Goal: Transaction & Acquisition: Download file/media

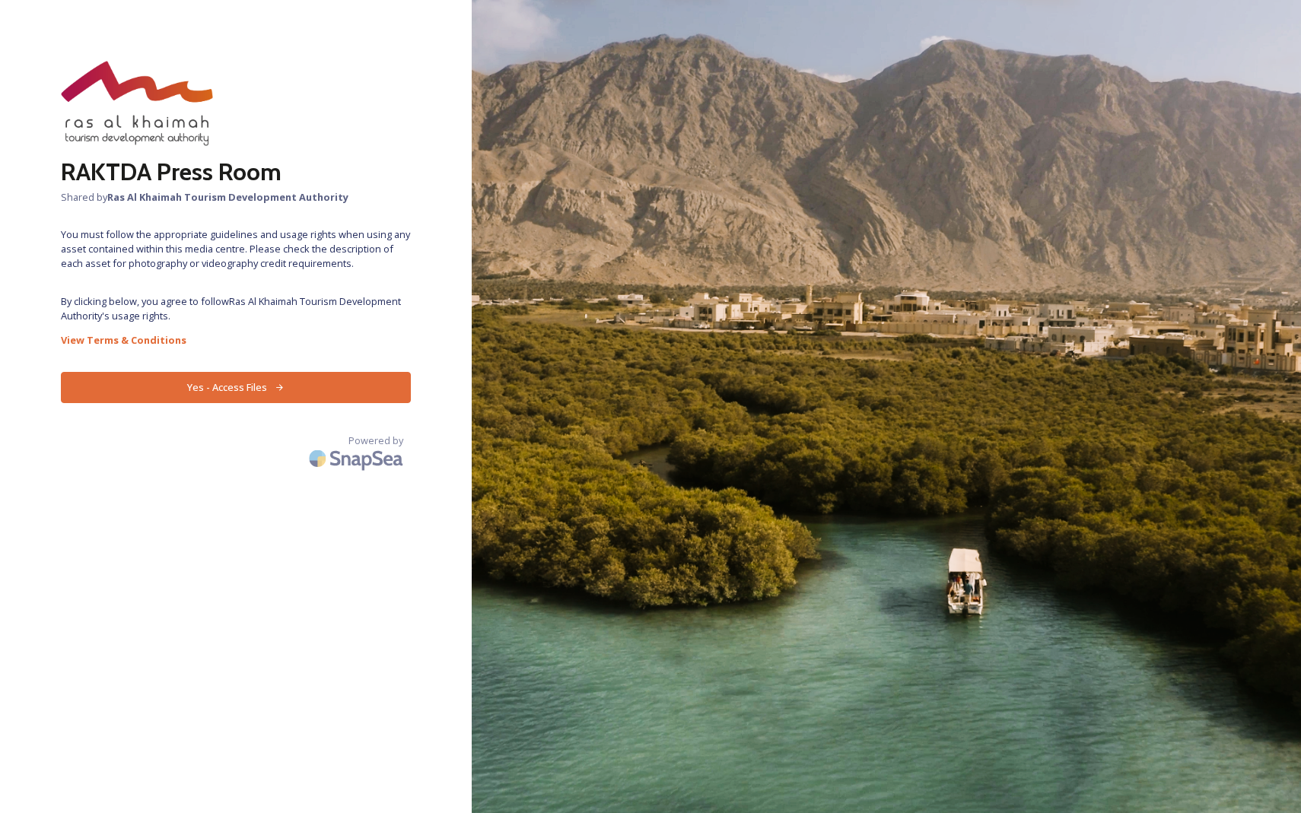
click at [366, 384] on button "Yes - Access Files" at bounding box center [236, 387] width 350 height 31
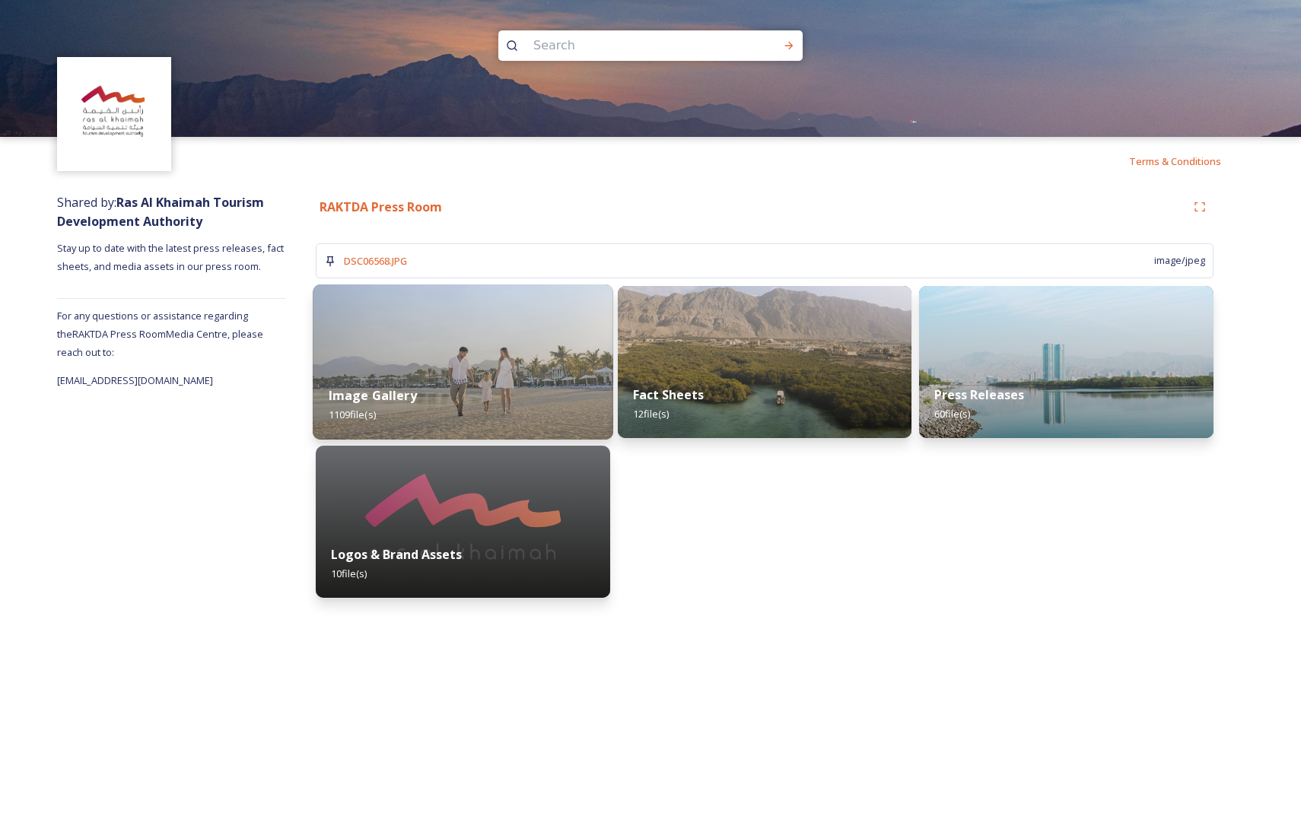
click at [424, 376] on div "Image Gallery 1109 file(s)" at bounding box center [463, 404] width 300 height 69
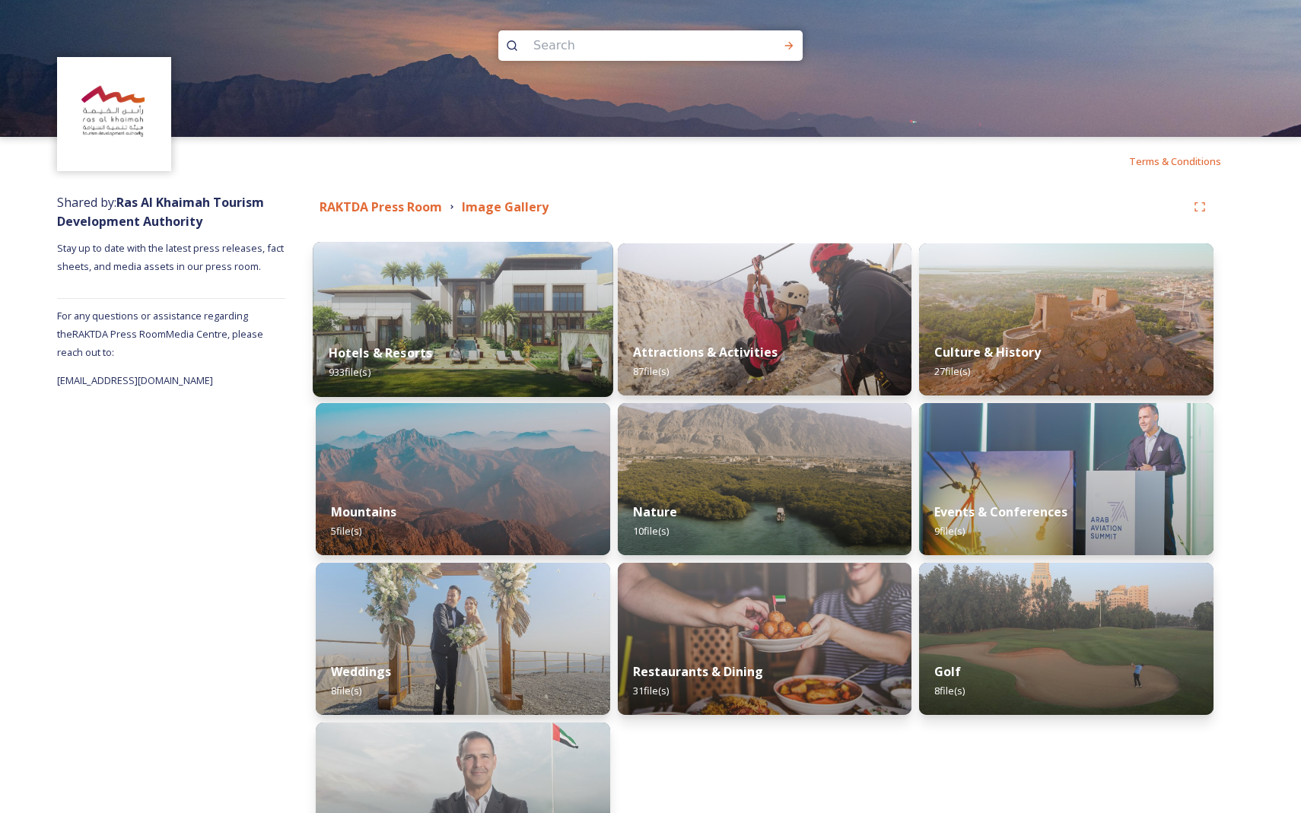
click at [459, 358] on div "Hotels & Resorts 933 file(s)" at bounding box center [463, 362] width 300 height 69
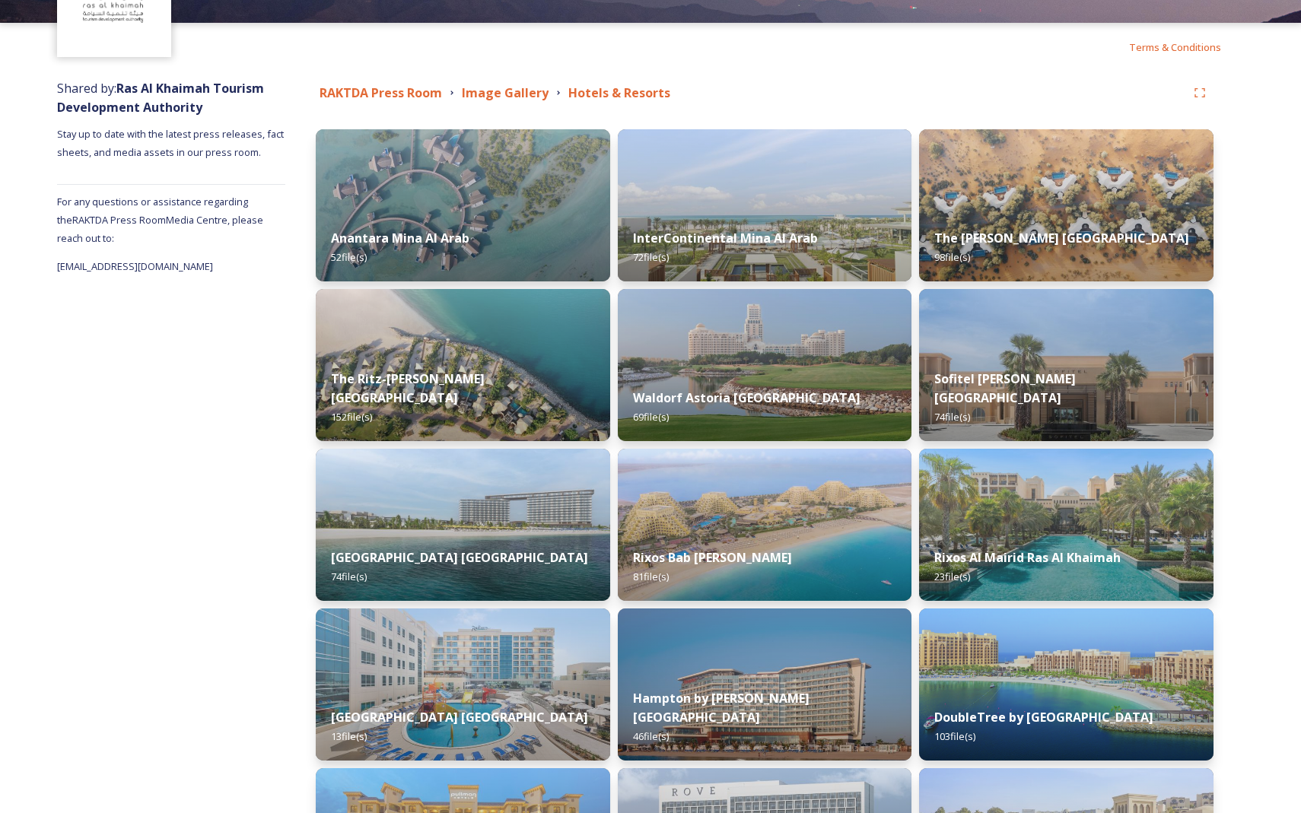
scroll to position [120, 0]
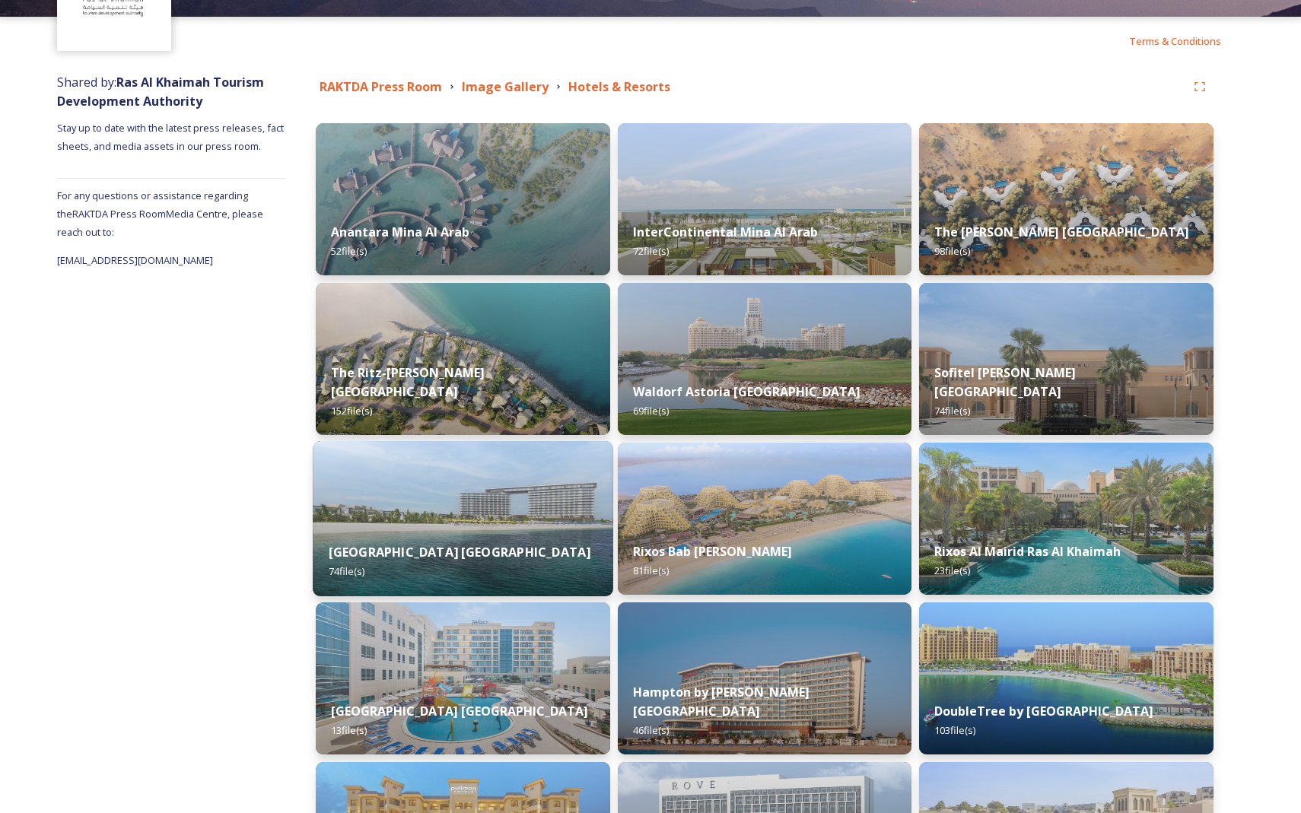
click at [482, 506] on img at bounding box center [463, 518] width 300 height 155
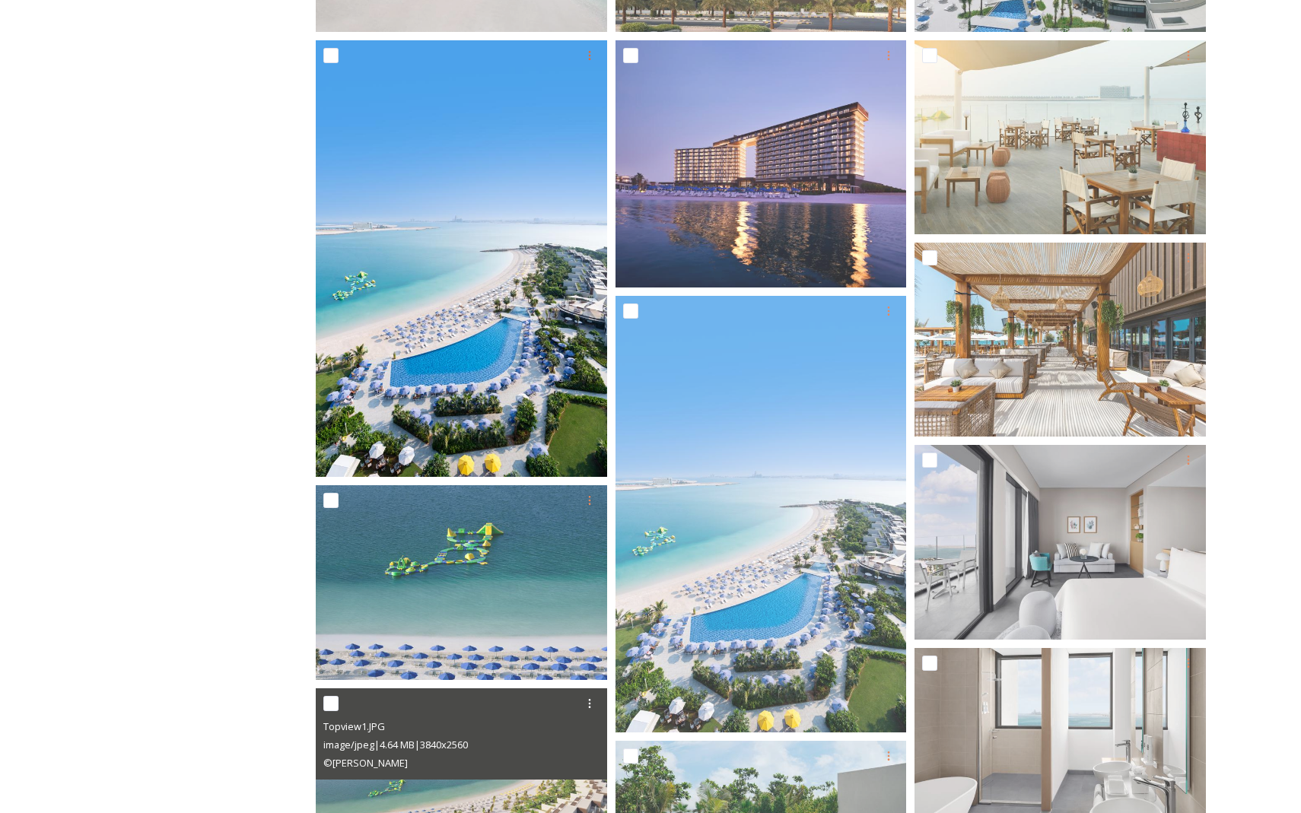
scroll to position [506, 0]
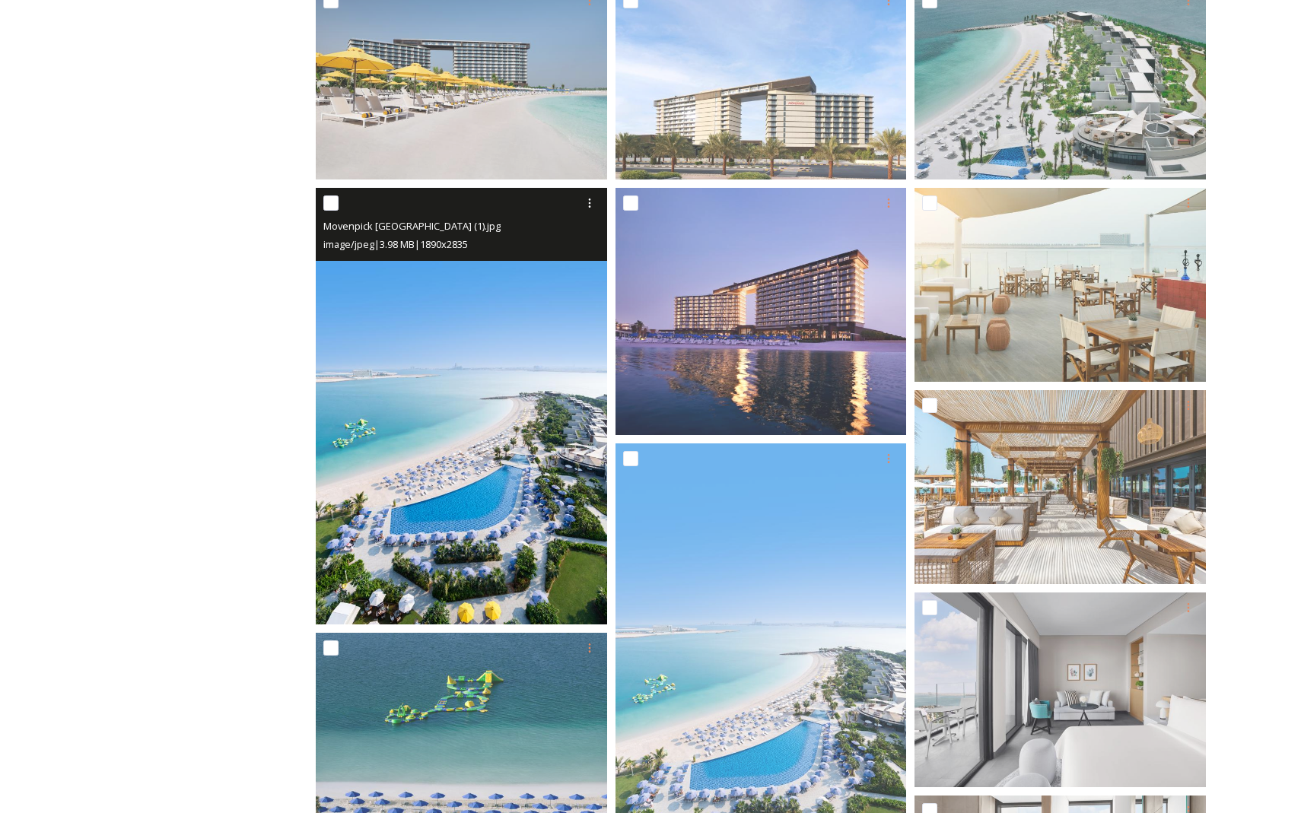
click at [332, 199] on input "checkbox" at bounding box center [330, 202] width 15 height 15
checkbox input "true"
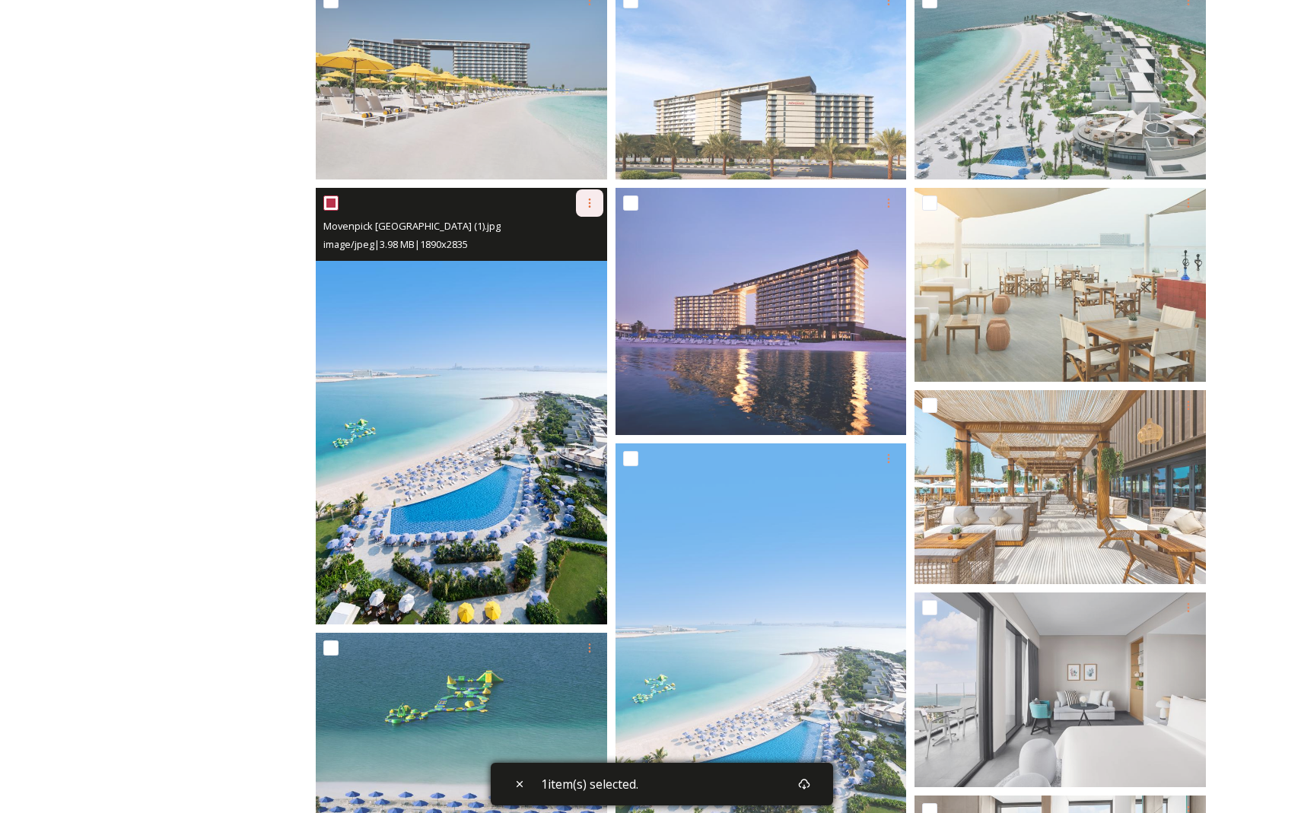
click at [507, 198] on icon at bounding box center [589, 203] width 12 height 12
click at [507, 259] on span "Download" at bounding box center [571, 266] width 46 height 14
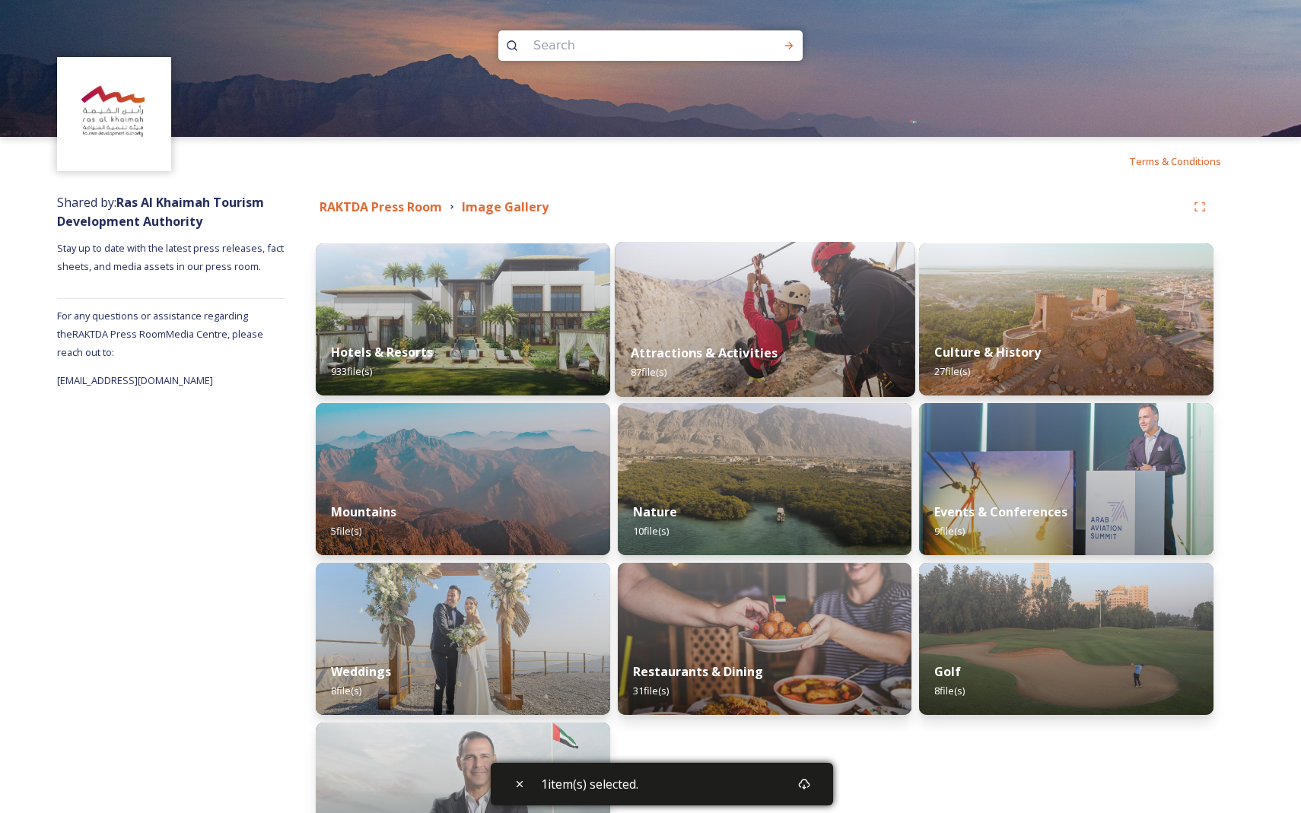
click at [507, 320] on img at bounding box center [765, 319] width 300 height 155
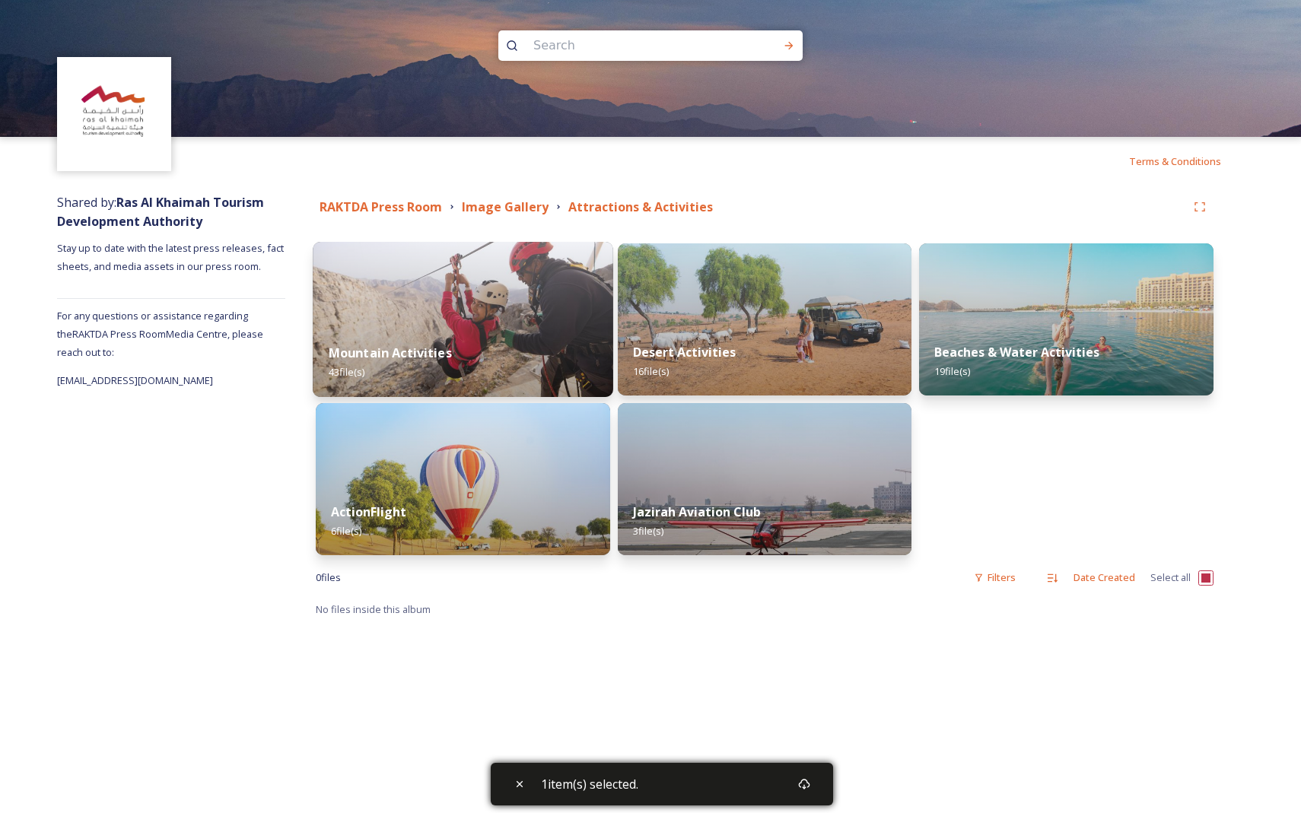
click at [507, 337] on div "Mountain Activities 43 file(s)" at bounding box center [463, 362] width 300 height 69
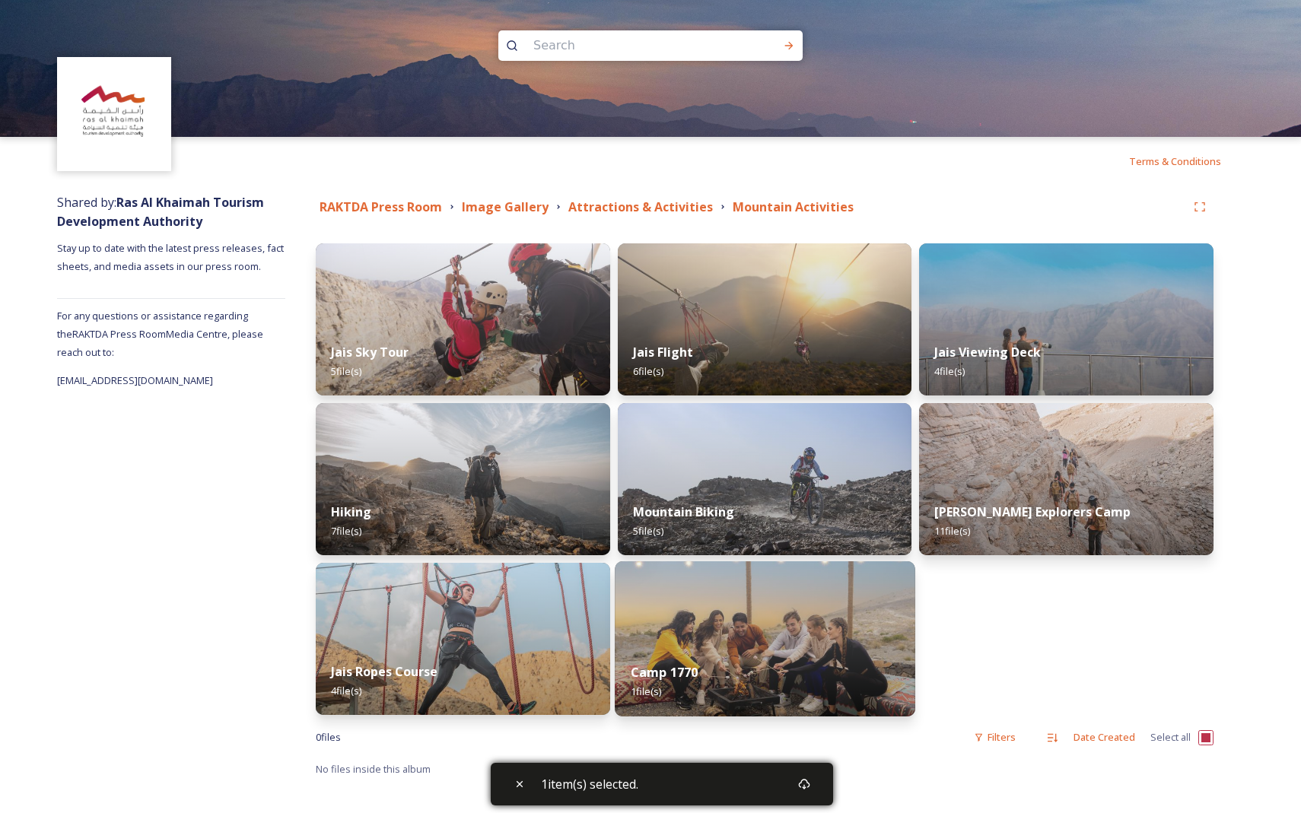
click at [507, 653] on div "Camp 1770 1 file(s)" at bounding box center [765, 681] width 300 height 69
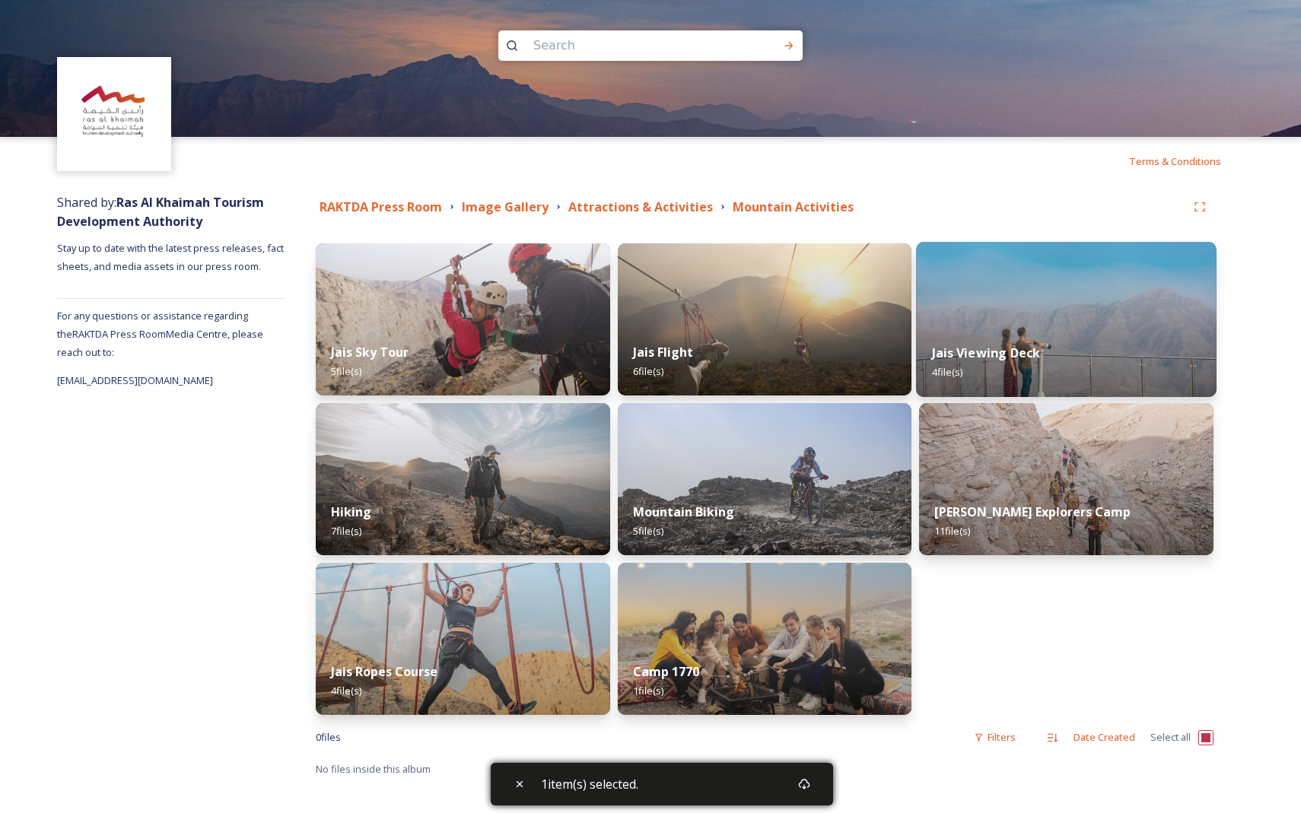
click at [507, 335] on div "Jais Viewing Deck 4 file(s)" at bounding box center [1066, 362] width 300 height 69
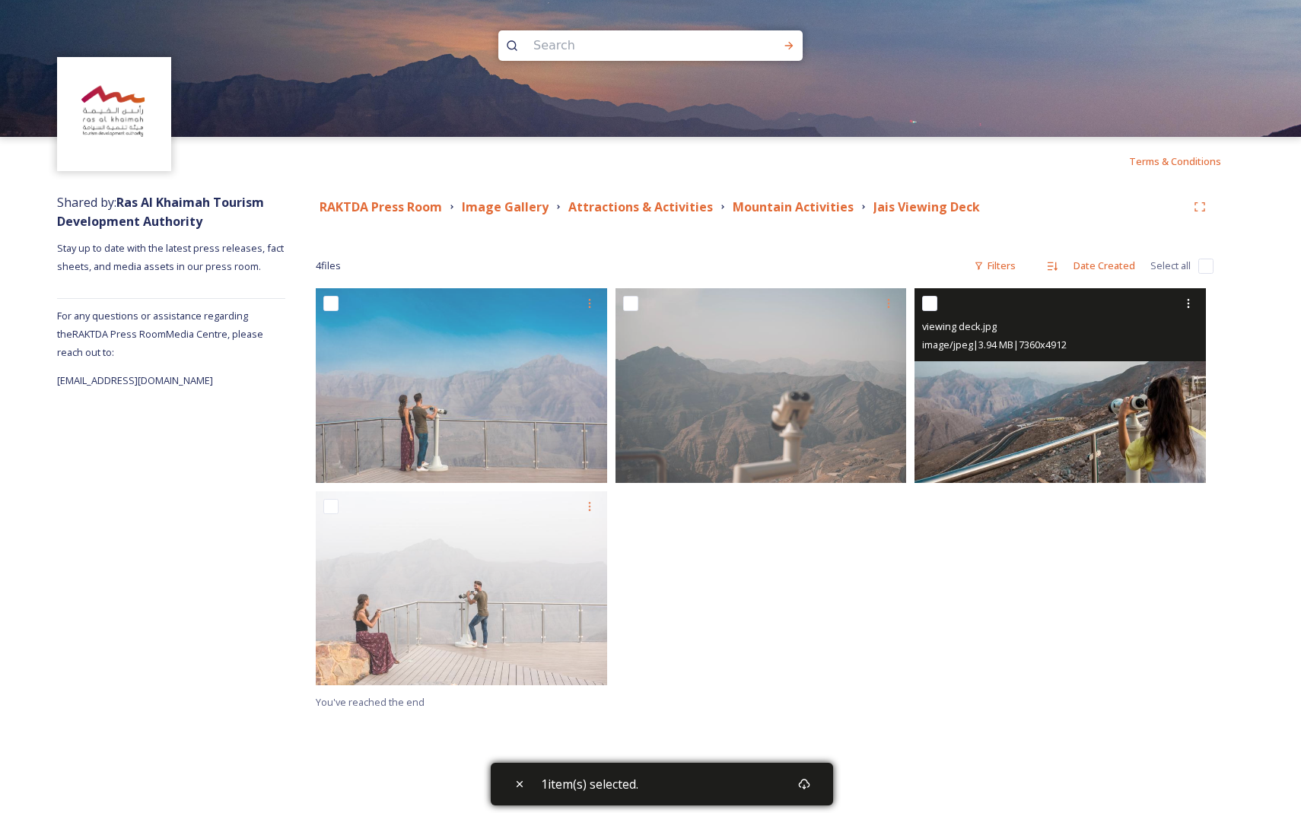
click at [507, 437] on img at bounding box center [1059, 385] width 291 height 195
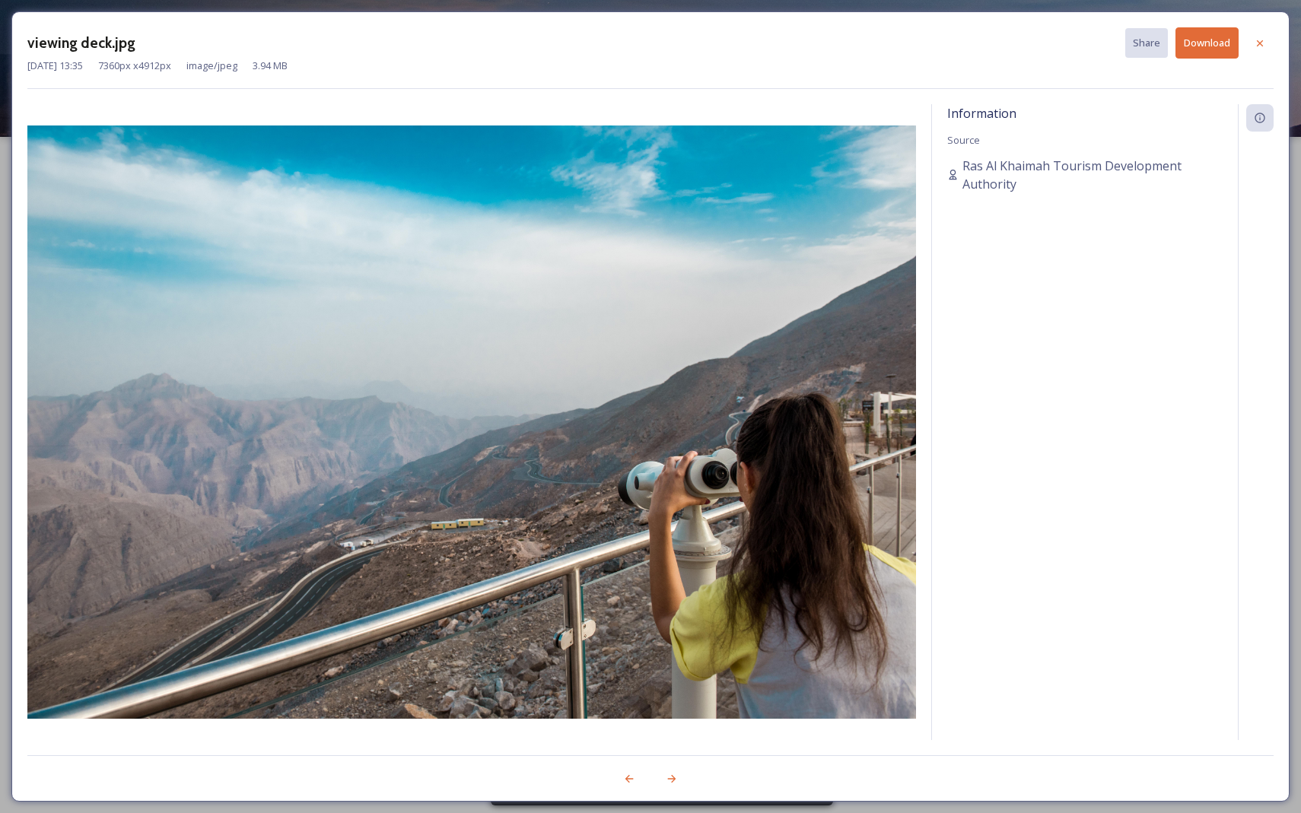
click at [507, 42] on button "Download" at bounding box center [1206, 42] width 63 height 31
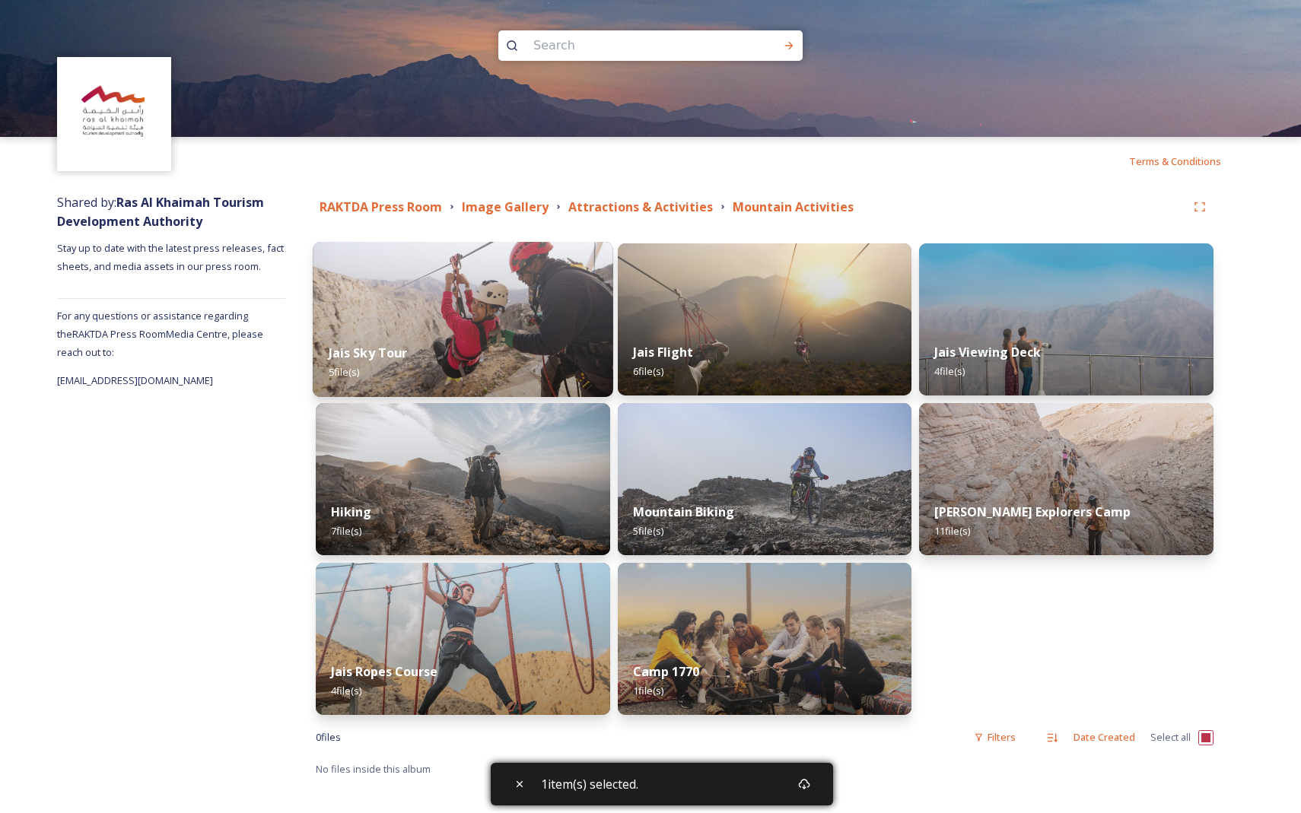
click at [483, 366] on div "Jais Sky Tour 5 file(s)" at bounding box center [463, 362] width 300 height 69
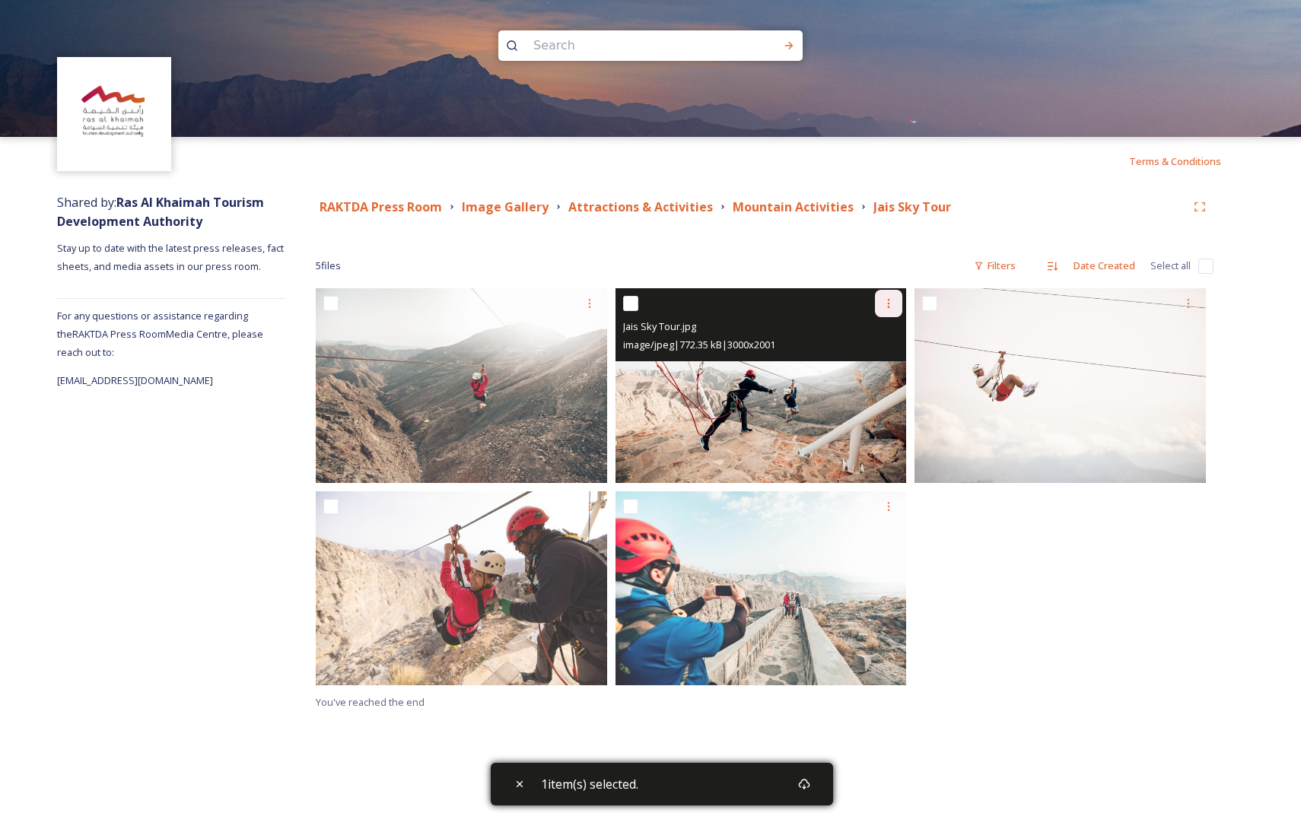
click at [507, 307] on icon at bounding box center [888, 303] width 12 height 12
click at [507, 367] on span "Download" at bounding box center [870, 366] width 46 height 14
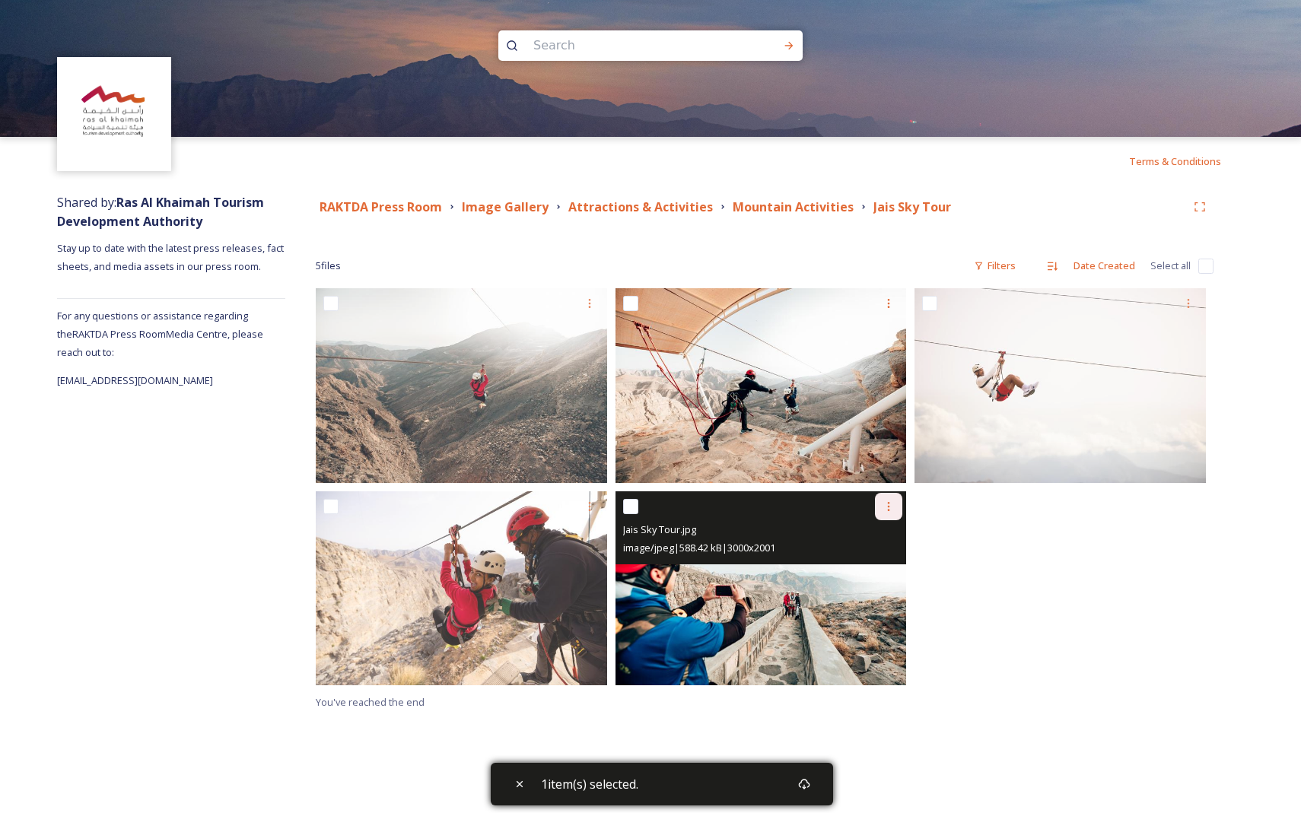
click at [507, 514] on div at bounding box center [888, 506] width 27 height 27
click at [507, 564] on span "Download" at bounding box center [870, 569] width 46 height 14
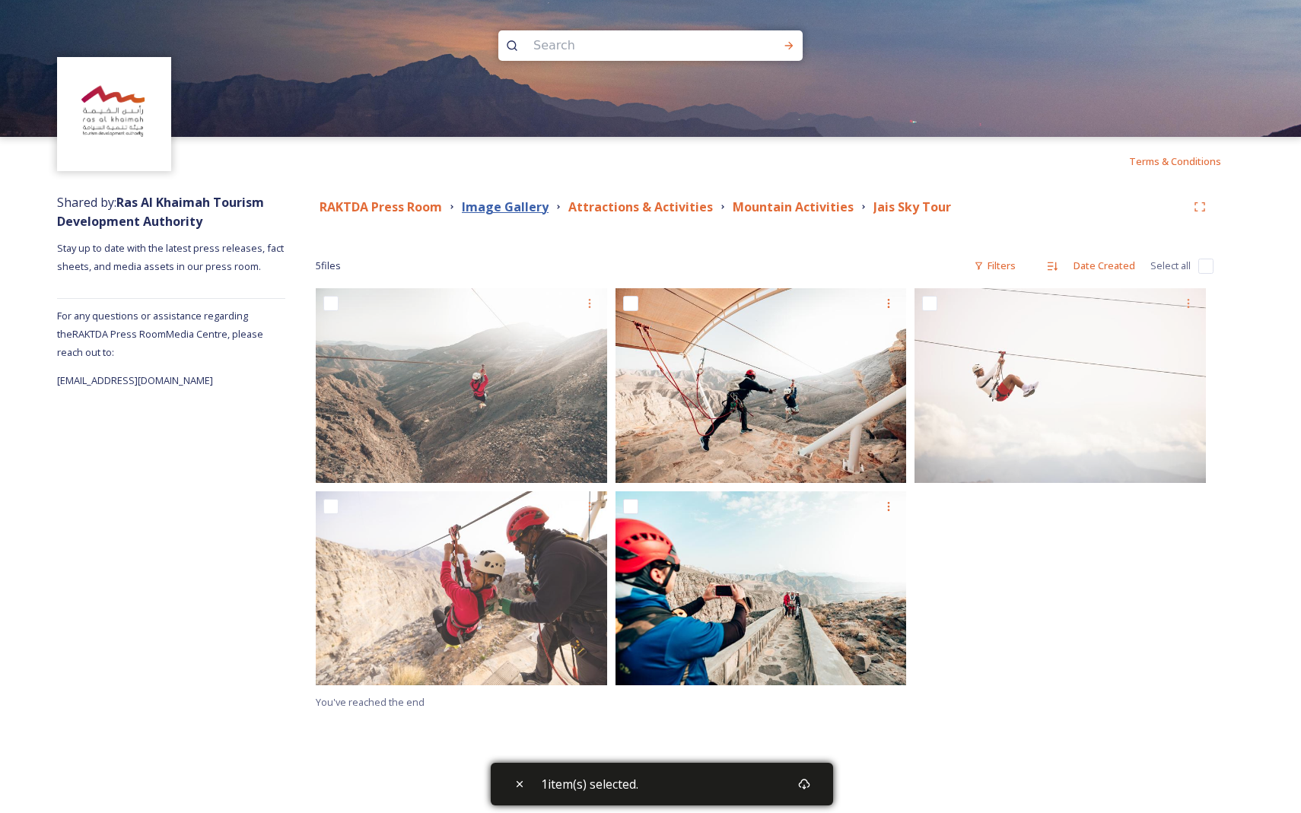
click at [493, 213] on strong "Image Gallery" at bounding box center [505, 207] width 87 height 17
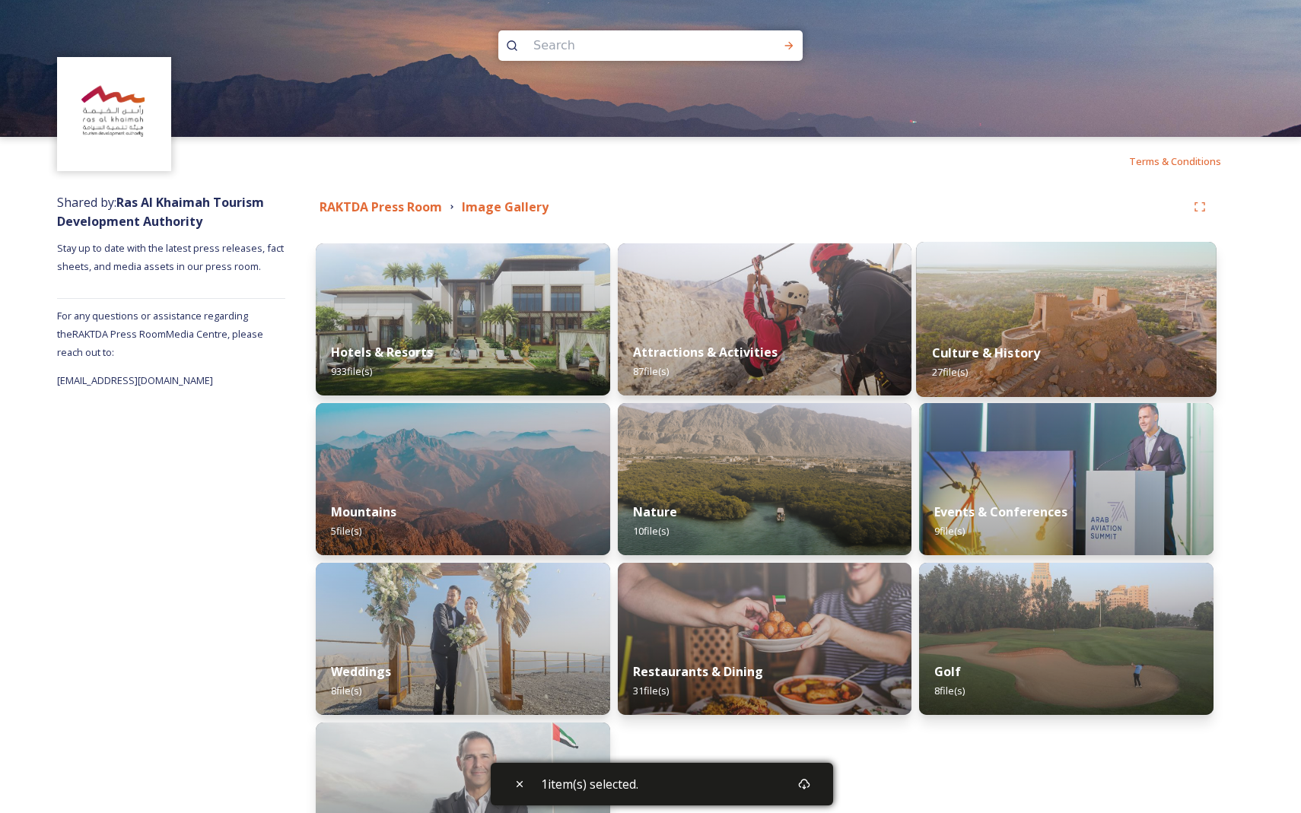
click at [507, 329] on div "Culture & History 27 file(s)" at bounding box center [1066, 362] width 300 height 69
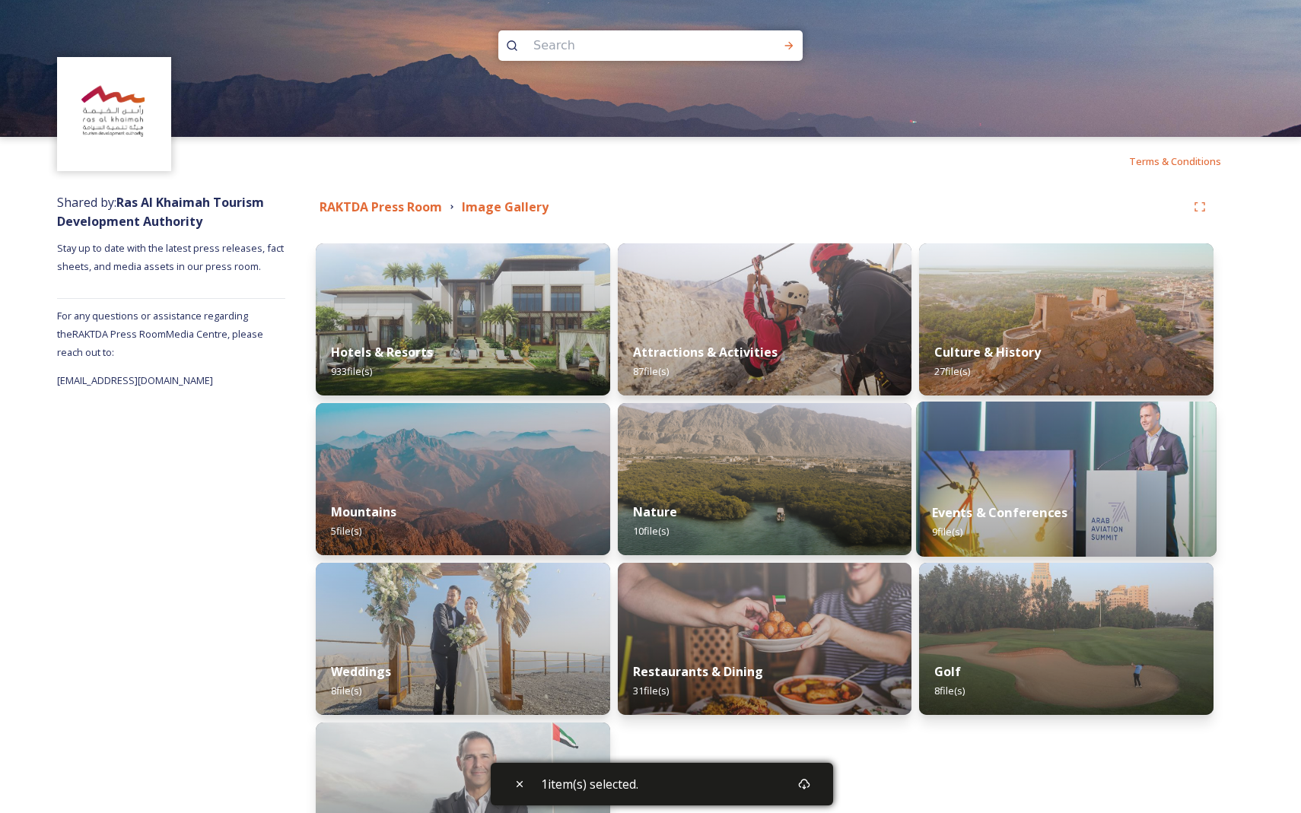
click at [507, 477] on img at bounding box center [1066, 479] width 300 height 155
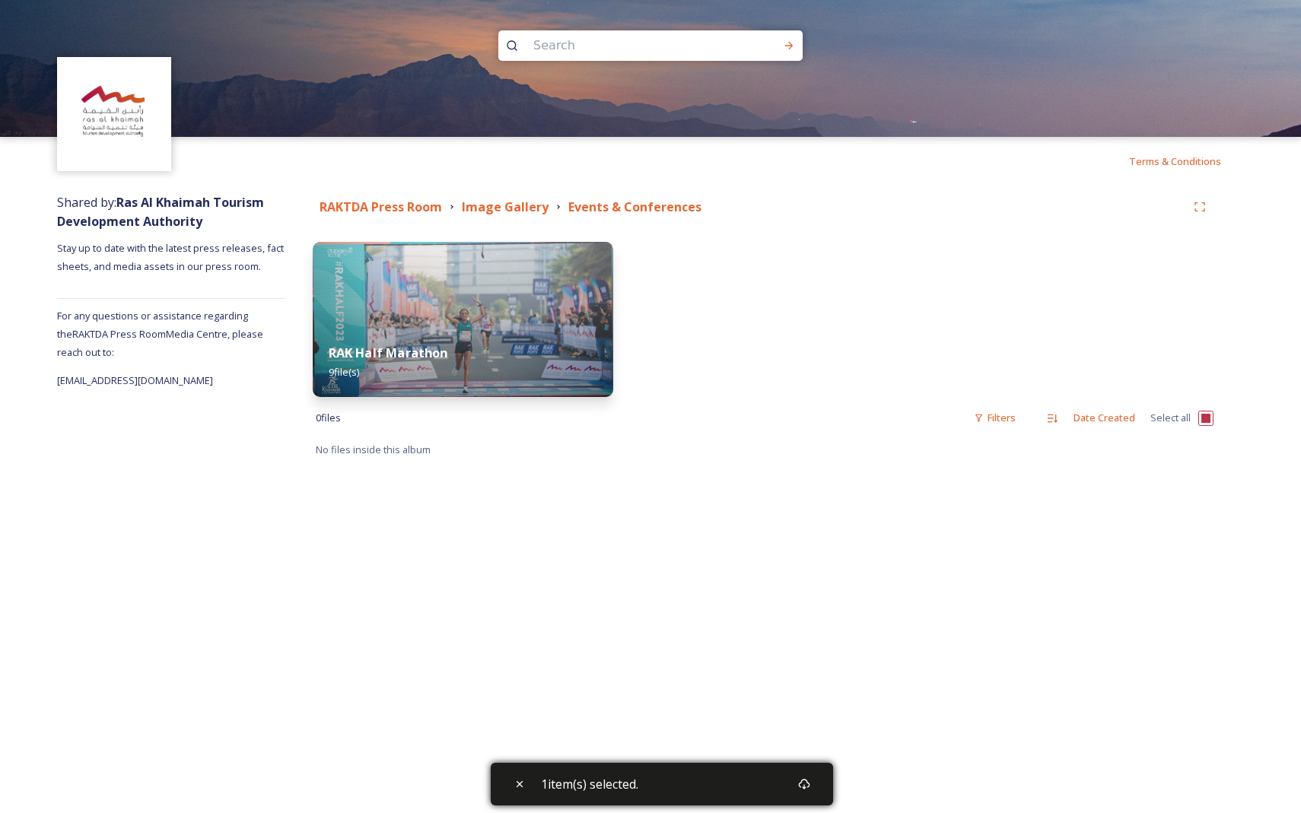
click at [469, 313] on img at bounding box center [463, 319] width 300 height 155
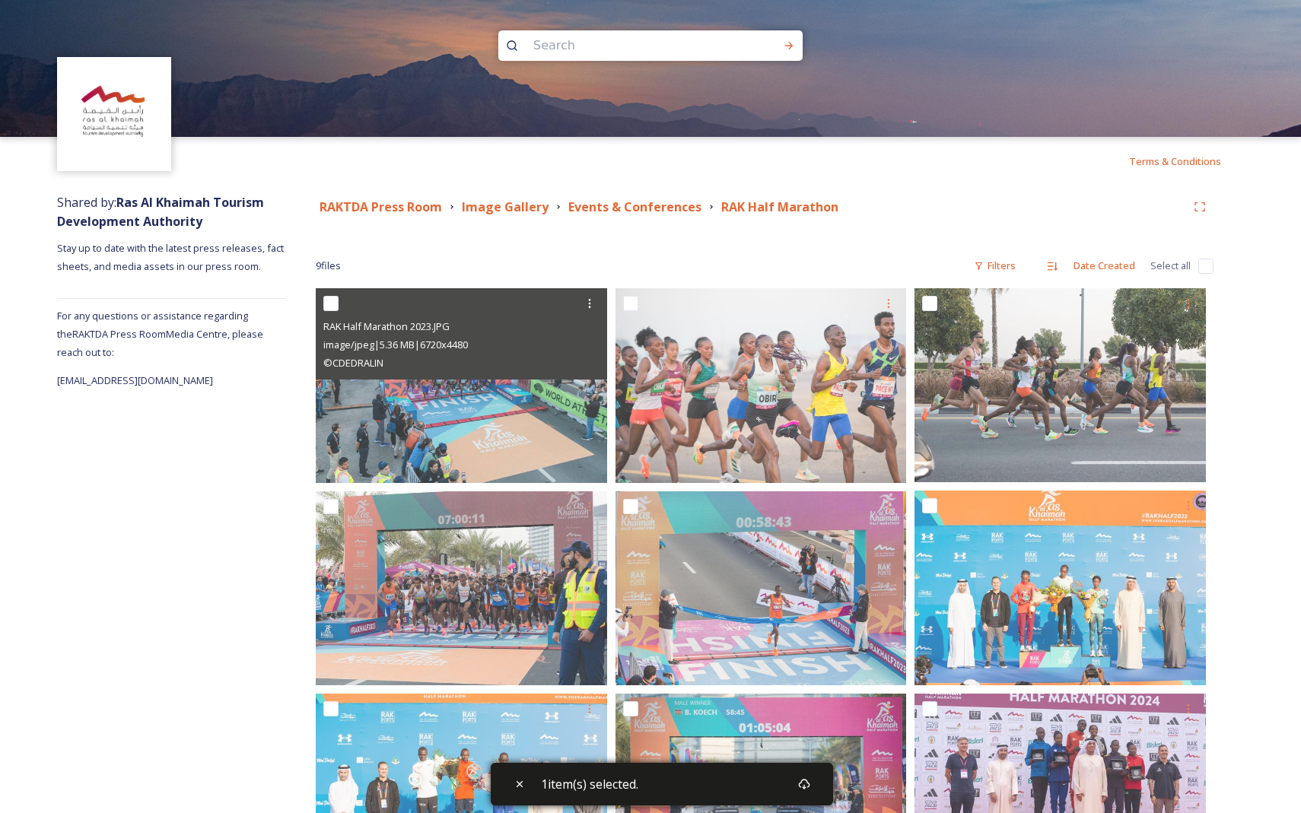
scroll to position [108, 0]
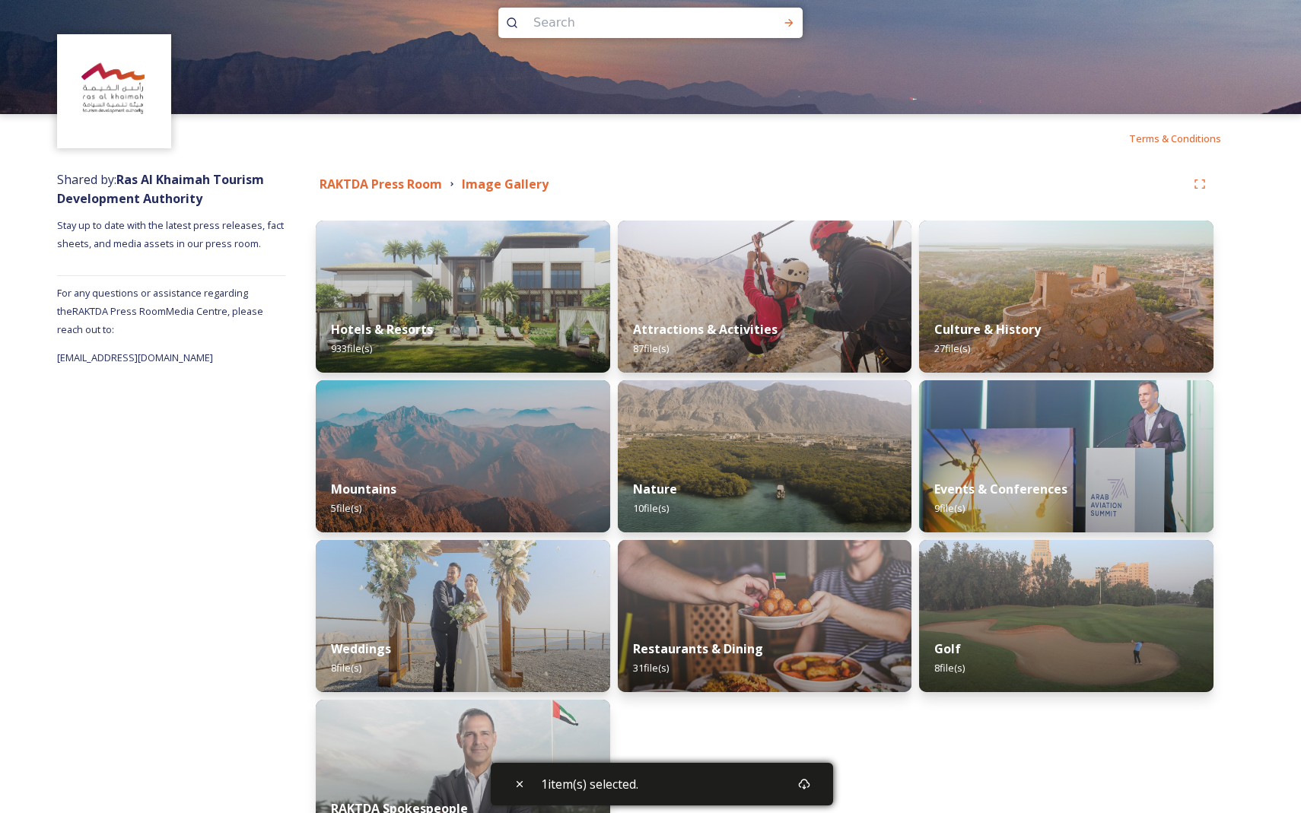
scroll to position [24, 0]
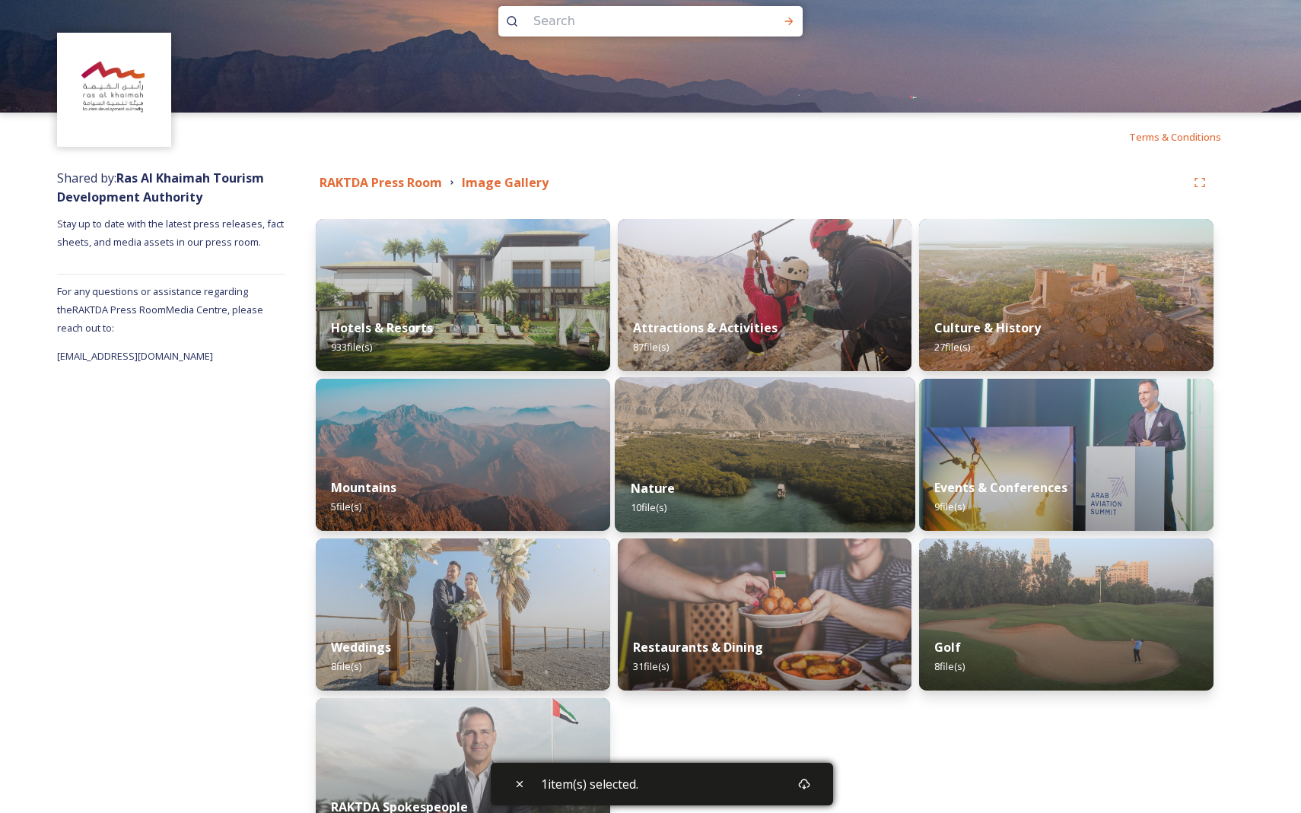
click at [507, 454] on img at bounding box center [765, 454] width 300 height 155
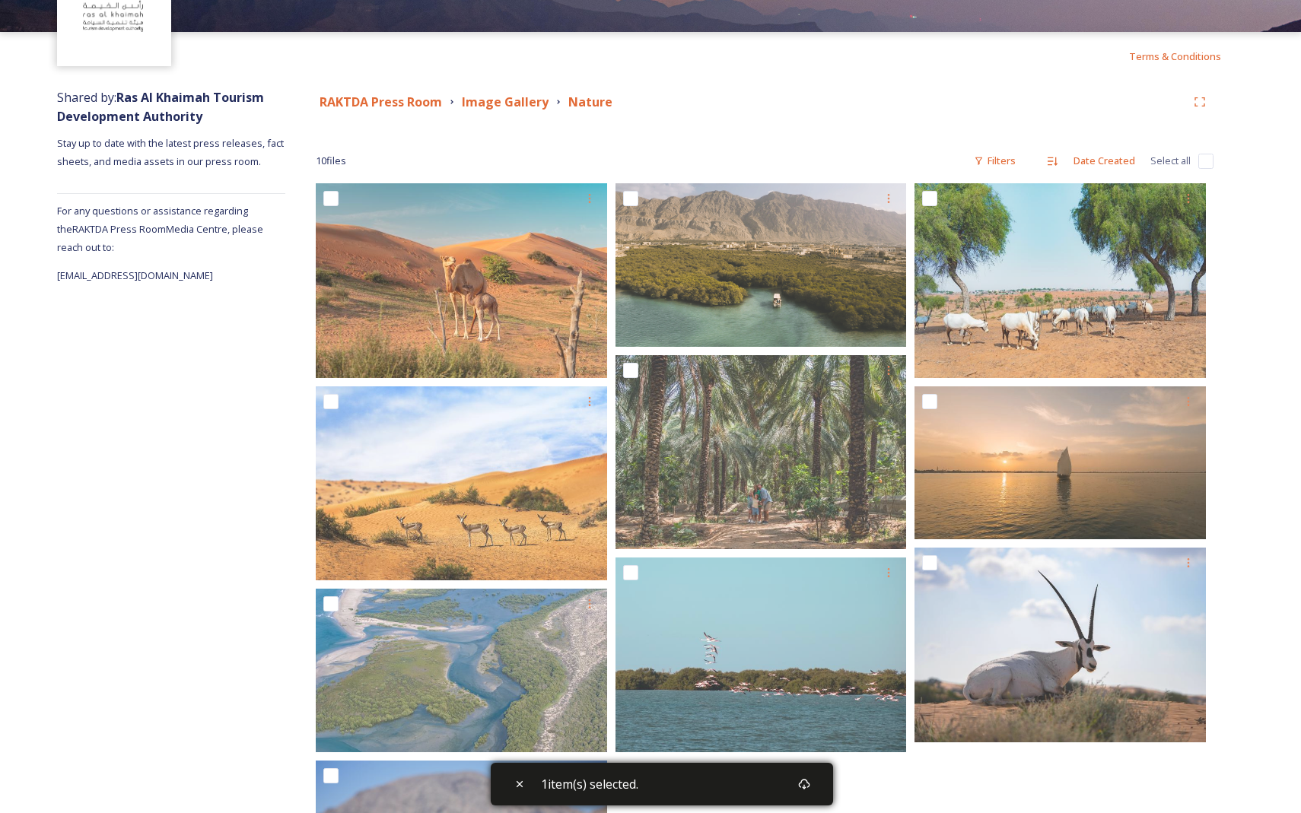
scroll to position [109, 0]
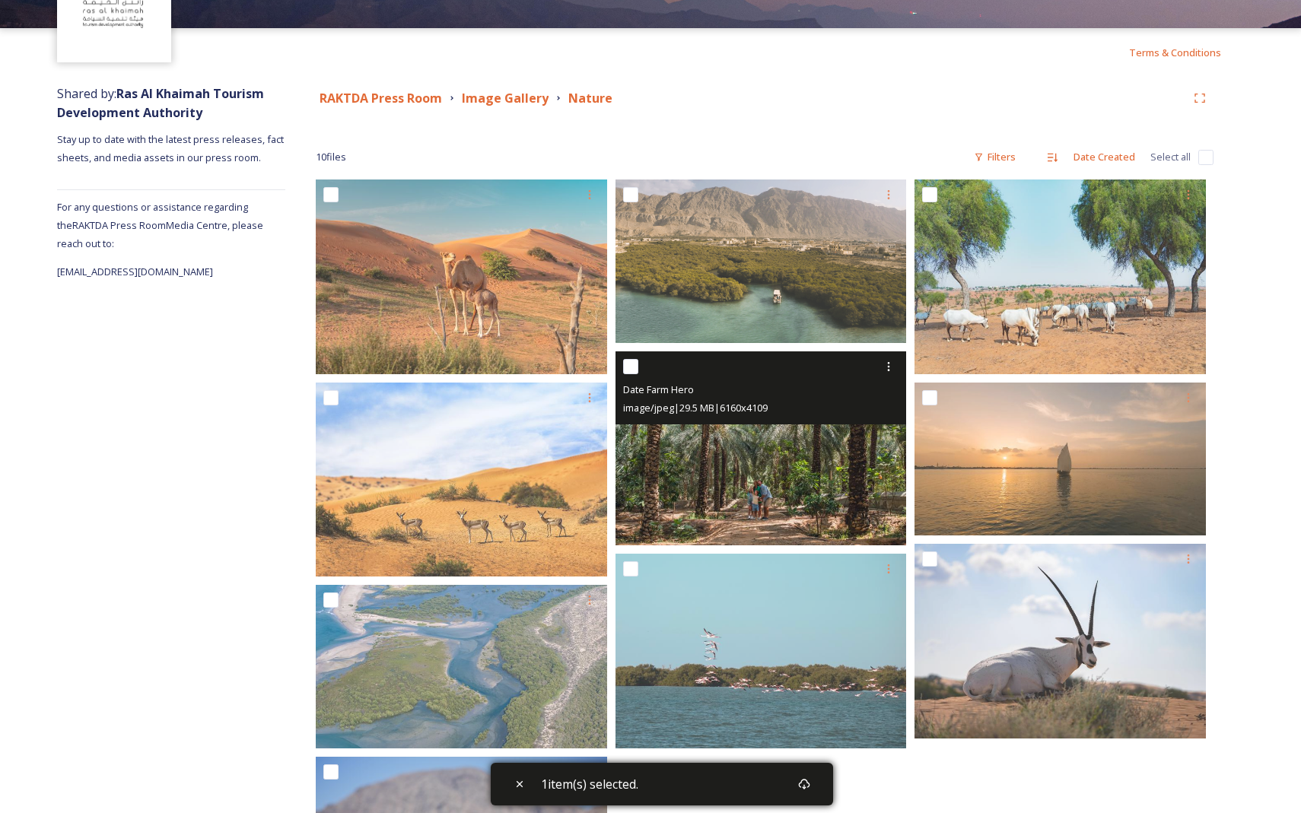
click at [507, 467] on img at bounding box center [760, 448] width 291 height 195
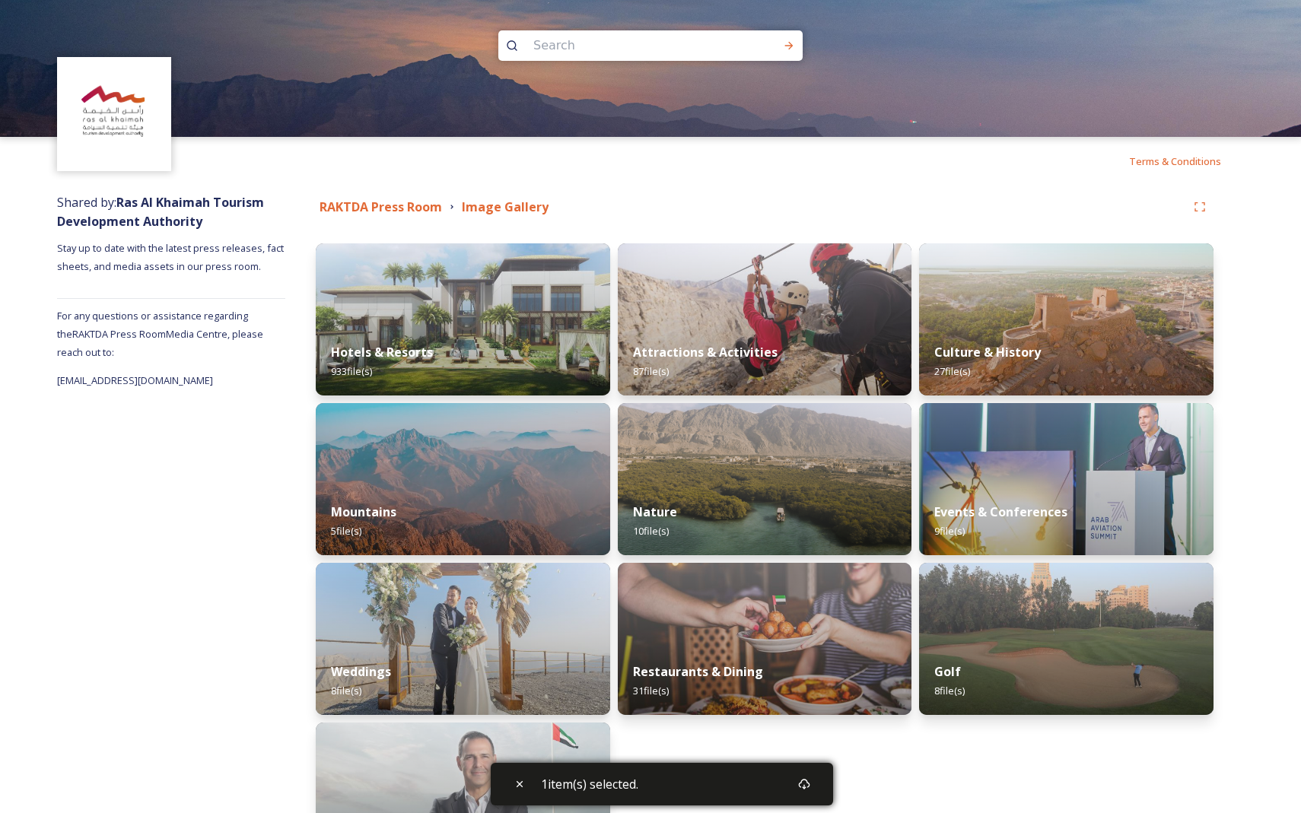
scroll to position [132, 0]
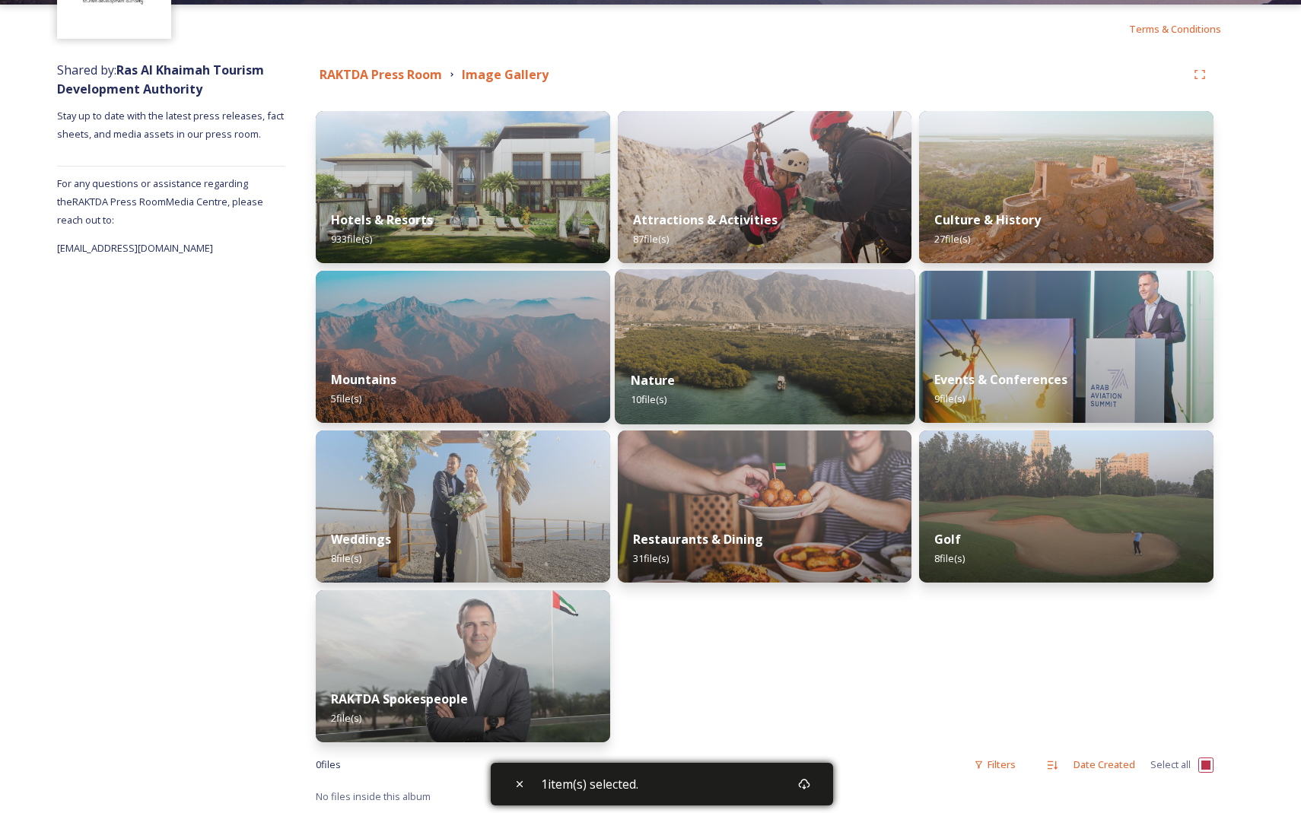
click at [507, 375] on div "Nature 10 file(s)" at bounding box center [765, 389] width 300 height 69
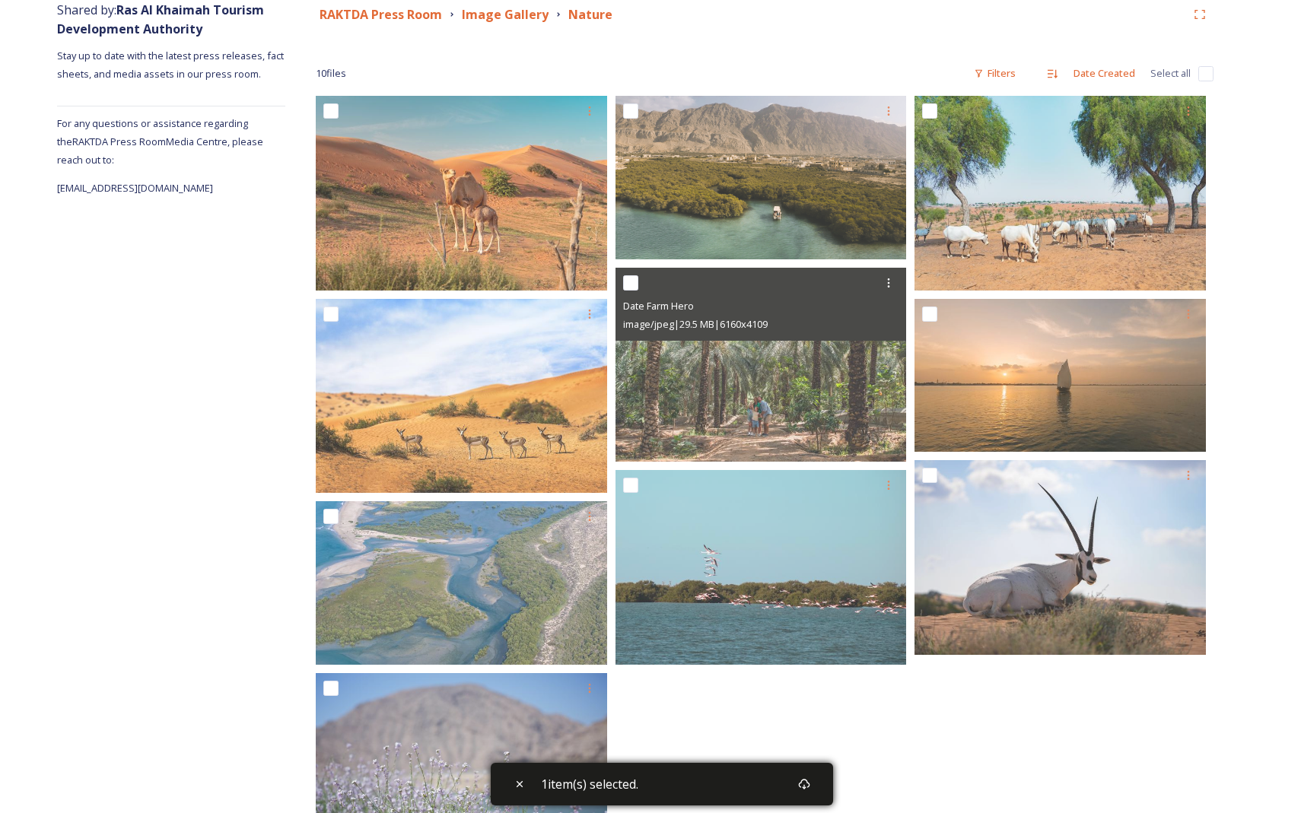
scroll to position [280, 0]
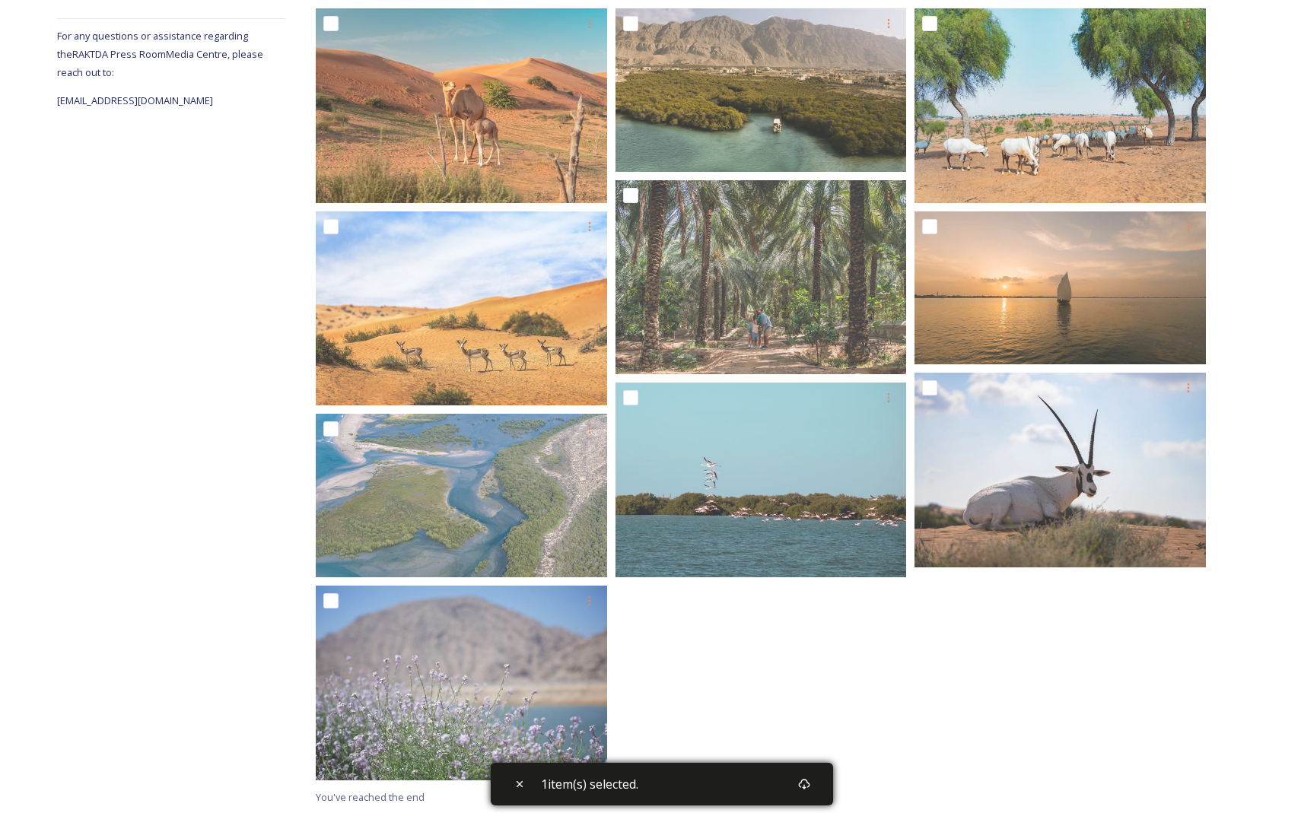
click at [507, 685] on div at bounding box center [764, 397] width 299 height 779
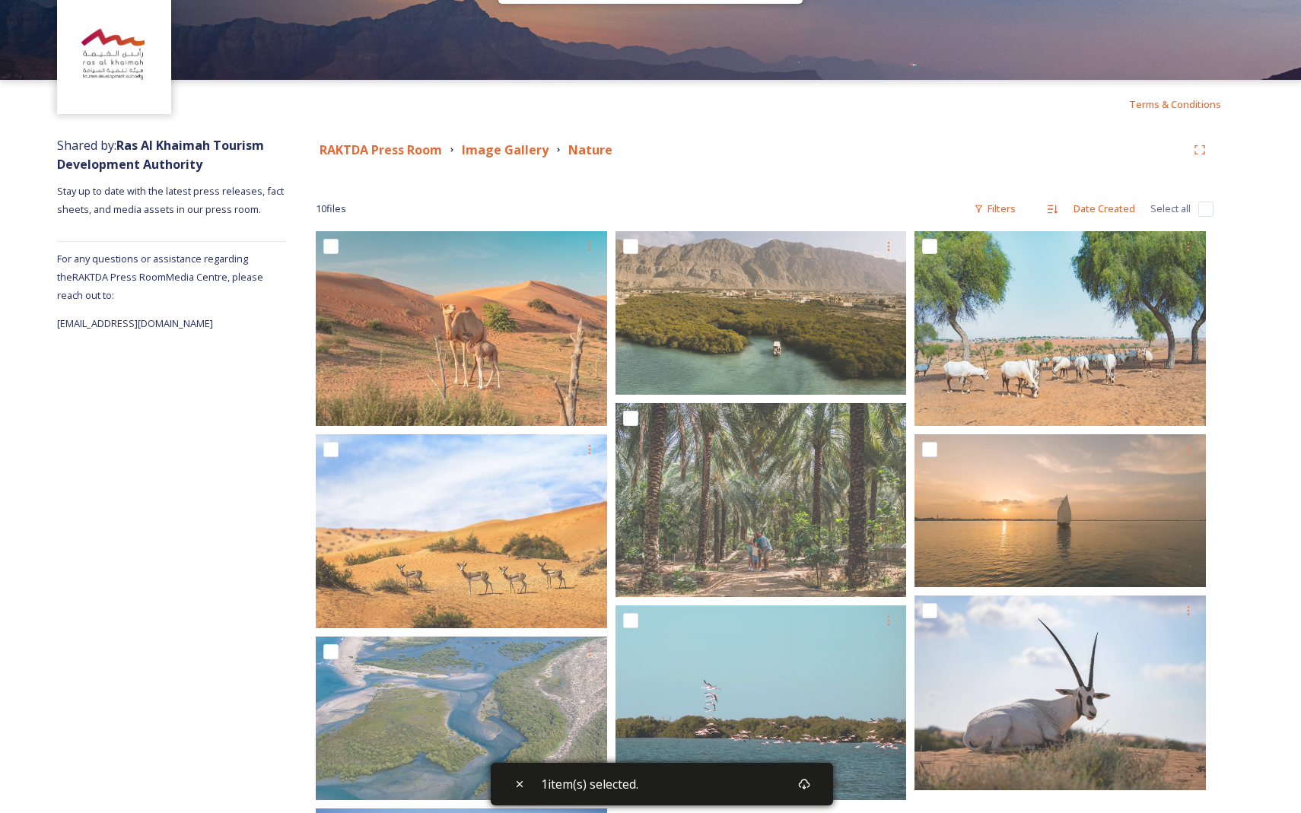
scroll to position [0, 0]
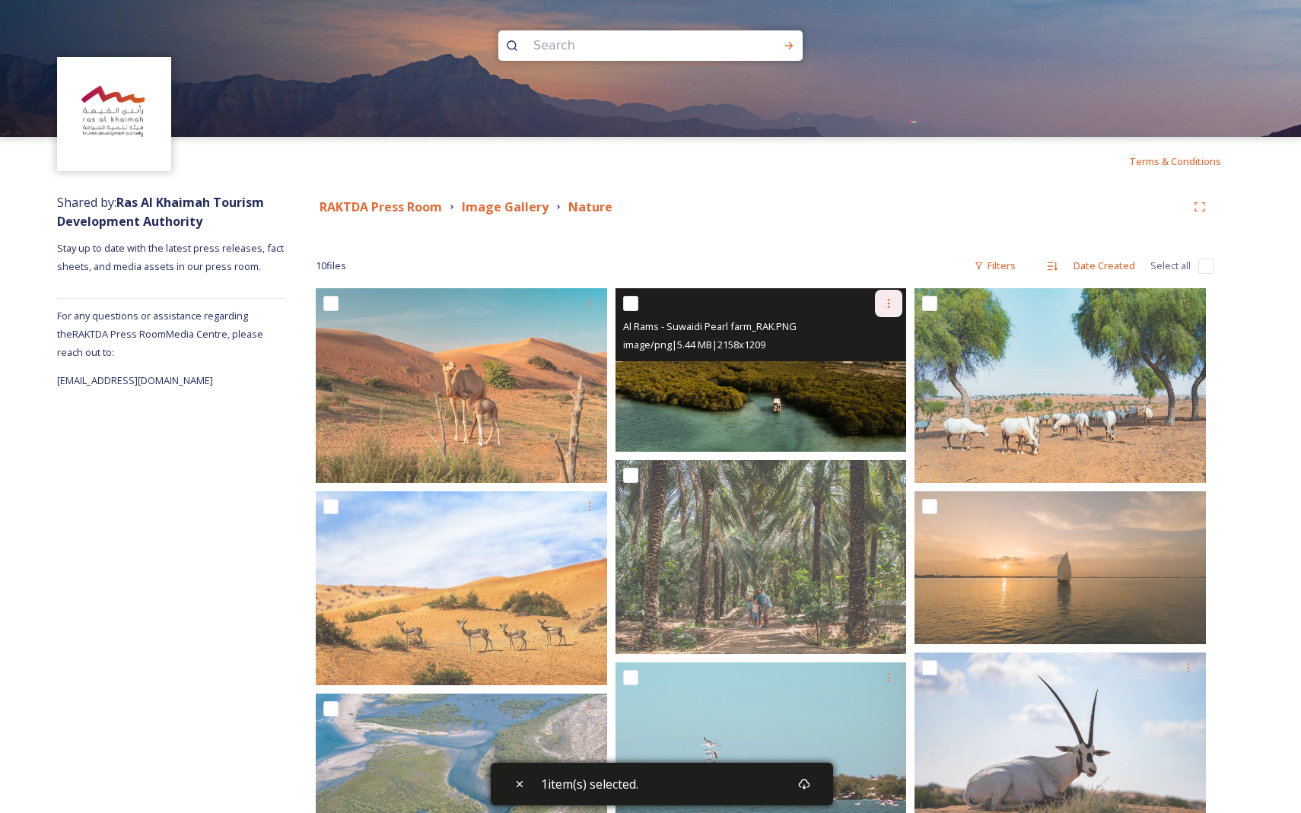
click at [507, 299] on icon at bounding box center [888, 303] width 12 height 12
click at [507, 367] on span "Download" at bounding box center [870, 366] width 46 height 14
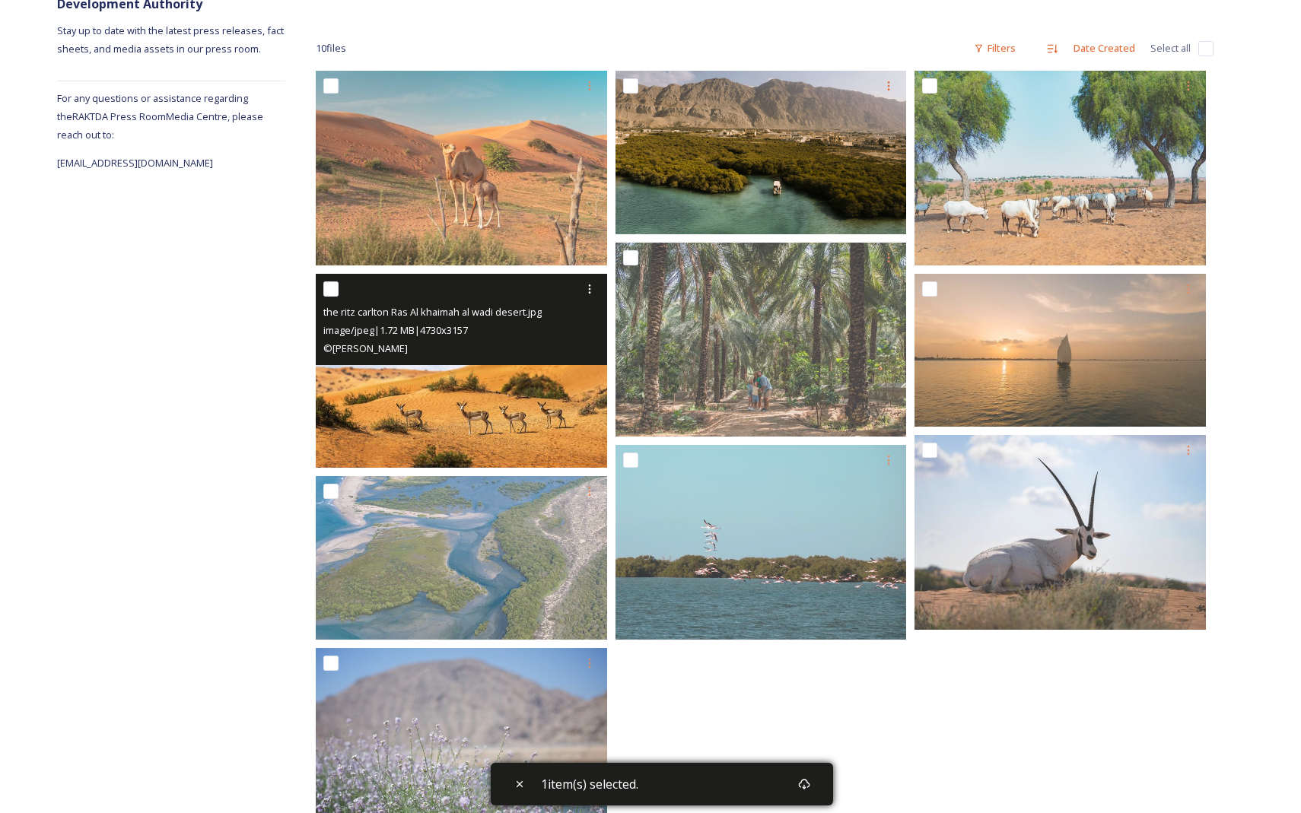
scroll to position [280, 0]
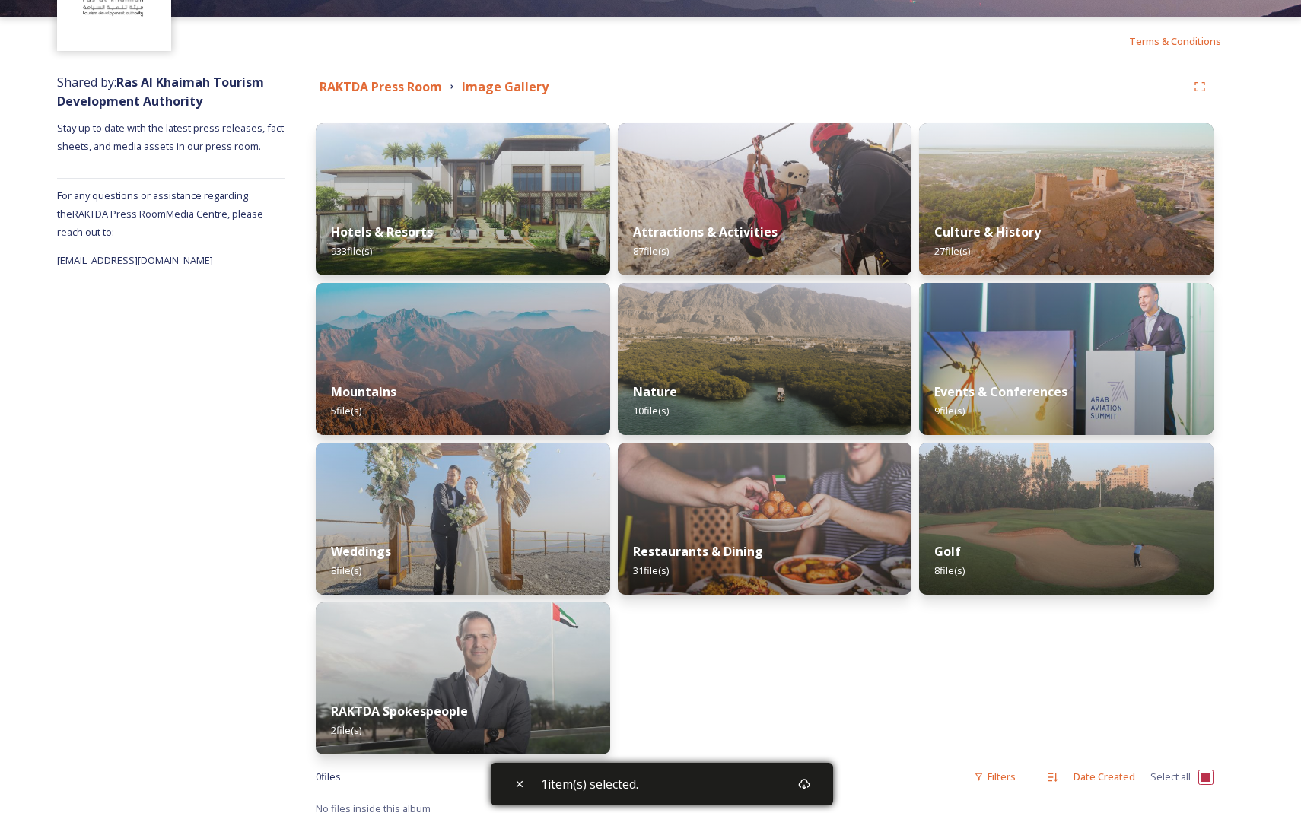
scroll to position [123, 0]
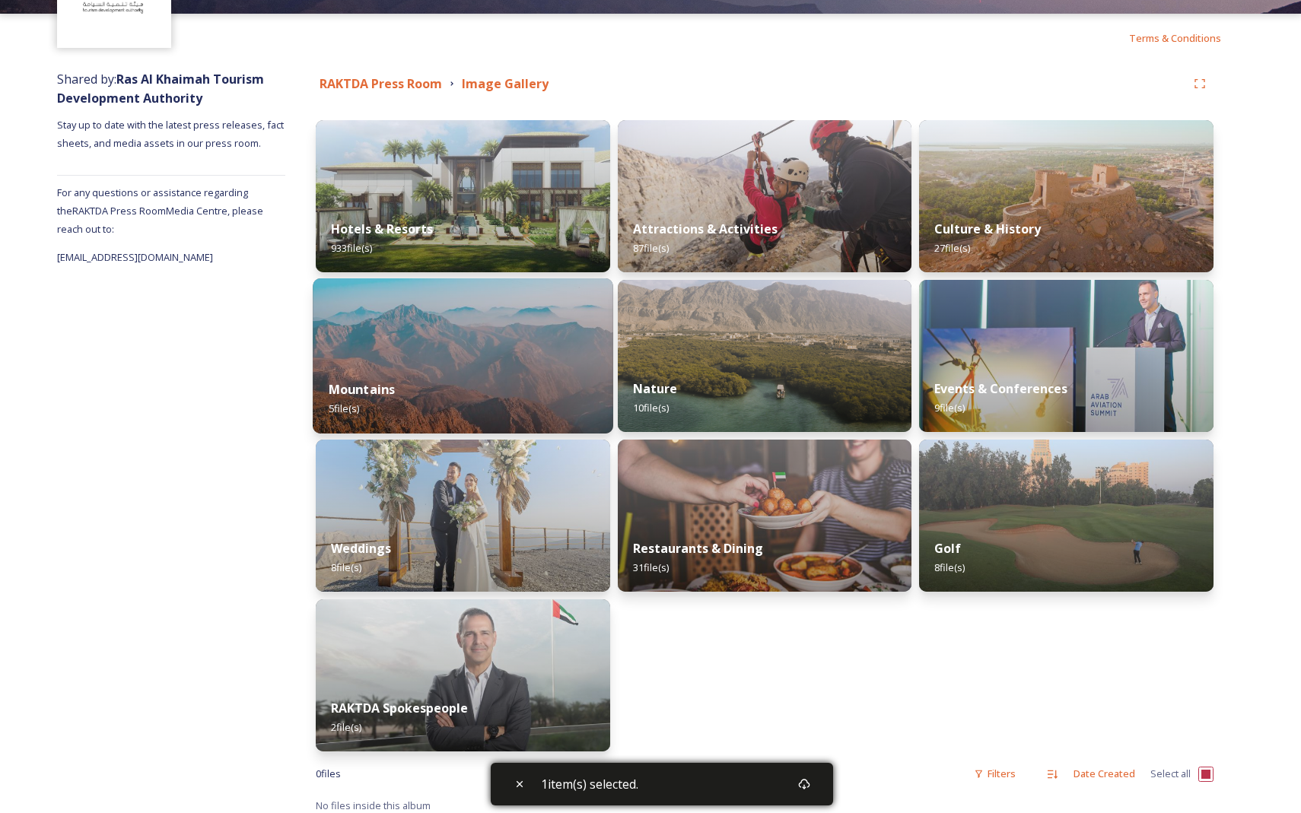
click at [505, 366] on div "Mountains 5 file(s)" at bounding box center [463, 398] width 300 height 69
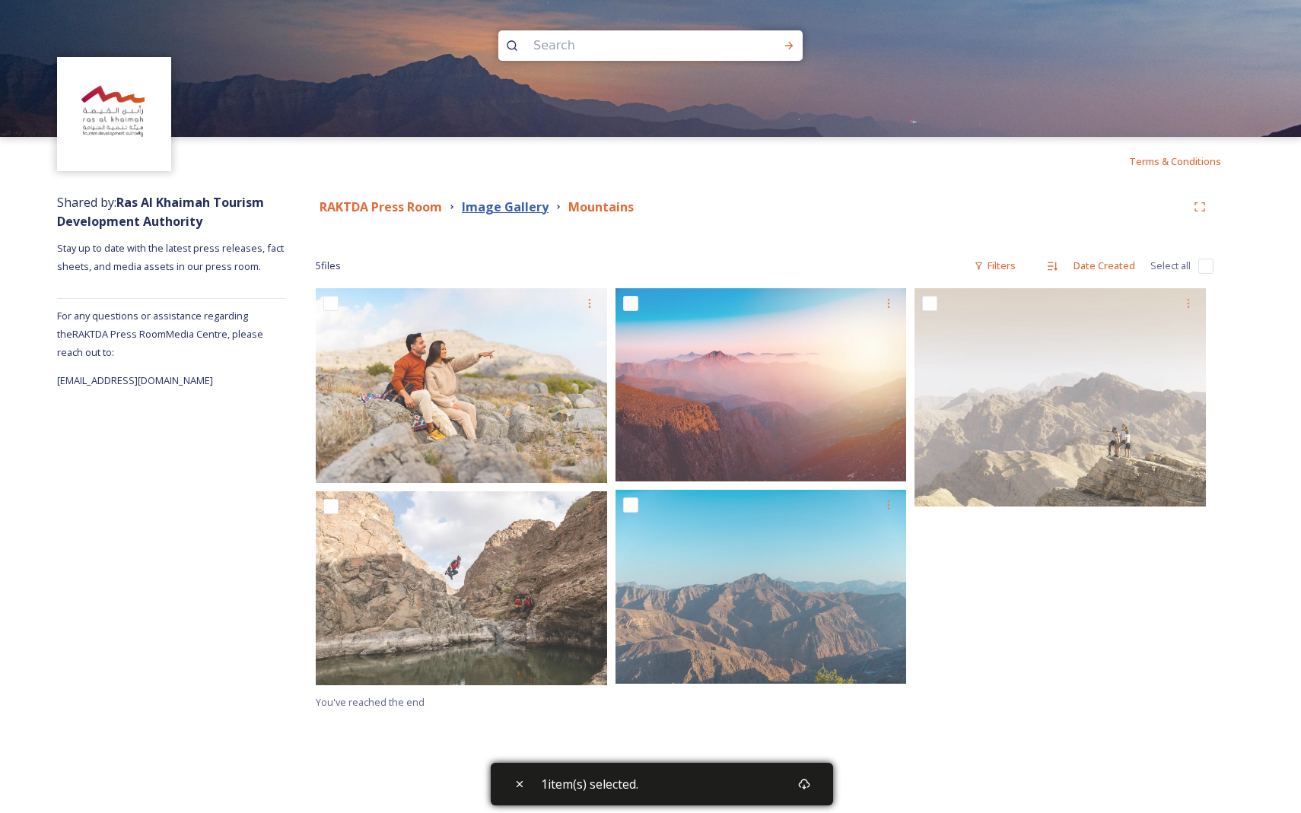
click at [507, 205] on strong "Image Gallery" at bounding box center [505, 207] width 87 height 17
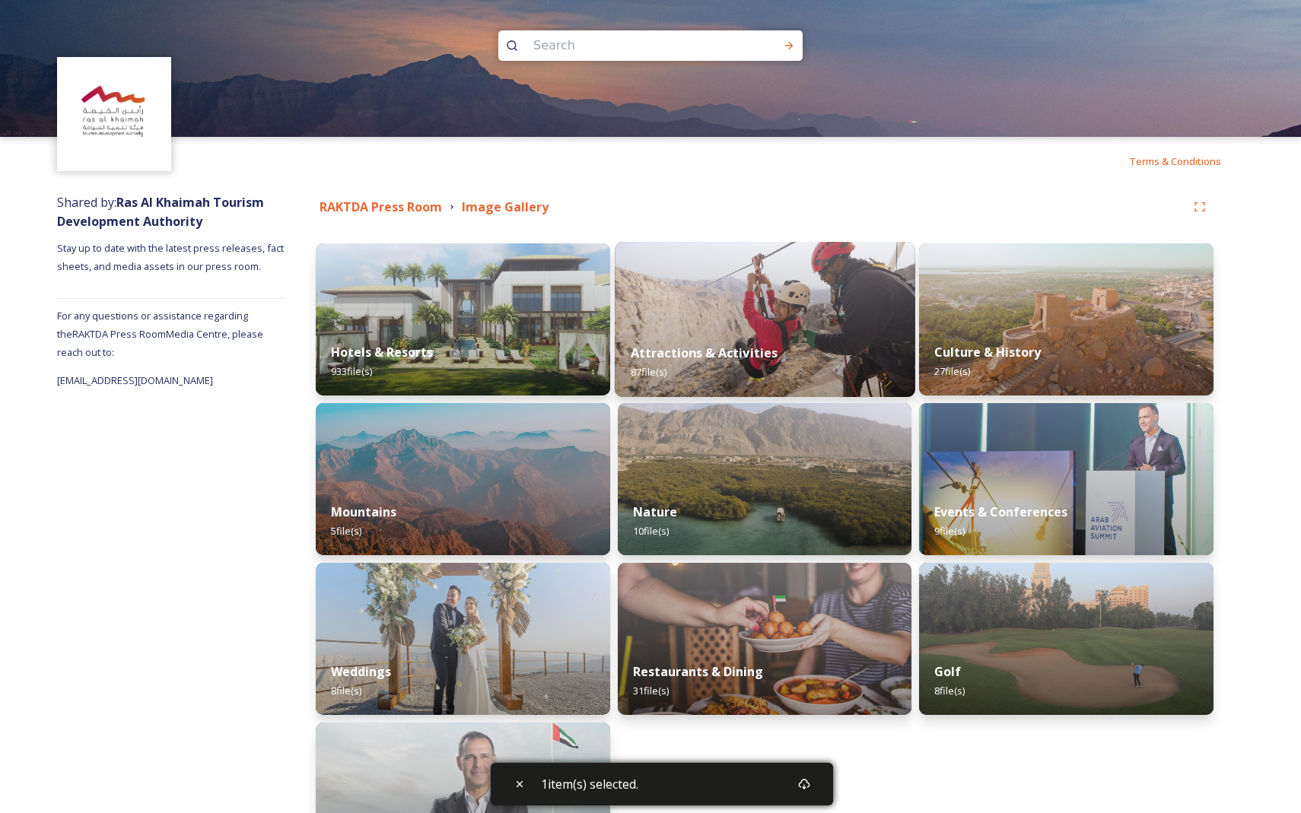
click at [507, 304] on img at bounding box center [765, 319] width 300 height 155
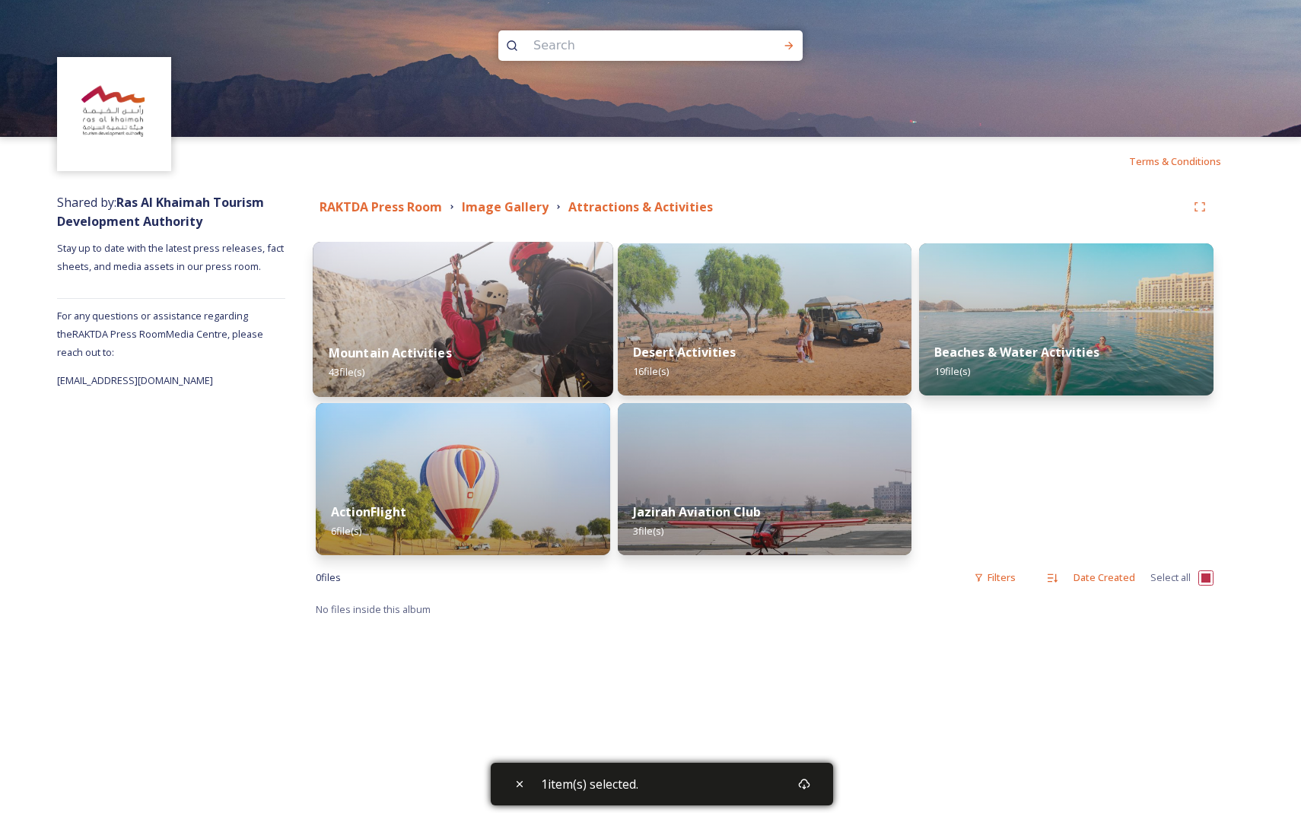
click at [507, 319] on img at bounding box center [463, 319] width 300 height 155
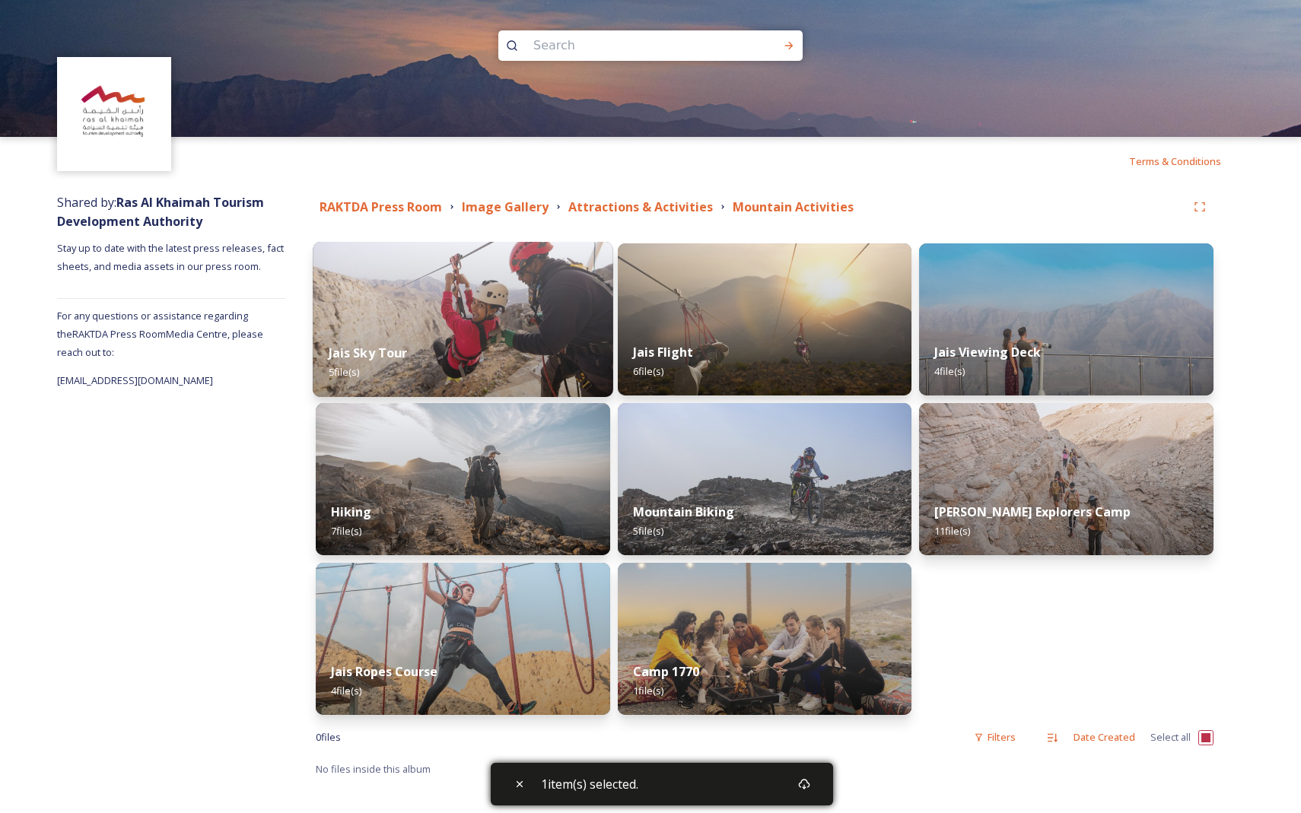
click at [507, 313] on img at bounding box center [463, 319] width 300 height 155
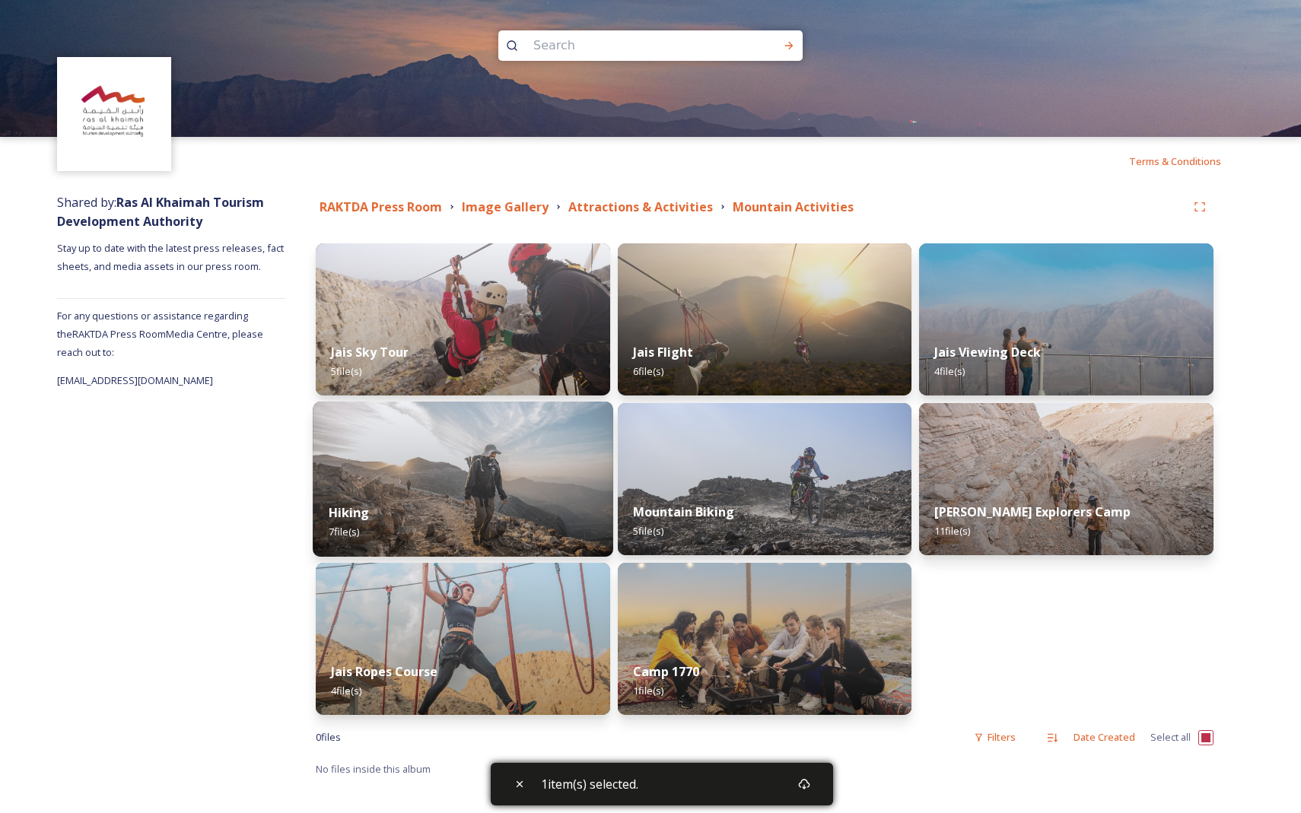
click at [507, 475] on img at bounding box center [463, 479] width 300 height 155
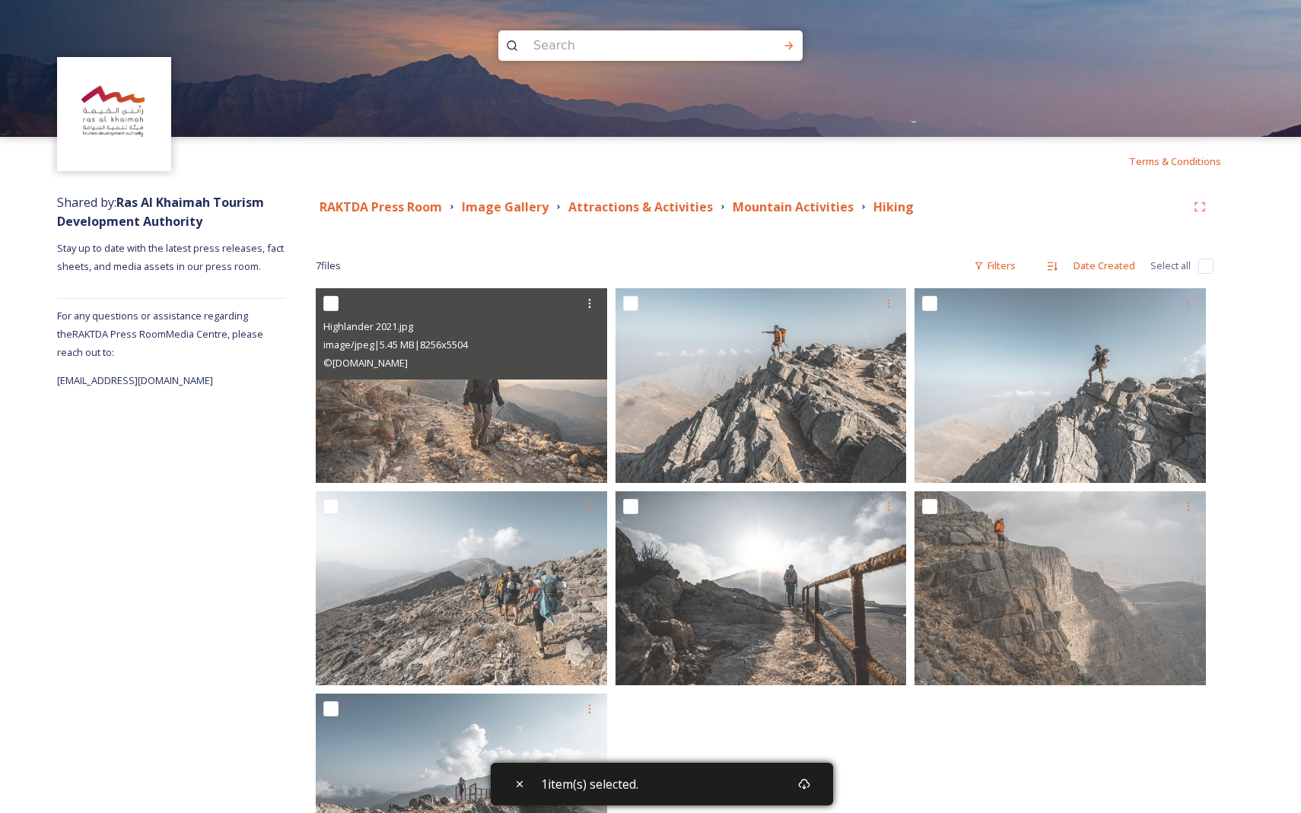
scroll to position [108, 0]
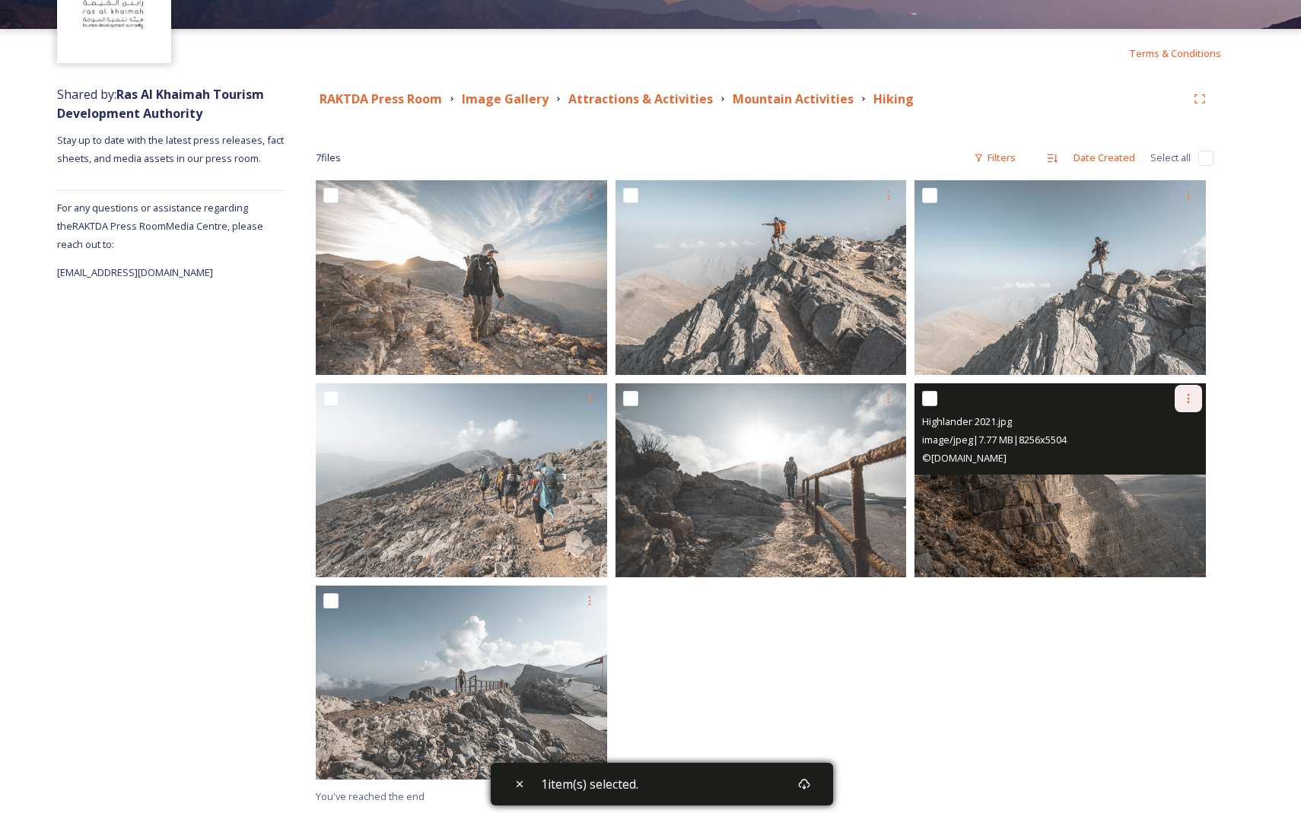
click at [507, 402] on icon at bounding box center [1188, 398] width 2 height 9
click at [507, 462] on span "Download" at bounding box center [1170, 461] width 46 height 14
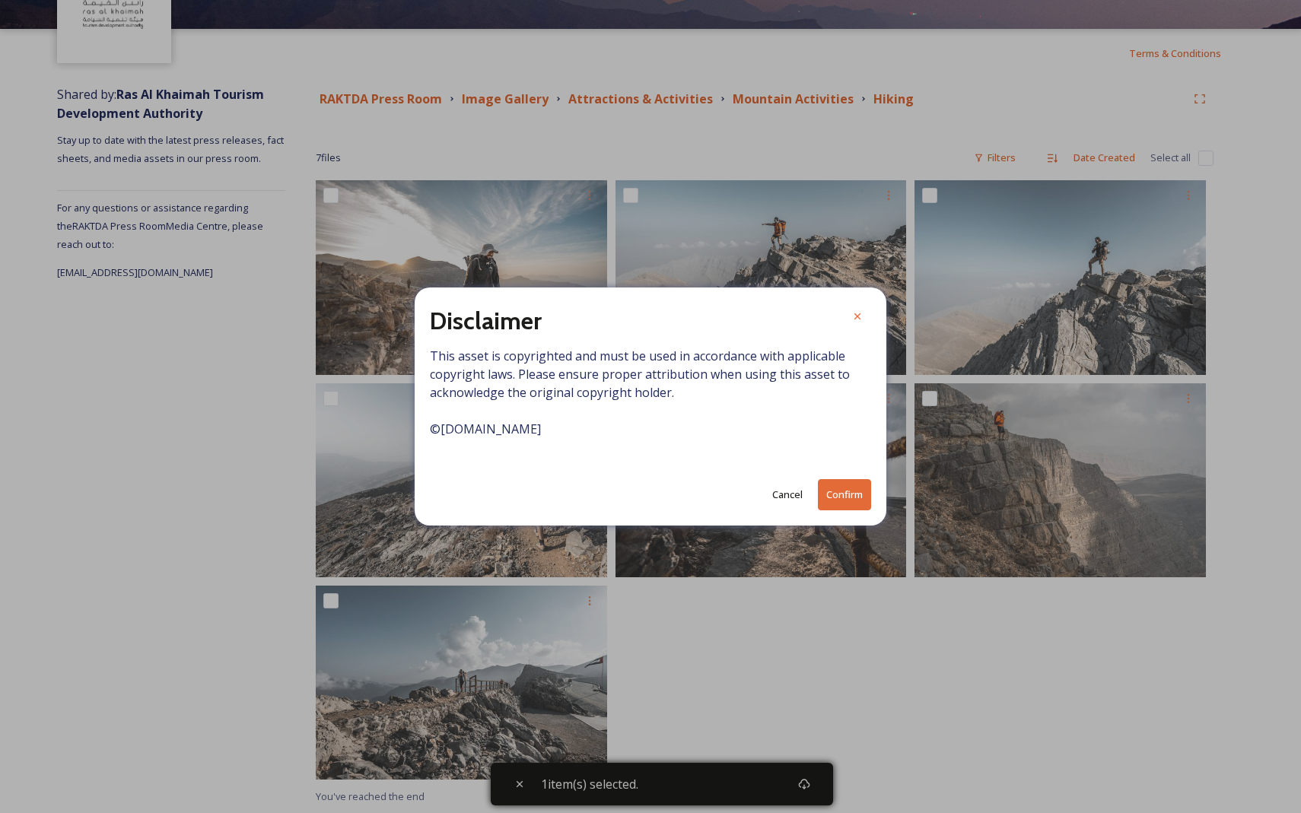
click at [507, 493] on button "Confirm" at bounding box center [844, 494] width 53 height 31
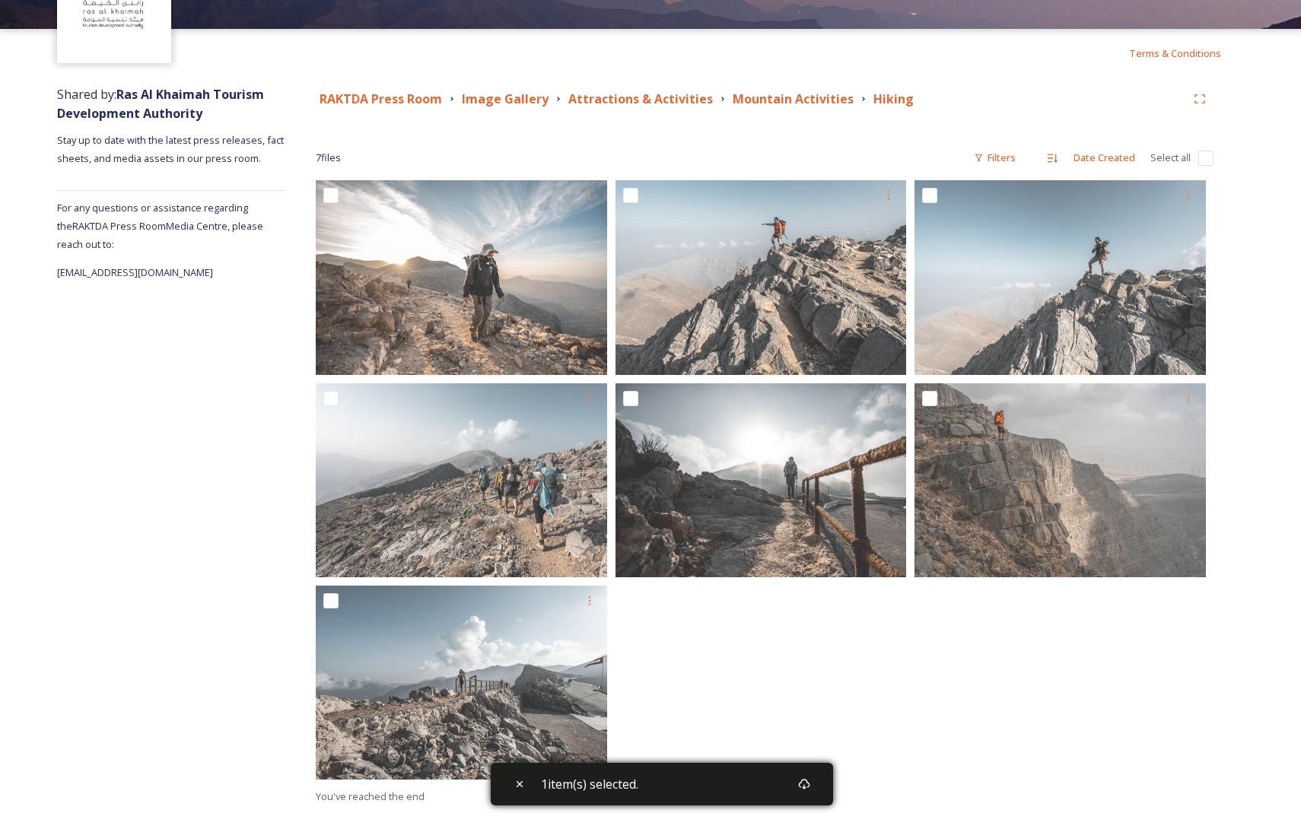
click at [507, 117] on div "RAKTDA Press Room Image Gallery Attractions & Activities Mountain Activities Hi…" at bounding box center [764, 445] width 958 height 735
click at [507, 108] on div "RAKTDA Press Room Image Gallery Attractions & Activities Mountain Activities Hi…" at bounding box center [765, 98] width 898 height 27
click at [507, 97] on strong "Attractions & Activities" at bounding box center [640, 99] width 145 height 17
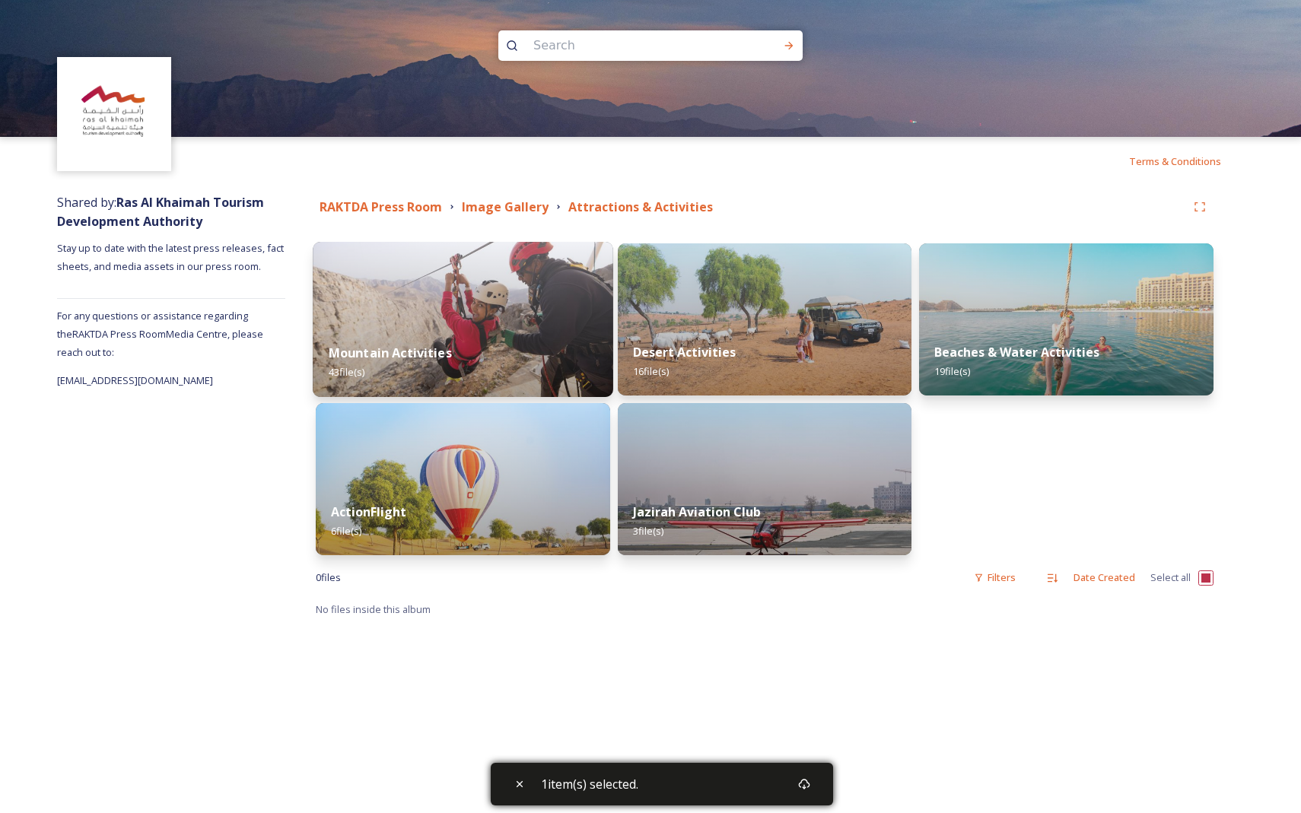
click at [499, 335] on div "Mountain Activities 43 file(s)" at bounding box center [463, 362] width 300 height 69
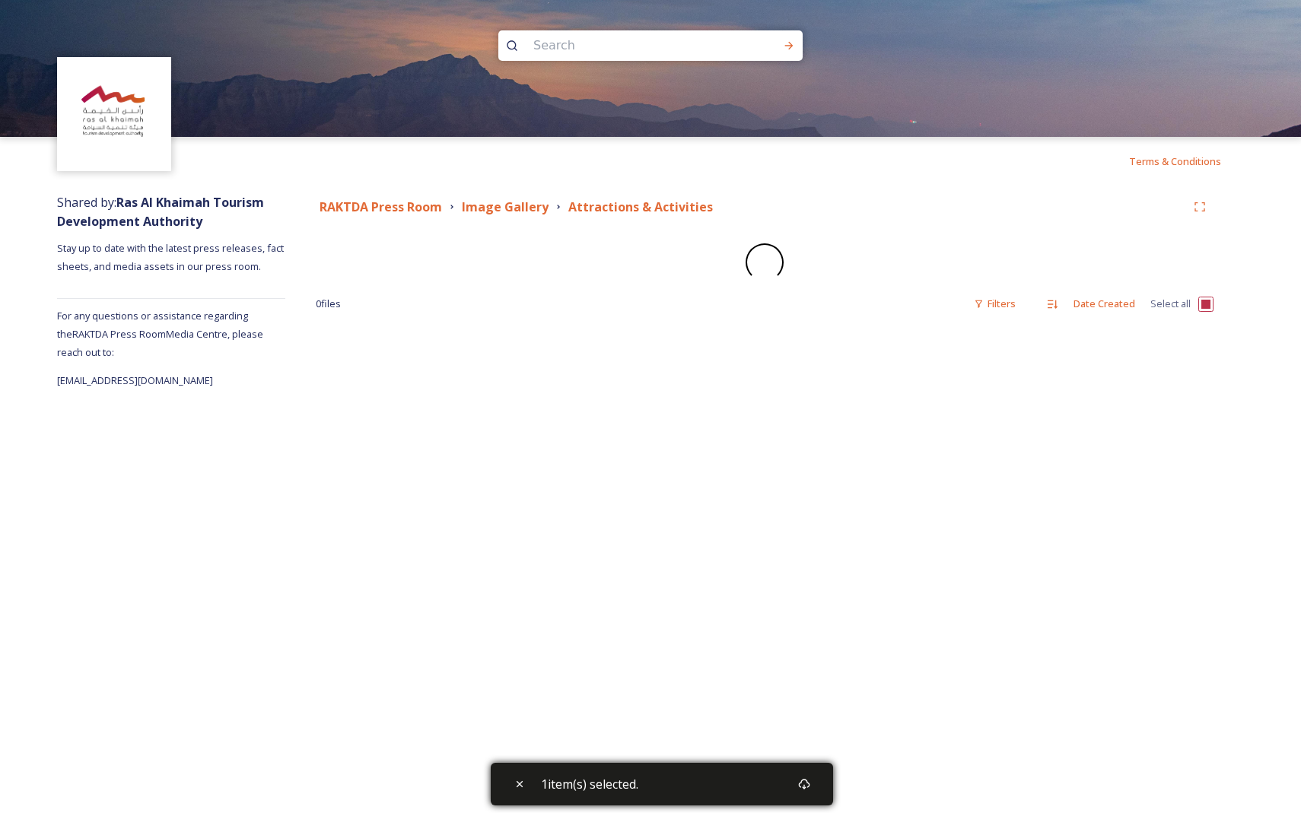
click at [499, 335] on div "RAKTDA Press Room Image Gallery Attractions & Activities 0 file s Filters Date …" at bounding box center [764, 288] width 958 height 204
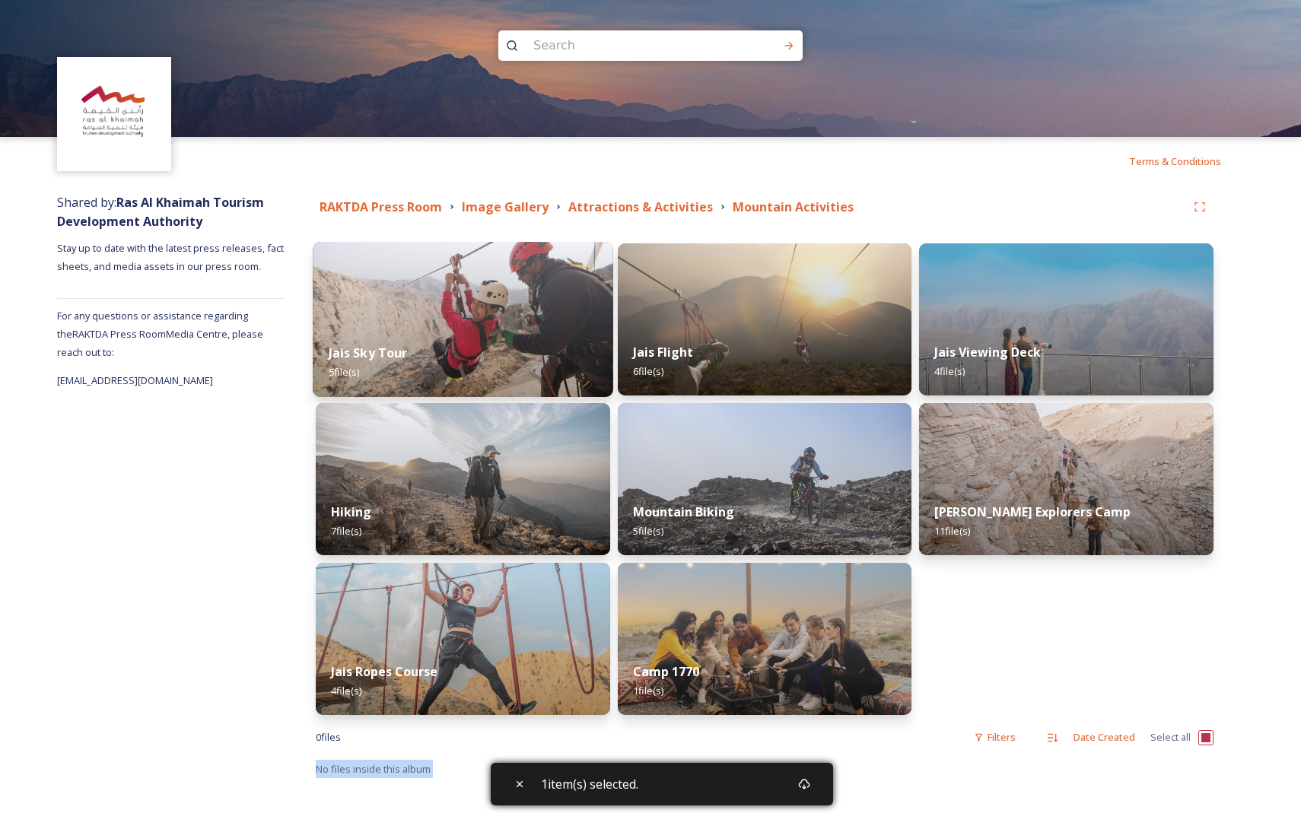
click at [507, 275] on img at bounding box center [463, 319] width 300 height 155
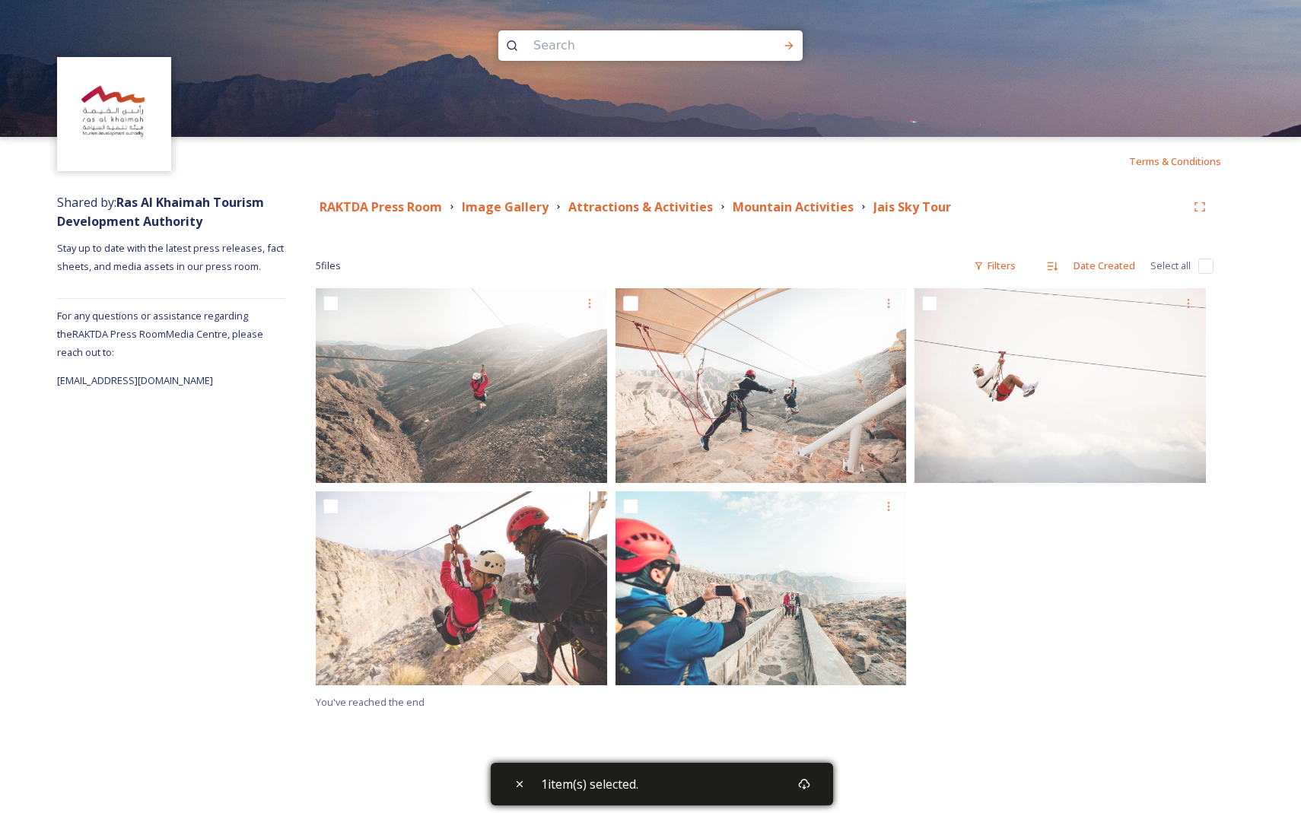
click at [507, 262] on div "5 file s Filters Date Created Select all" at bounding box center [765, 266] width 898 height 30
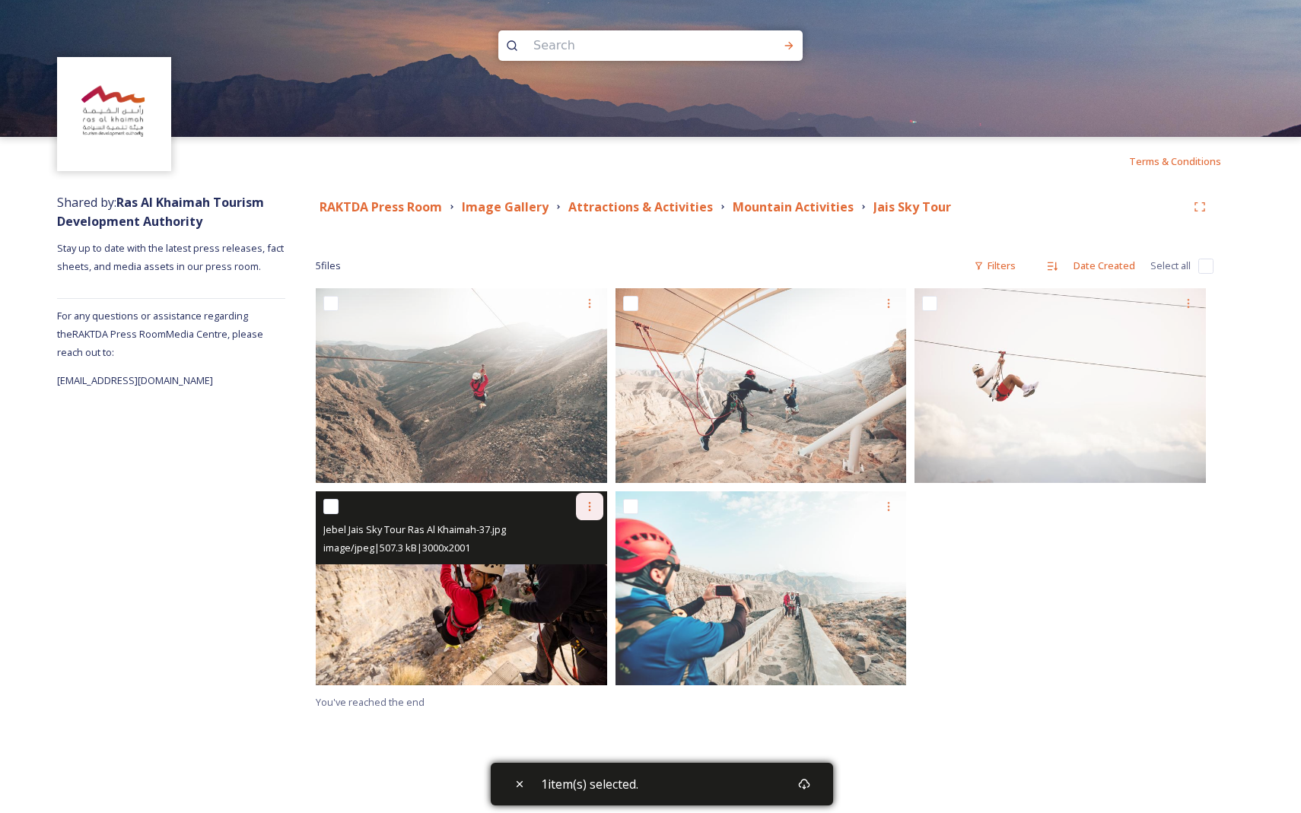
click at [507, 511] on icon at bounding box center [589, 506] width 12 height 12
click at [507, 568] on span "Download" at bounding box center [571, 569] width 46 height 14
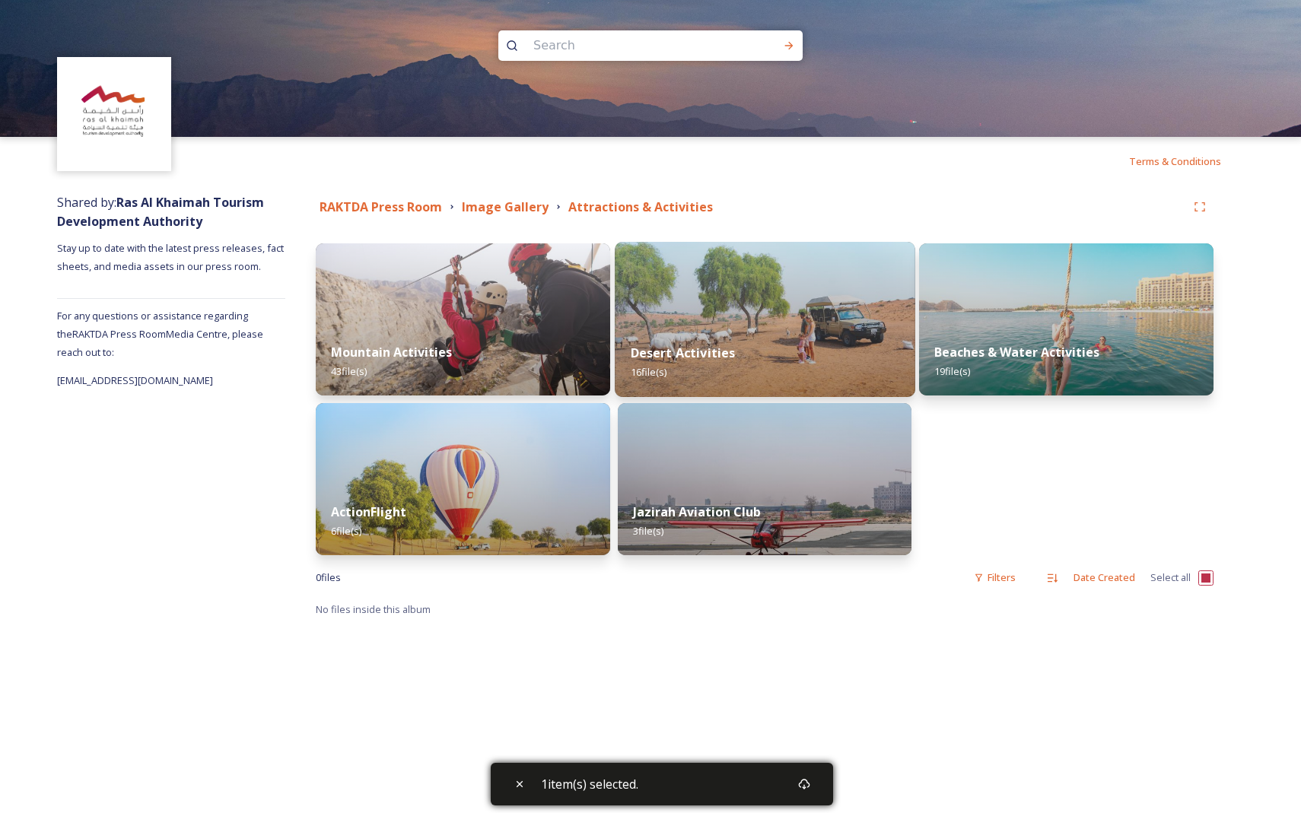
click at [507, 303] on img at bounding box center [765, 319] width 300 height 155
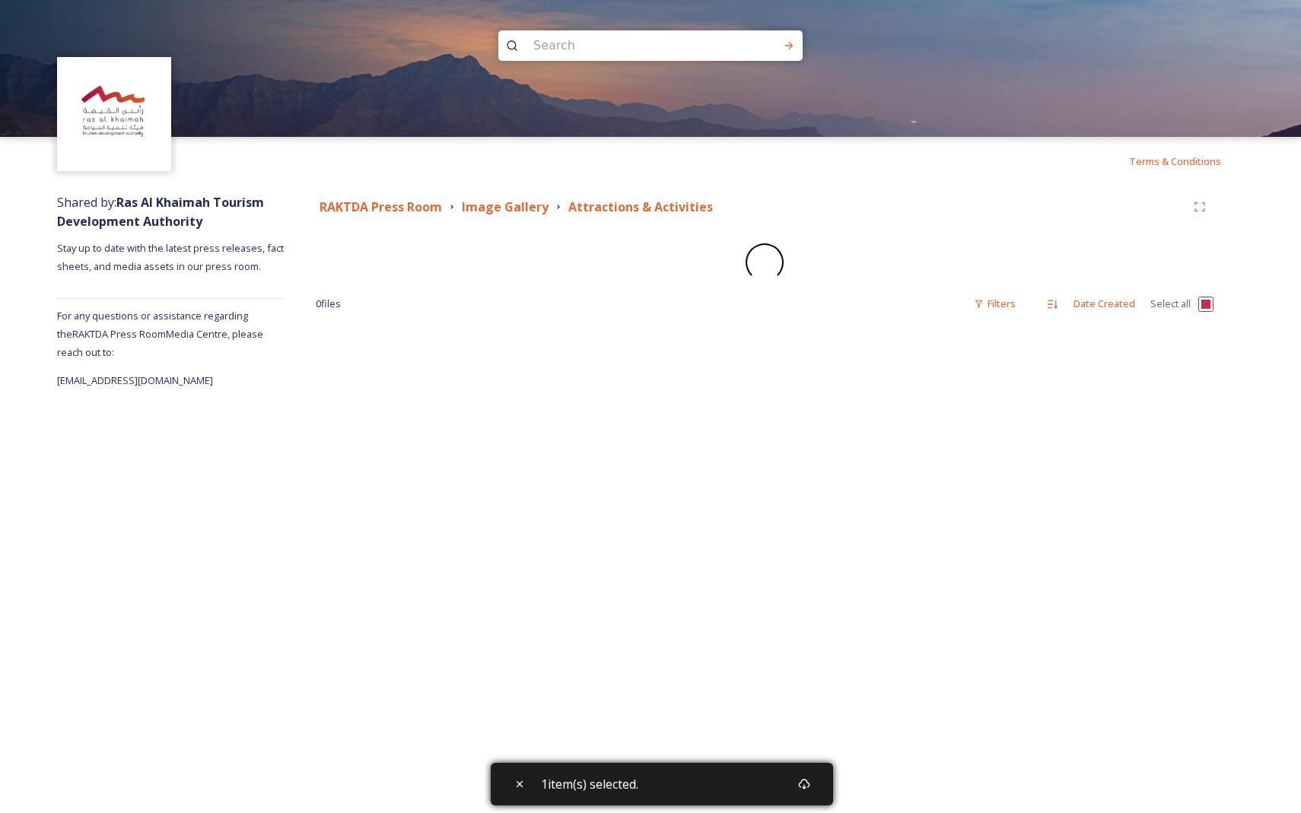
click at [507, 304] on div "0 file s Filters Date Created Select all" at bounding box center [765, 304] width 898 height 30
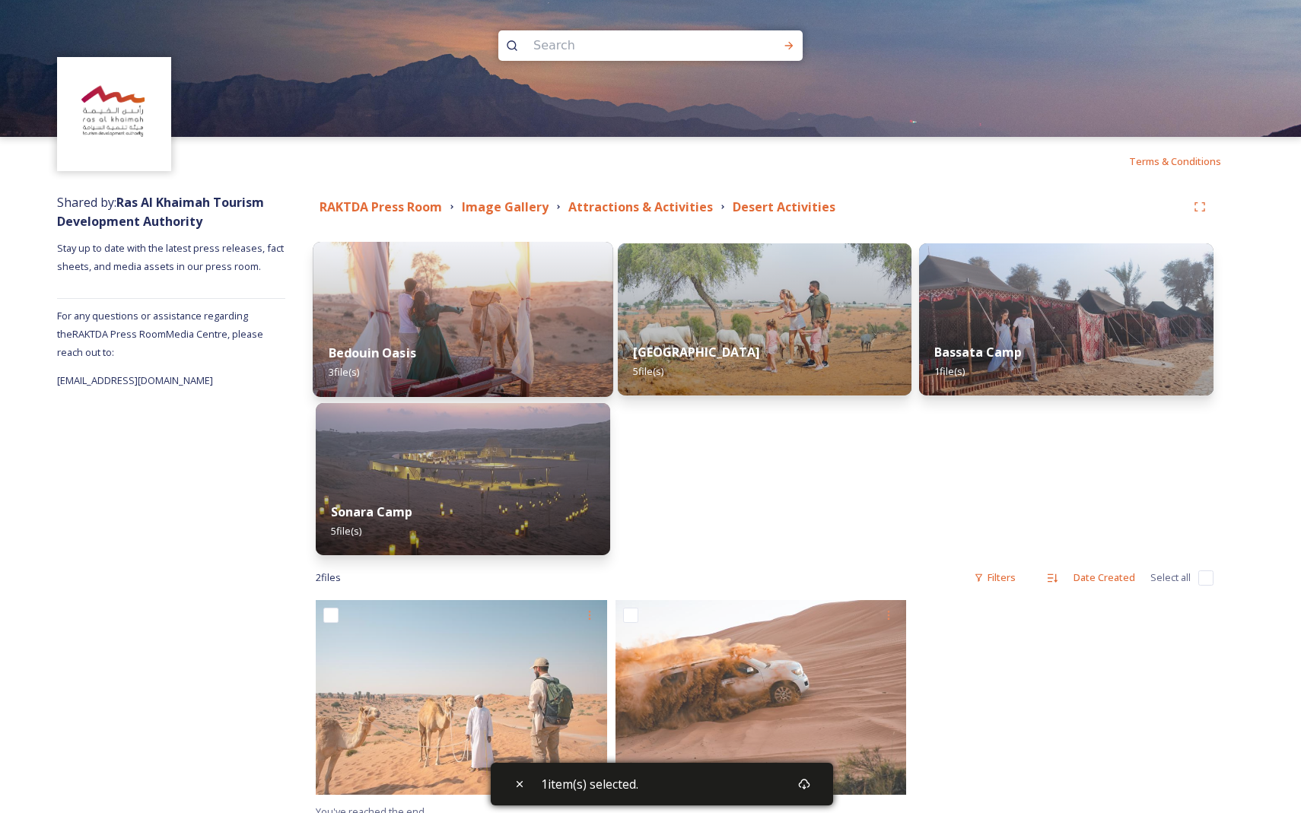
click at [507, 370] on div "Bedouin Oasis 3 file(s)" at bounding box center [463, 362] width 300 height 69
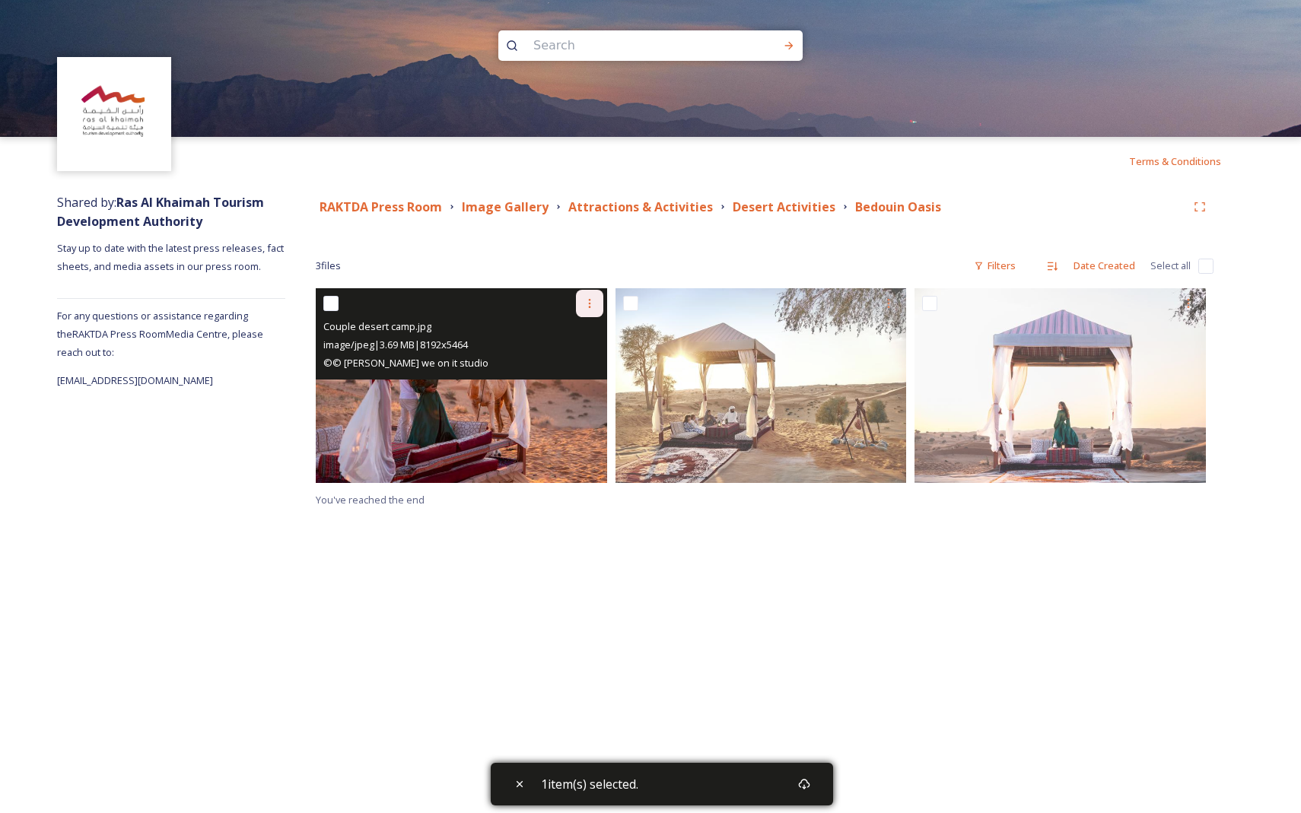
click at [507, 304] on icon at bounding box center [589, 303] width 12 height 12
click at [507, 367] on span "Download" at bounding box center [571, 366] width 46 height 14
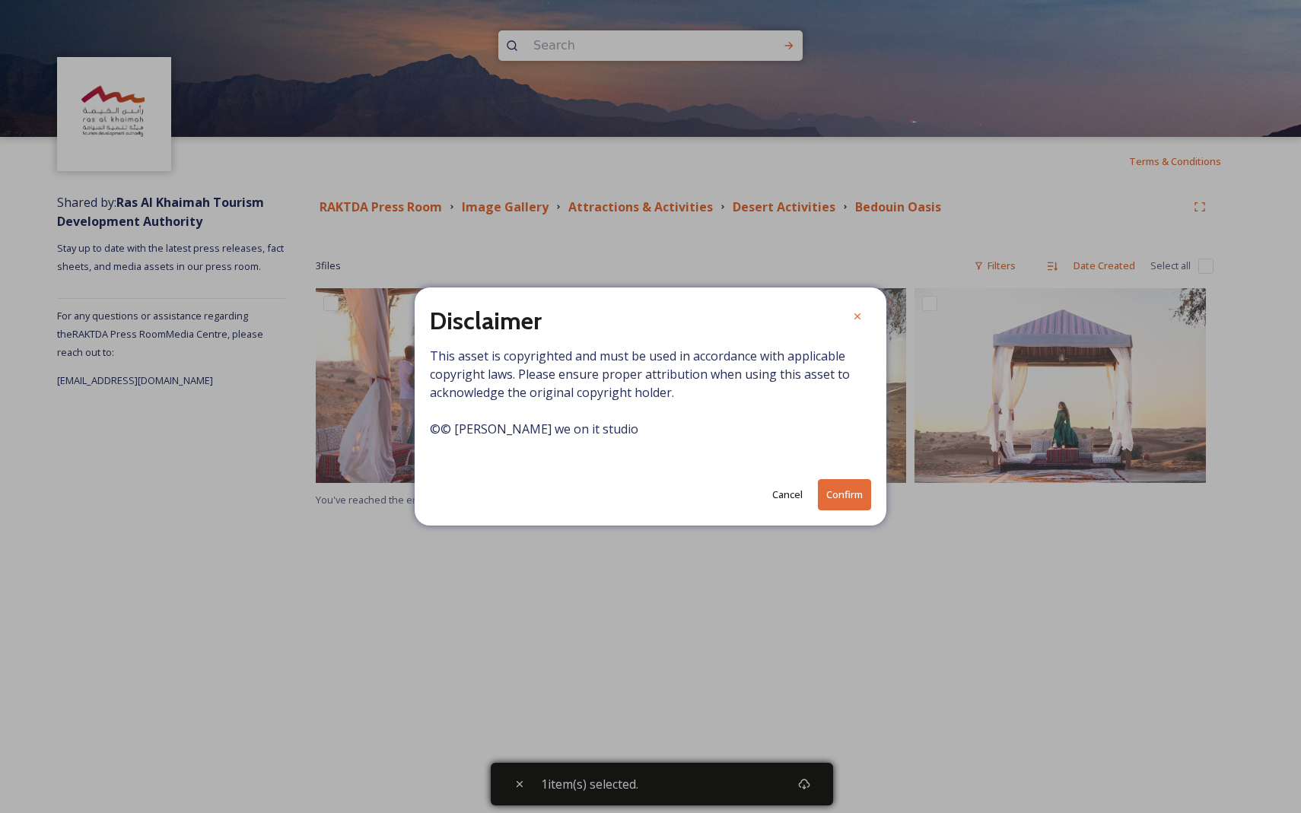
click at [507, 493] on button "Confirm" at bounding box center [844, 494] width 53 height 31
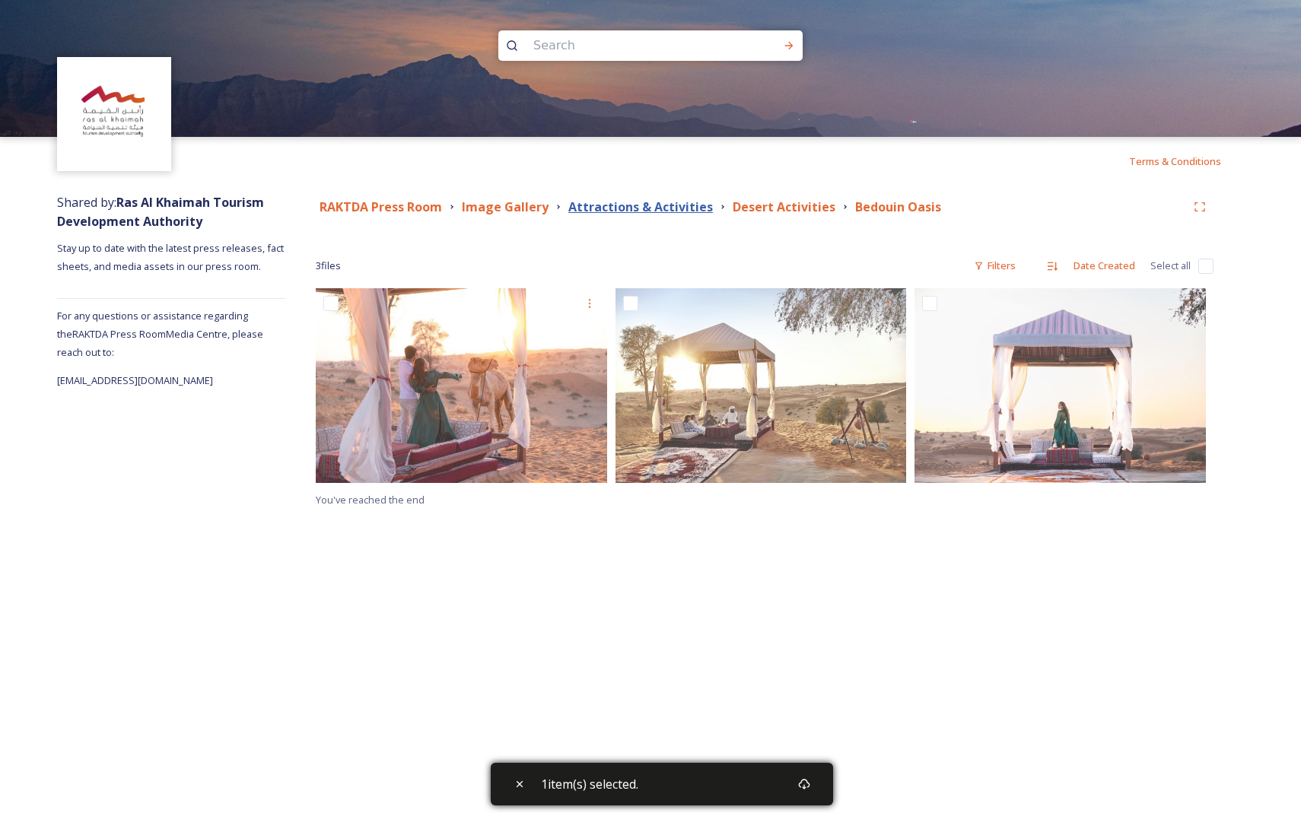
click at [507, 206] on strong "Attractions & Activities" at bounding box center [640, 207] width 145 height 17
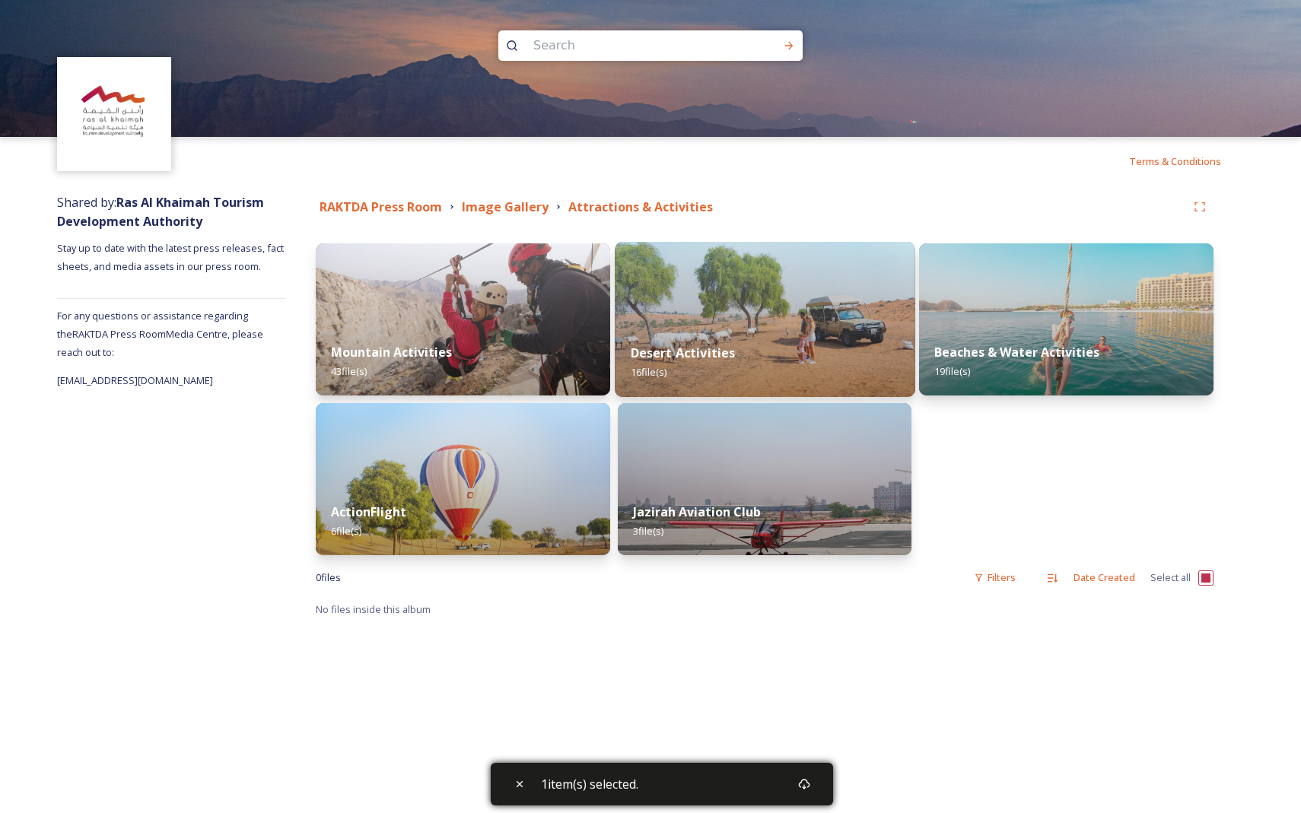
click at [507, 346] on strong "Desert Activities" at bounding box center [682, 353] width 105 height 17
click at [507, 563] on div "0 file s Filters Date Created Select all" at bounding box center [765, 578] width 898 height 30
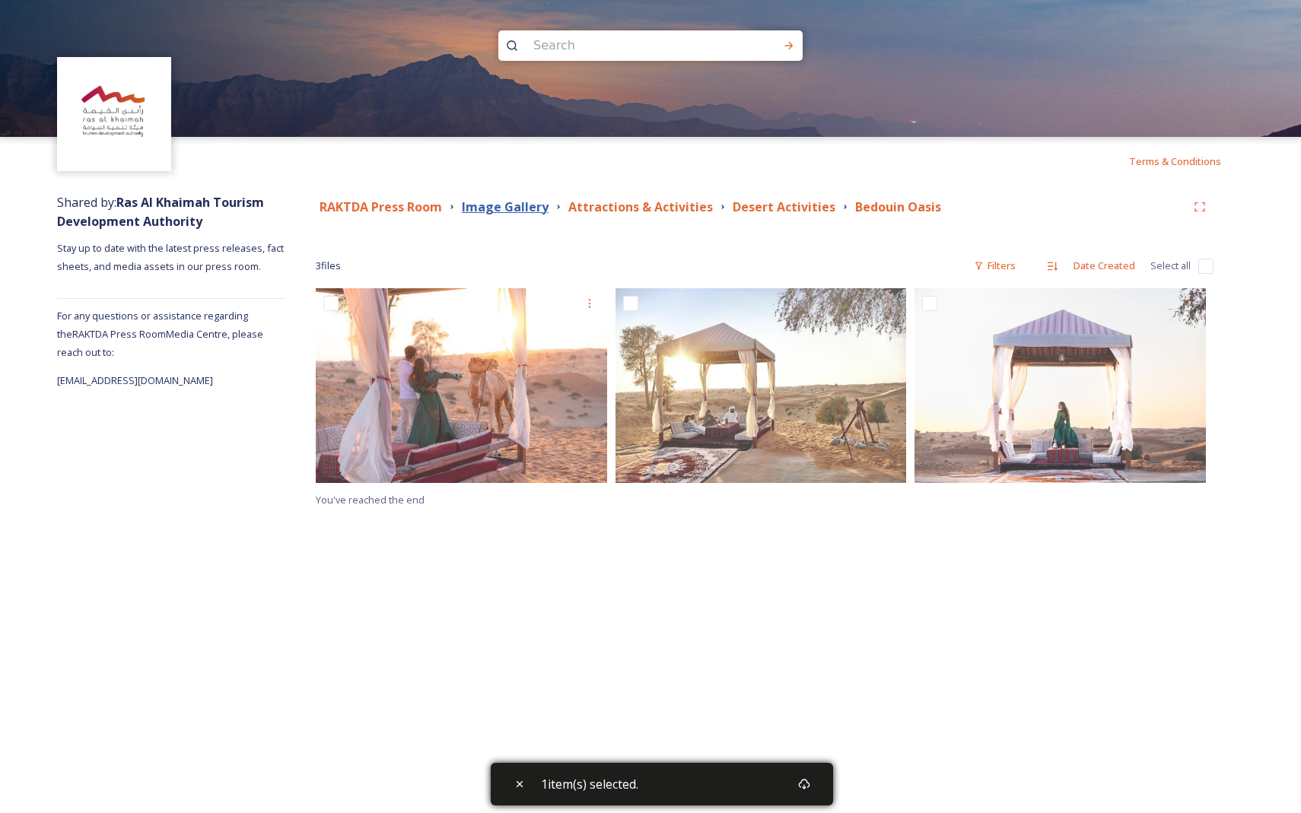
click at [497, 208] on strong "Image Gallery" at bounding box center [505, 207] width 87 height 17
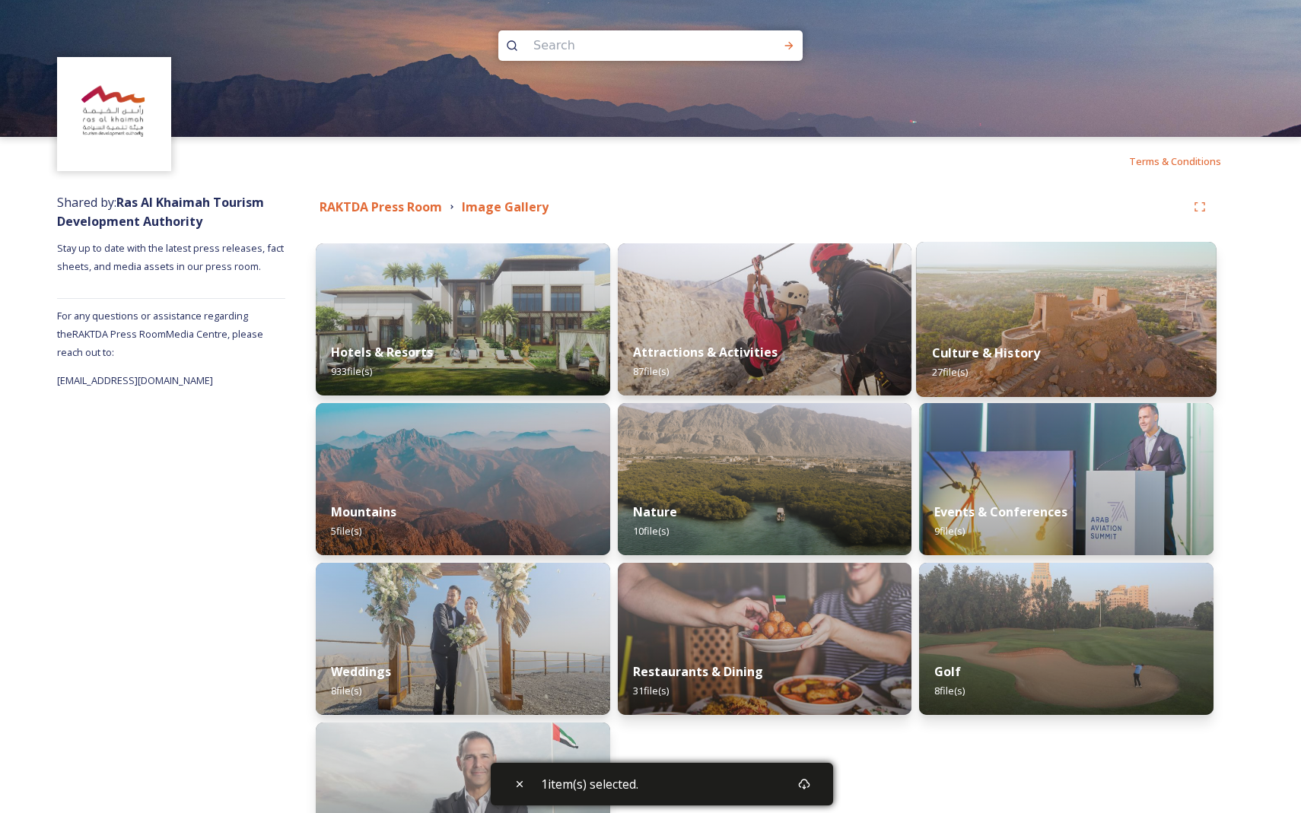
click at [507, 300] on img at bounding box center [1066, 319] width 300 height 155
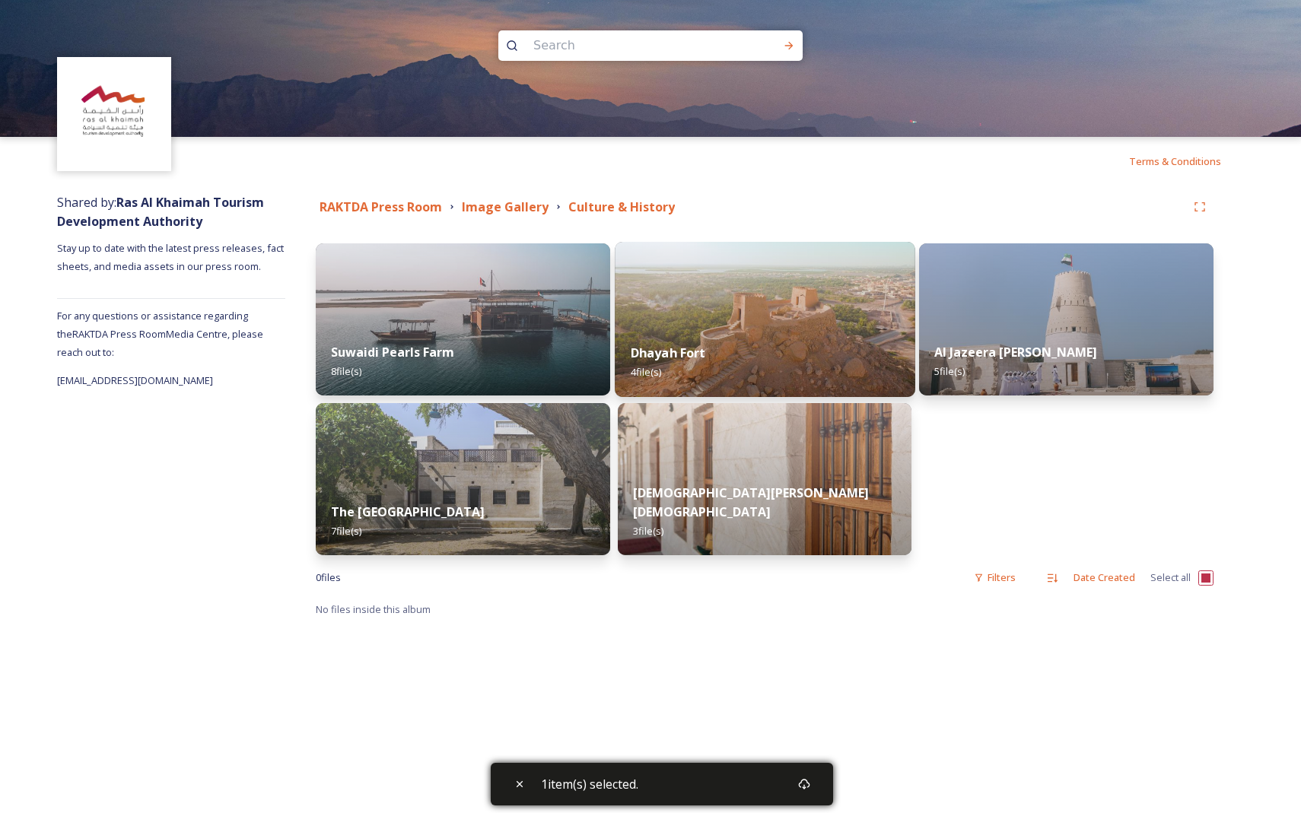
click at [507, 272] on img at bounding box center [765, 319] width 300 height 155
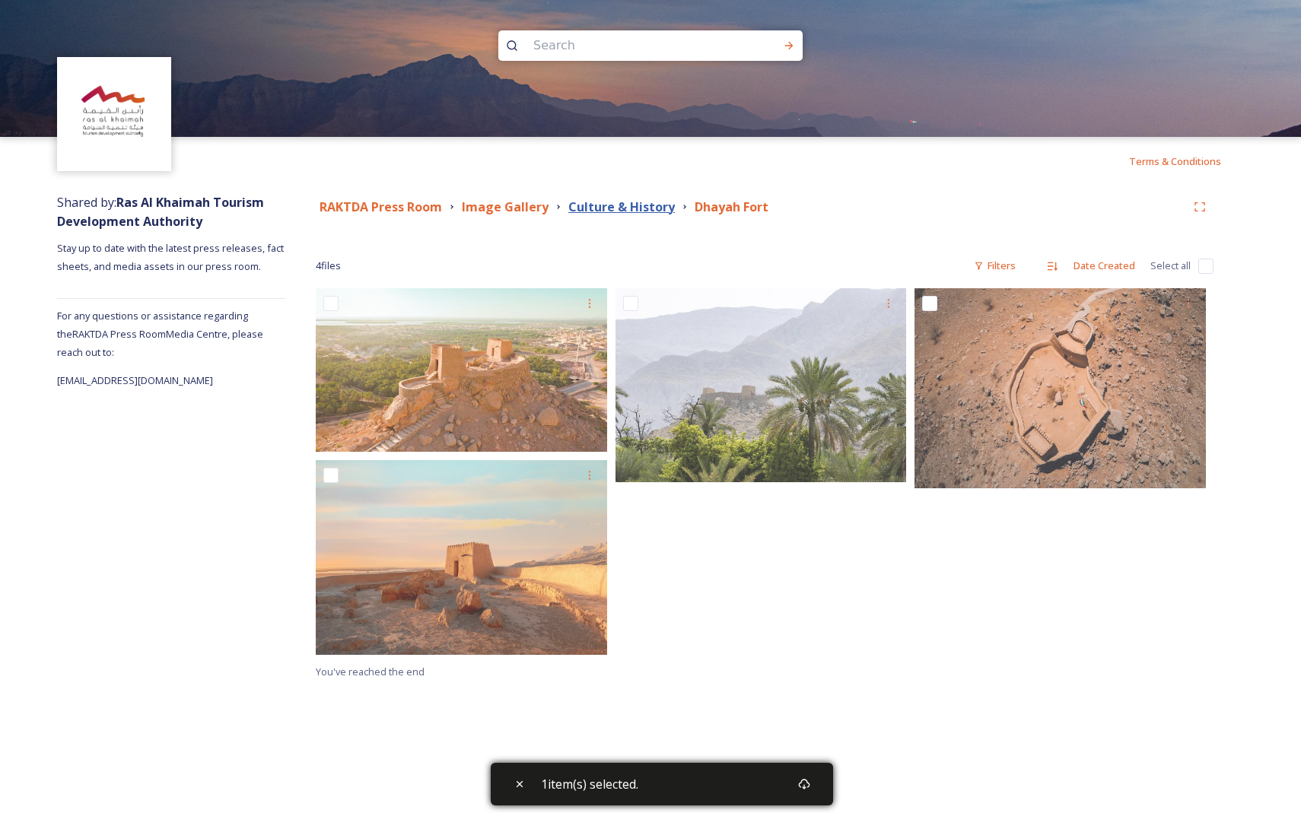
click at [507, 205] on strong "Culture & History" at bounding box center [621, 207] width 106 height 17
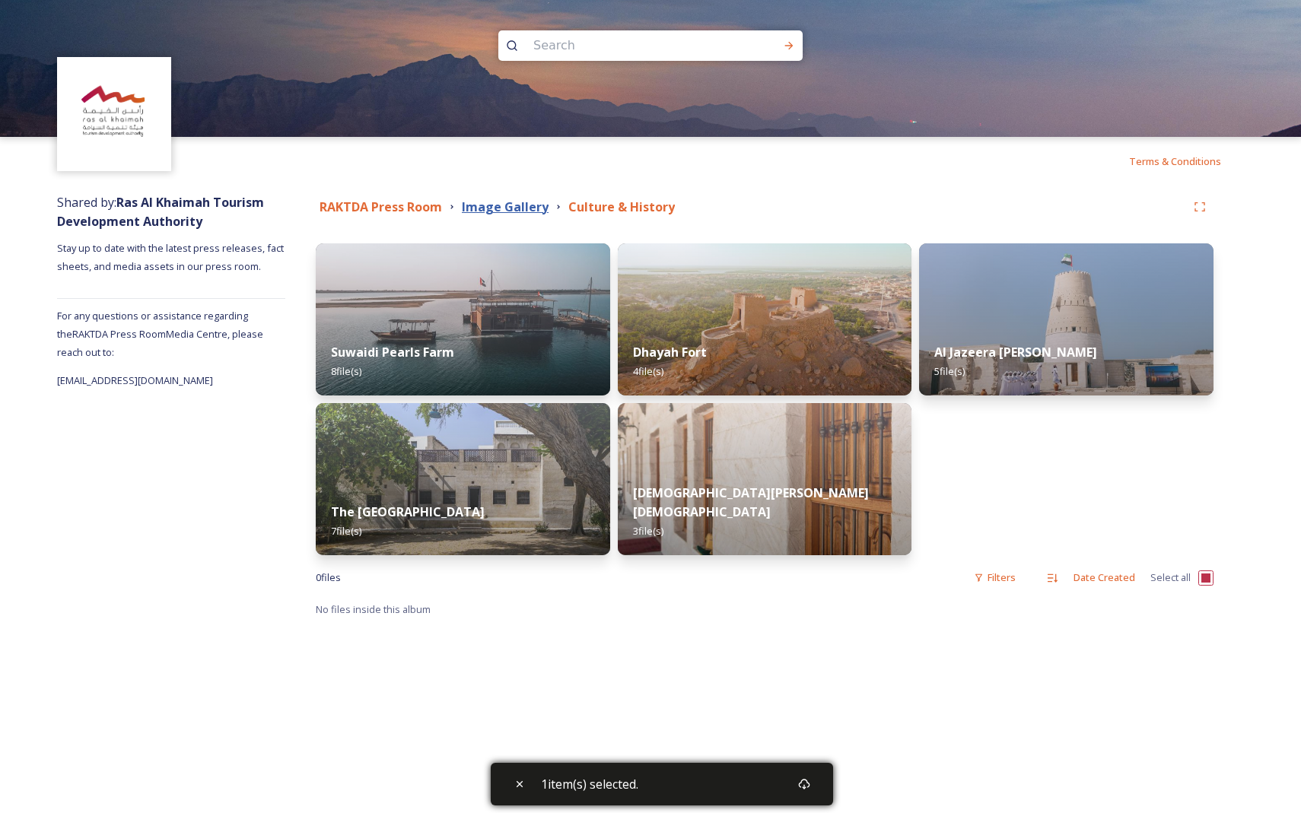
click at [507, 205] on strong "Image Gallery" at bounding box center [505, 207] width 87 height 17
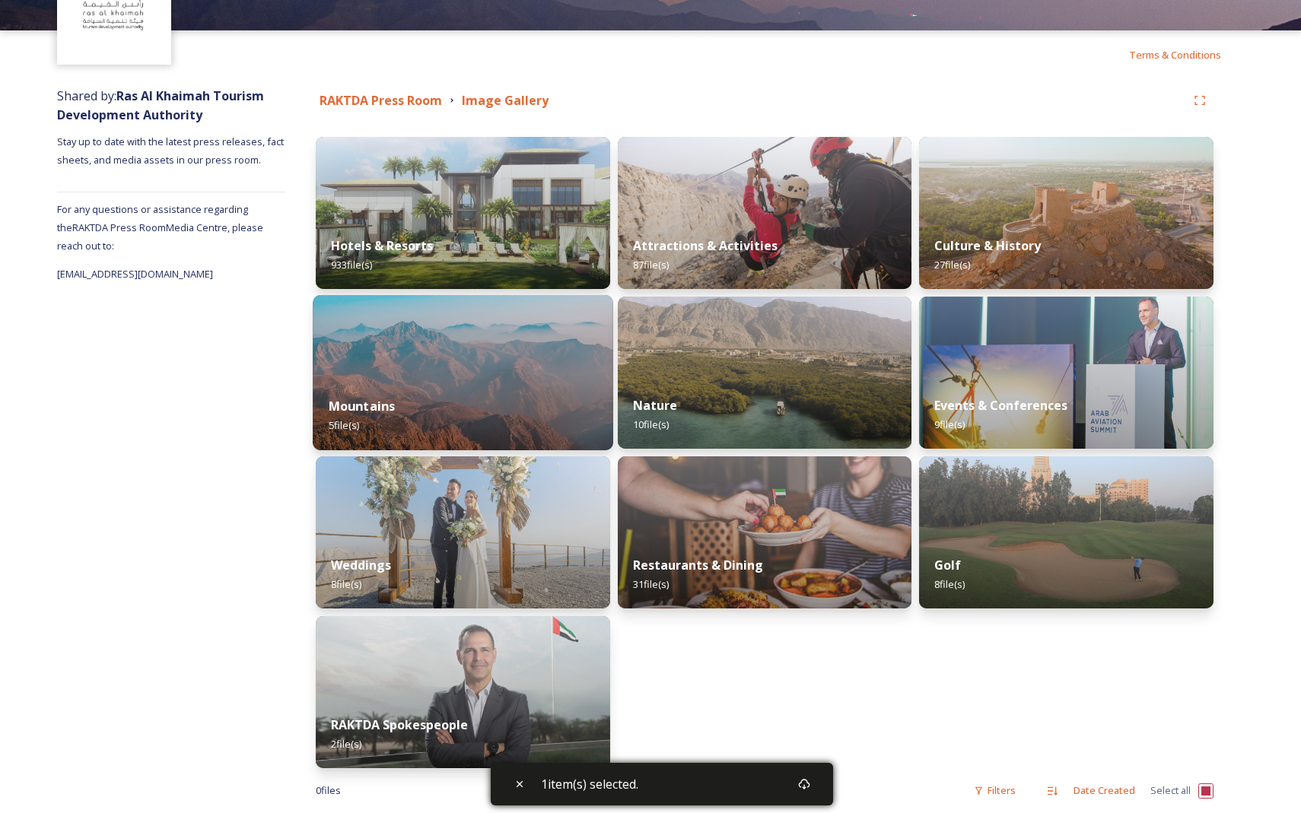
scroll to position [112, 0]
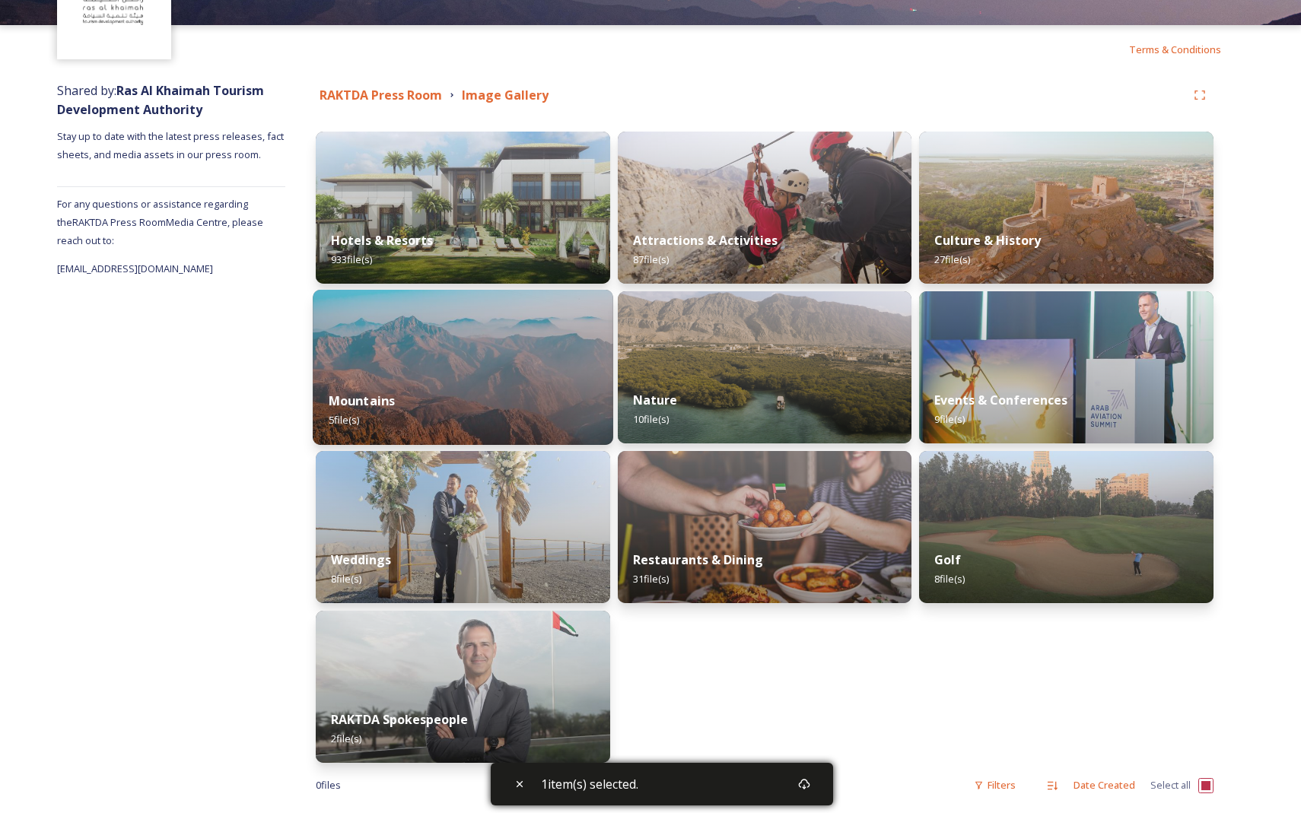
click at [507, 361] on img at bounding box center [463, 367] width 300 height 155
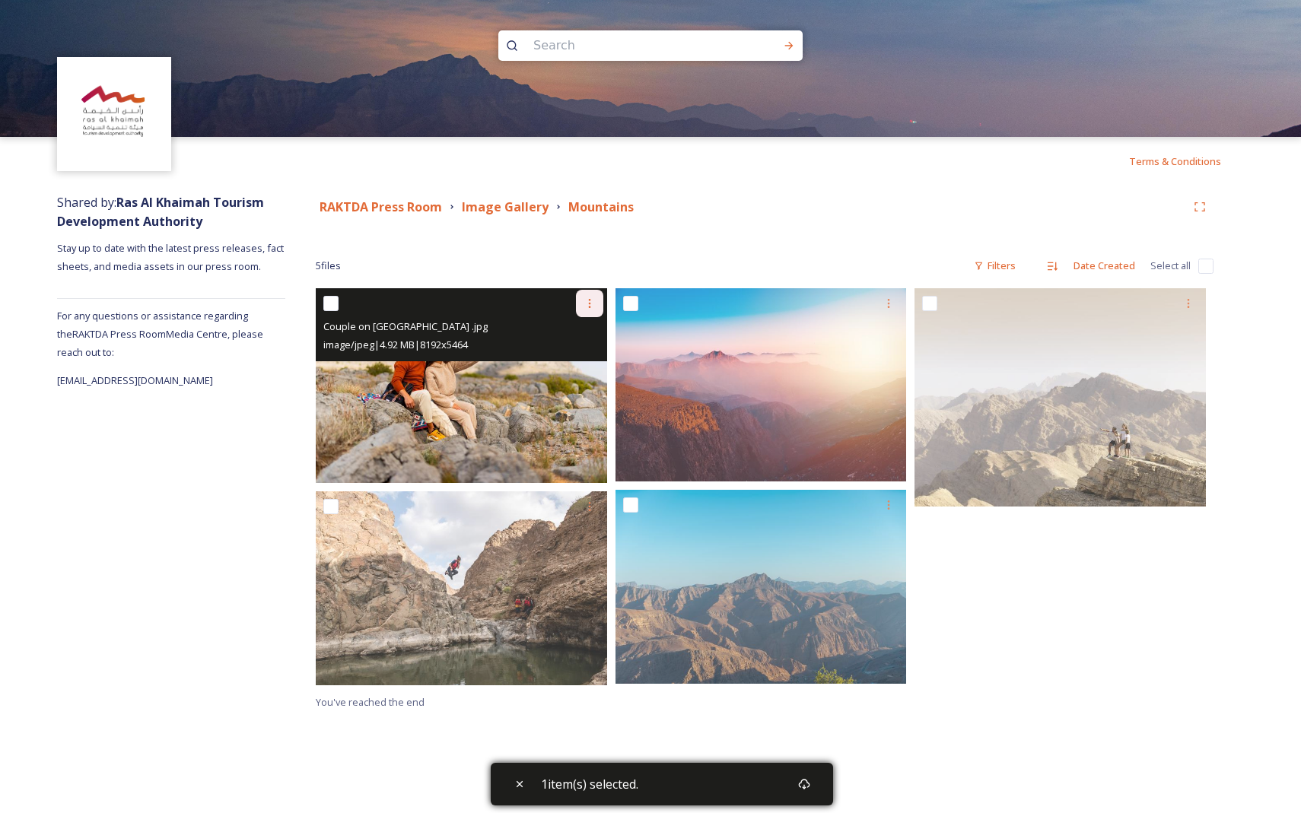
click at [507, 308] on icon at bounding box center [589, 303] width 12 height 12
click at [507, 365] on span "Download" at bounding box center [571, 366] width 46 height 14
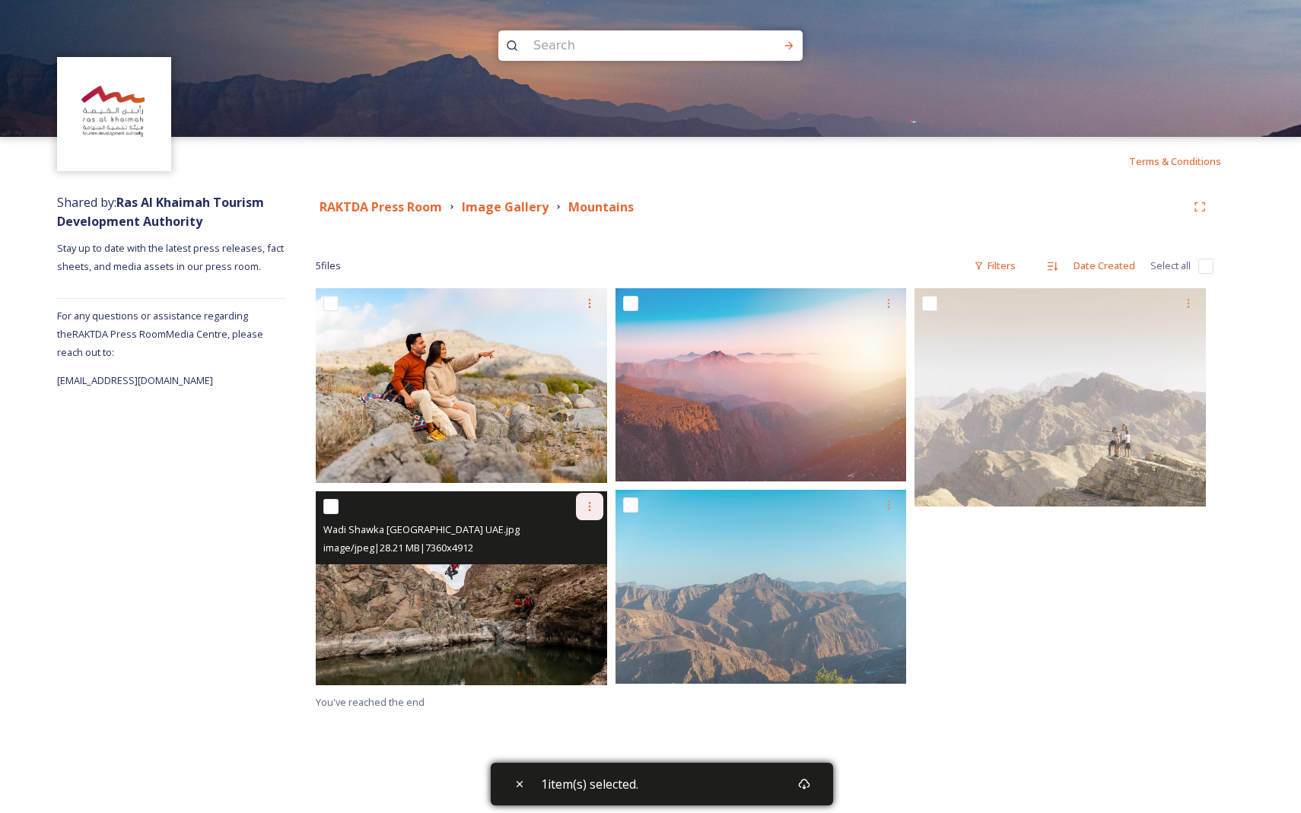
click at [507, 507] on icon at bounding box center [589, 506] width 12 height 12
click at [507, 567] on span "Download" at bounding box center [571, 569] width 46 height 14
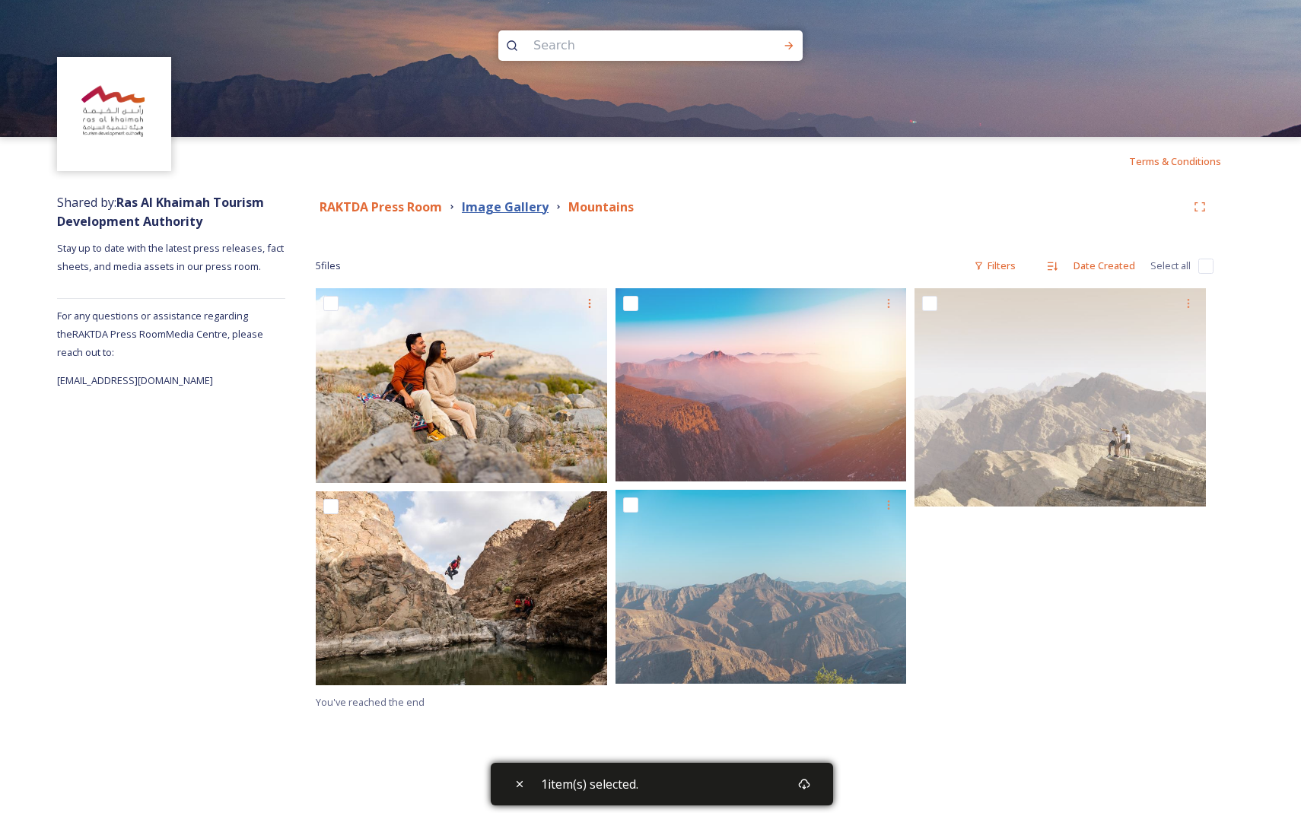
click at [507, 208] on strong "Image Gallery" at bounding box center [505, 207] width 87 height 17
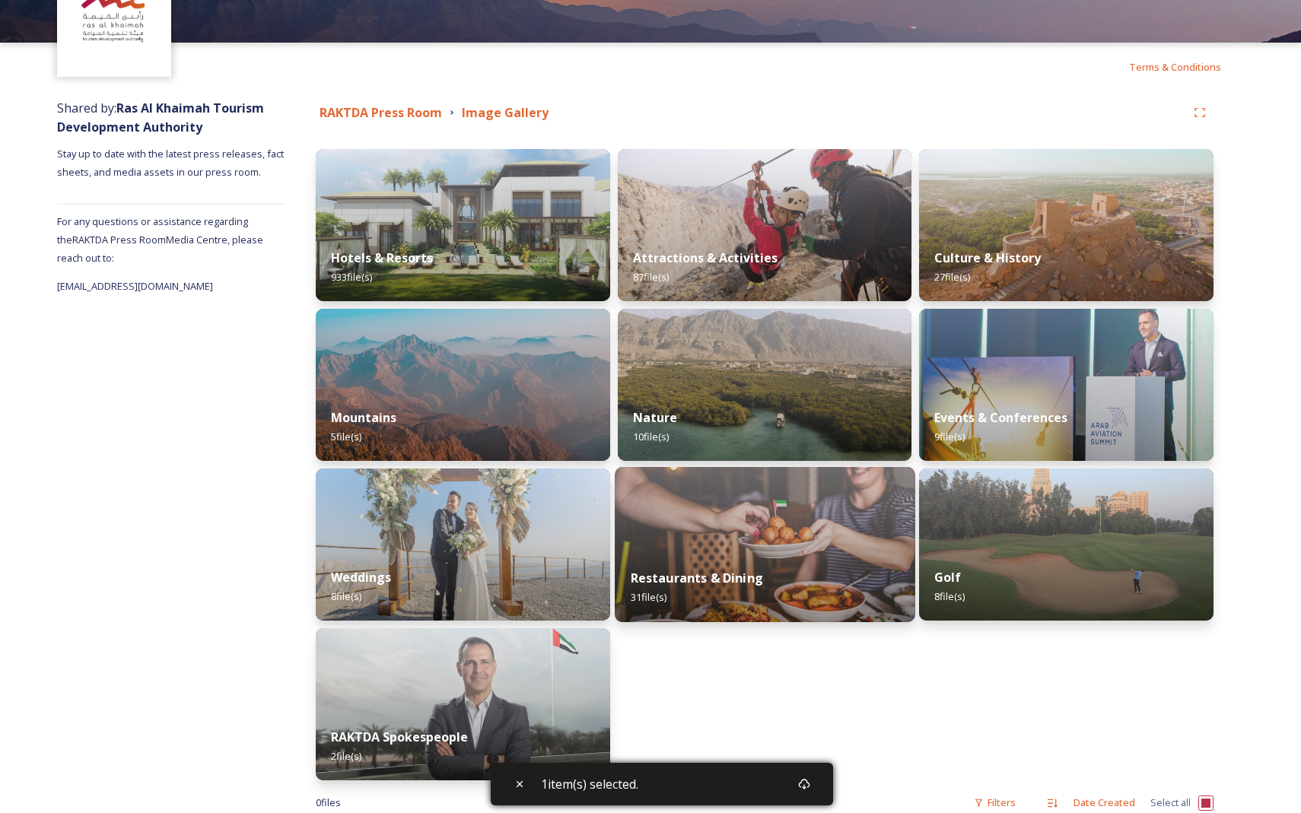
scroll to position [109, 0]
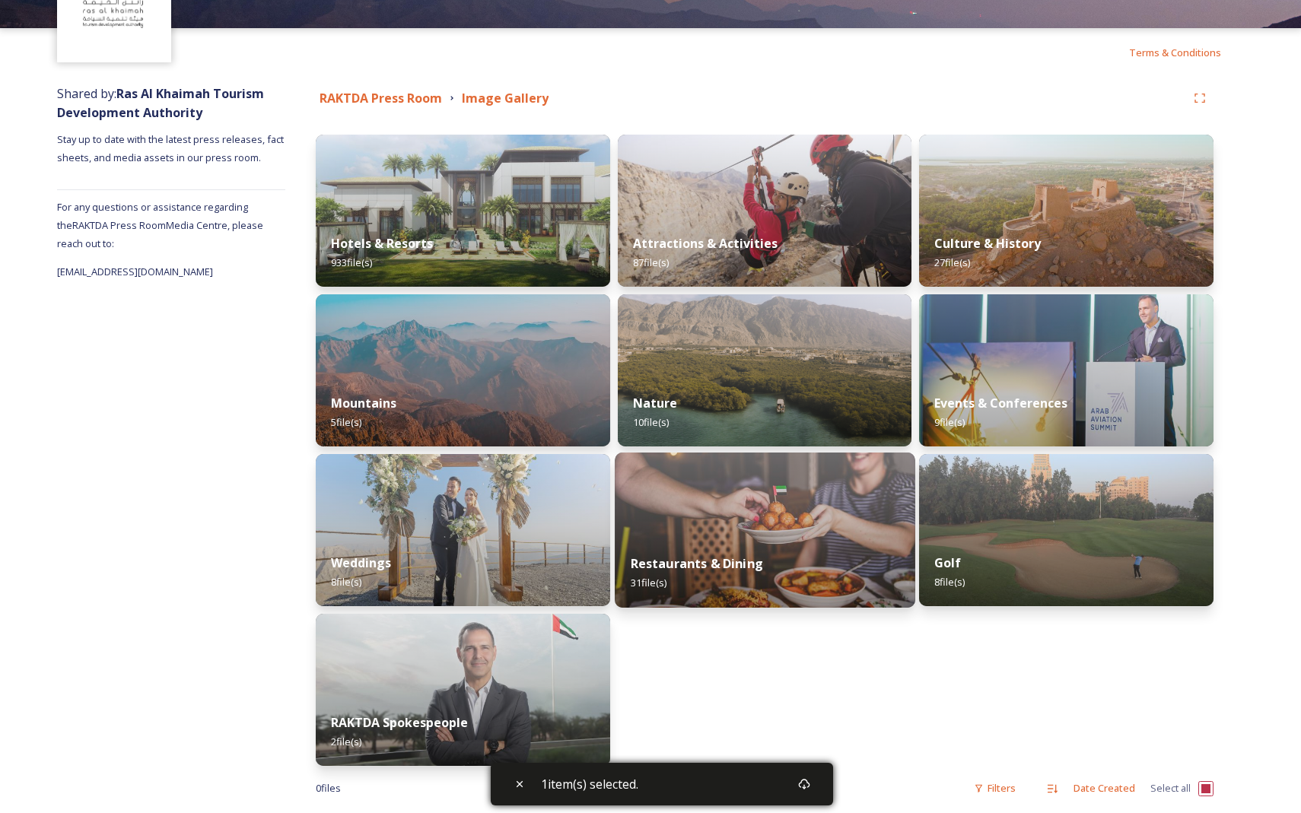
click at [507, 511] on img at bounding box center [765, 530] width 300 height 155
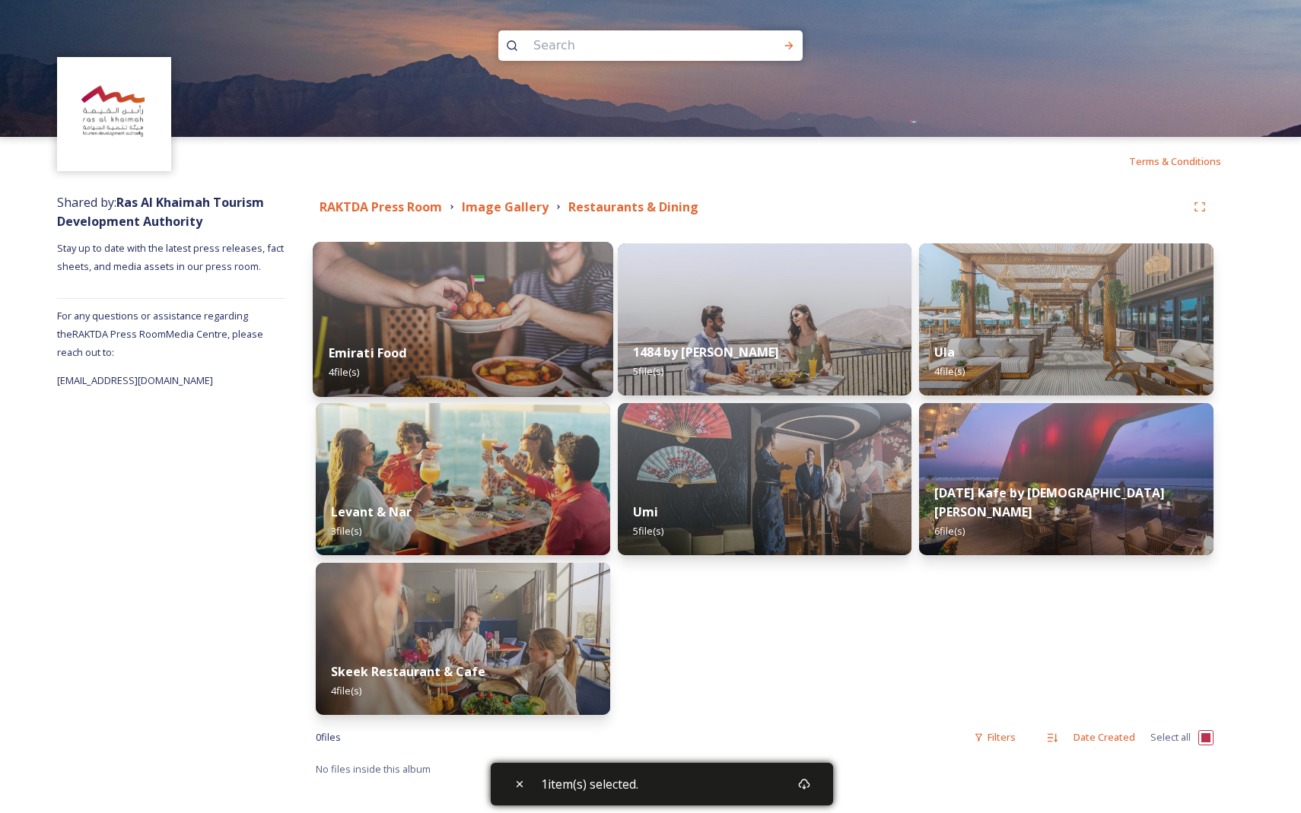
click at [507, 313] on img at bounding box center [463, 319] width 300 height 155
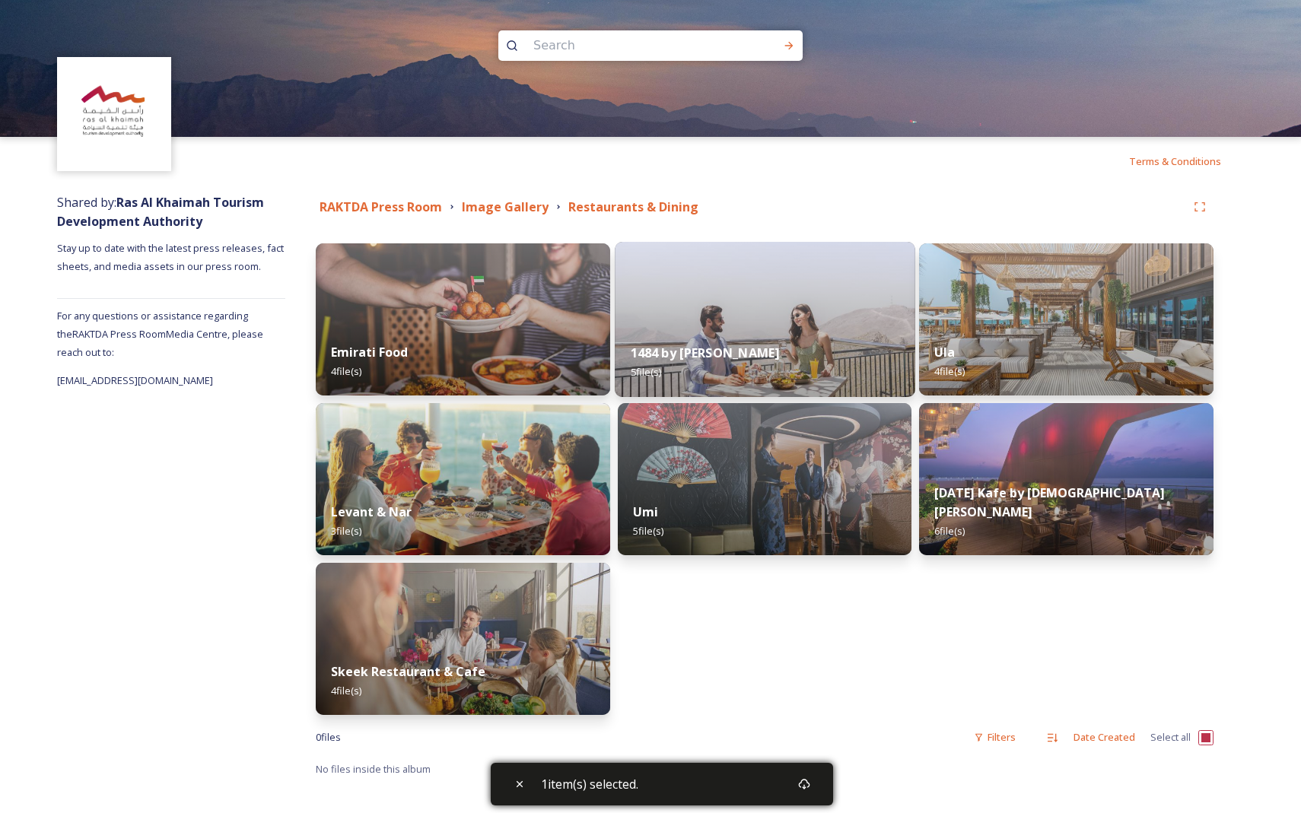
click at [507, 286] on img at bounding box center [765, 319] width 300 height 155
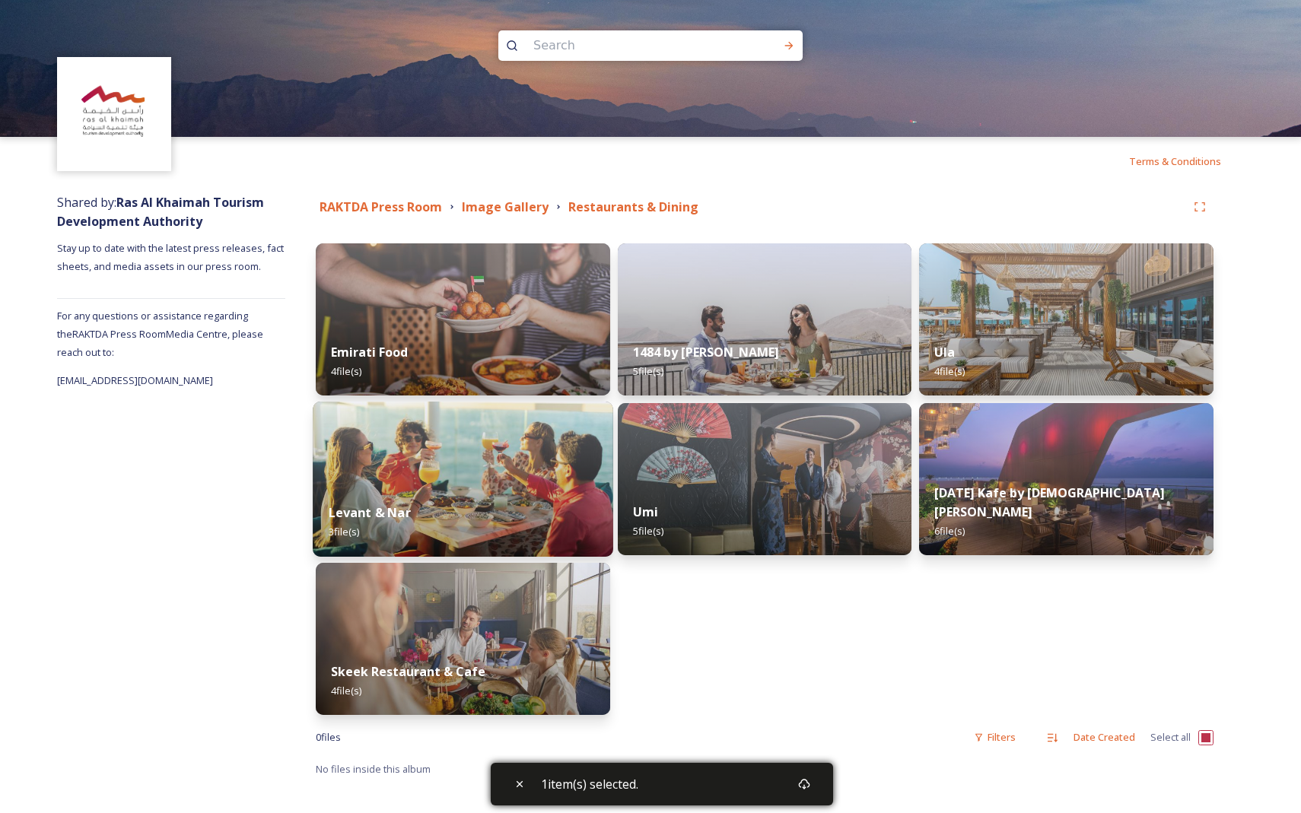
click at [493, 469] on img at bounding box center [463, 479] width 300 height 155
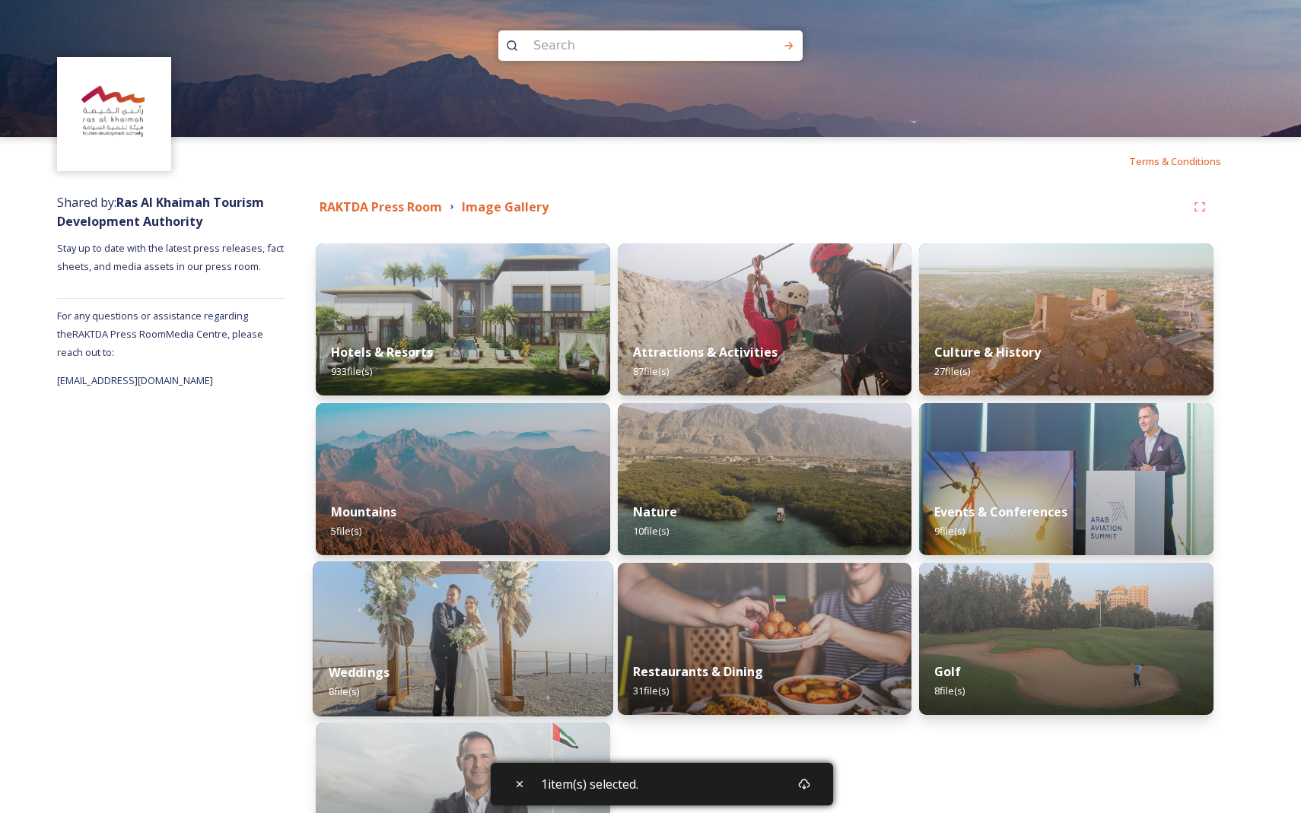
scroll to position [132, 0]
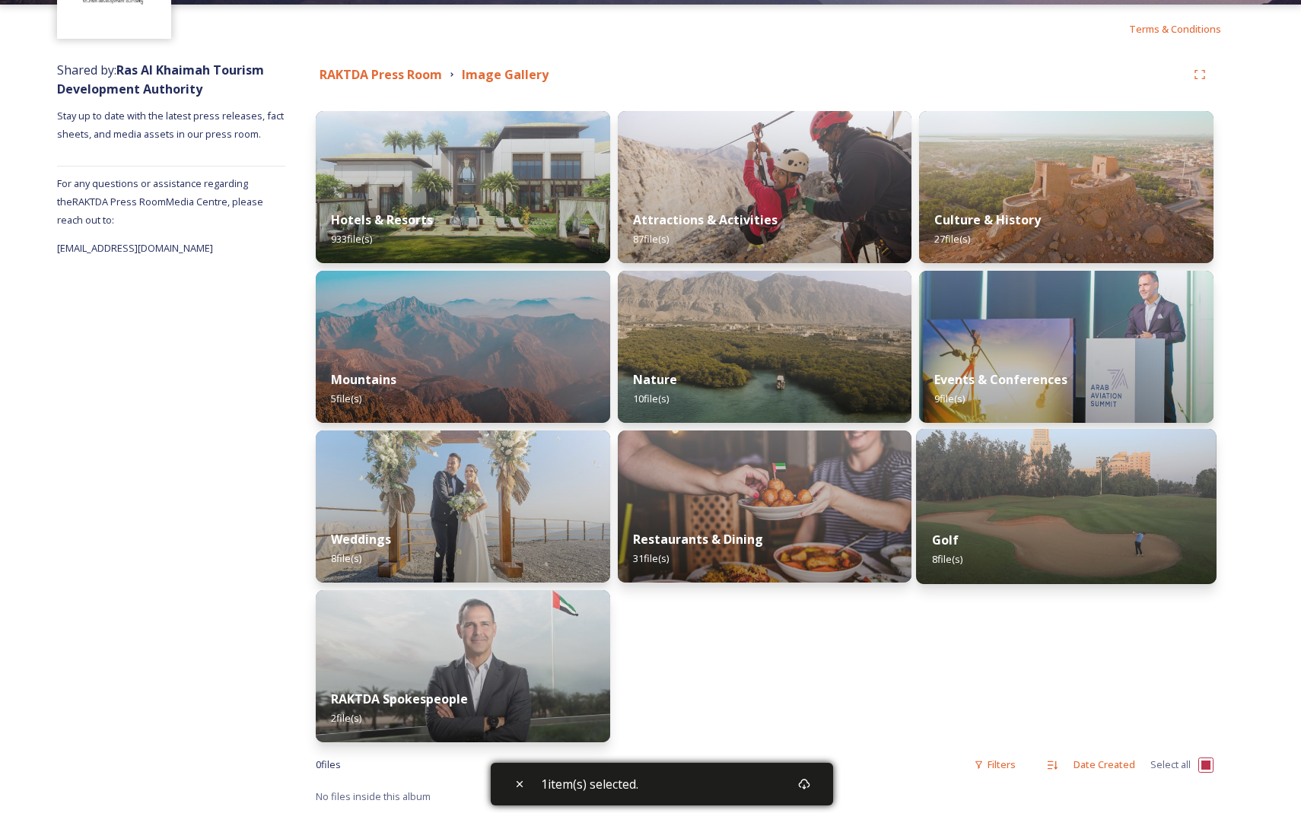
click at [507, 501] on img at bounding box center [1066, 506] width 300 height 155
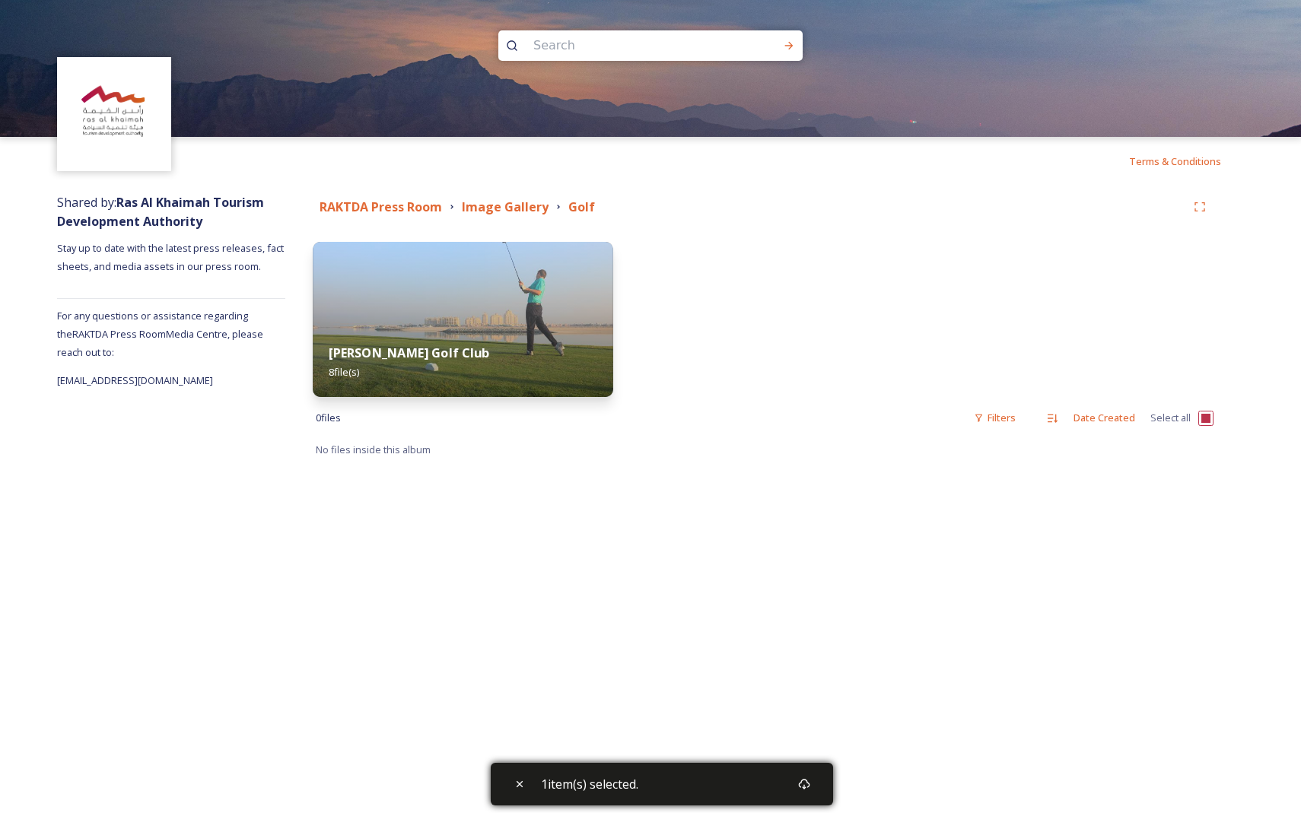
click at [485, 322] on img at bounding box center [463, 319] width 300 height 155
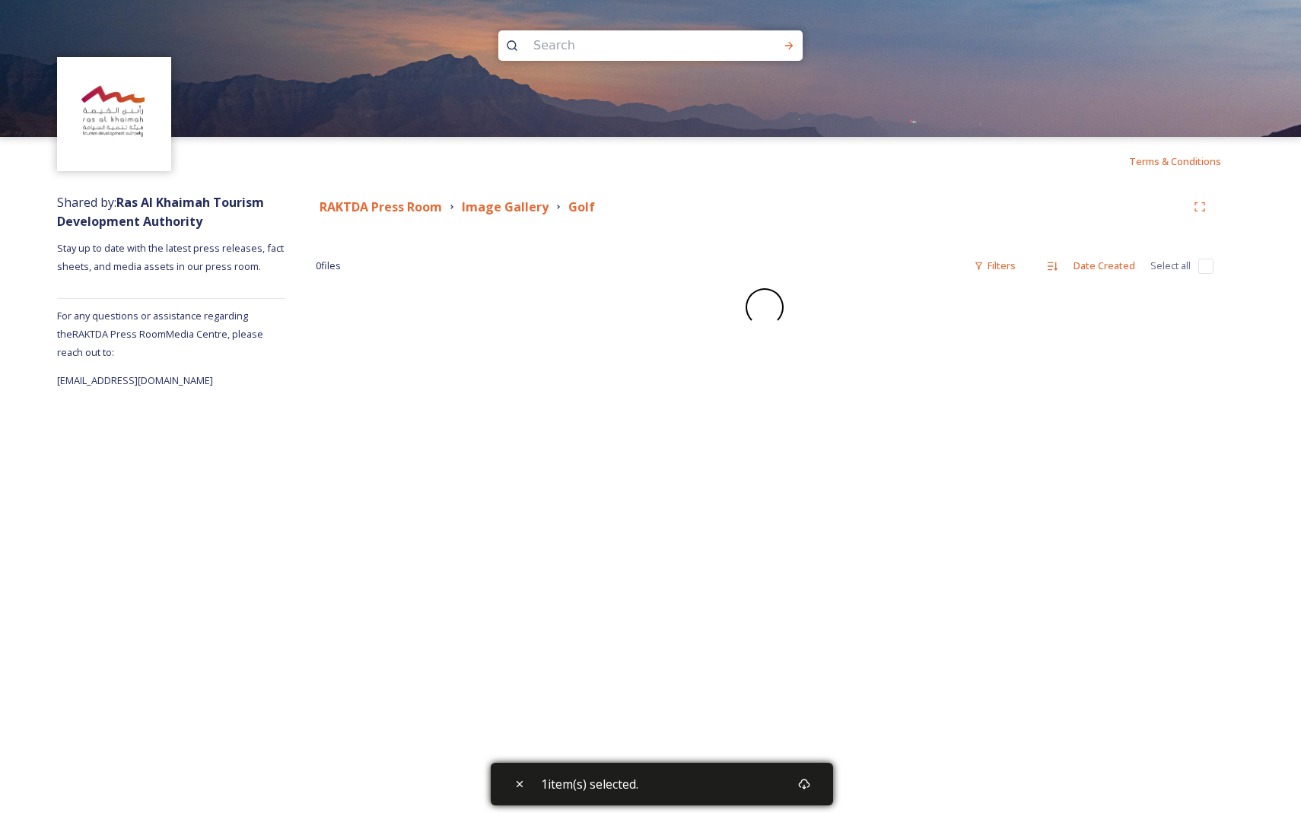
checkbox input "false"
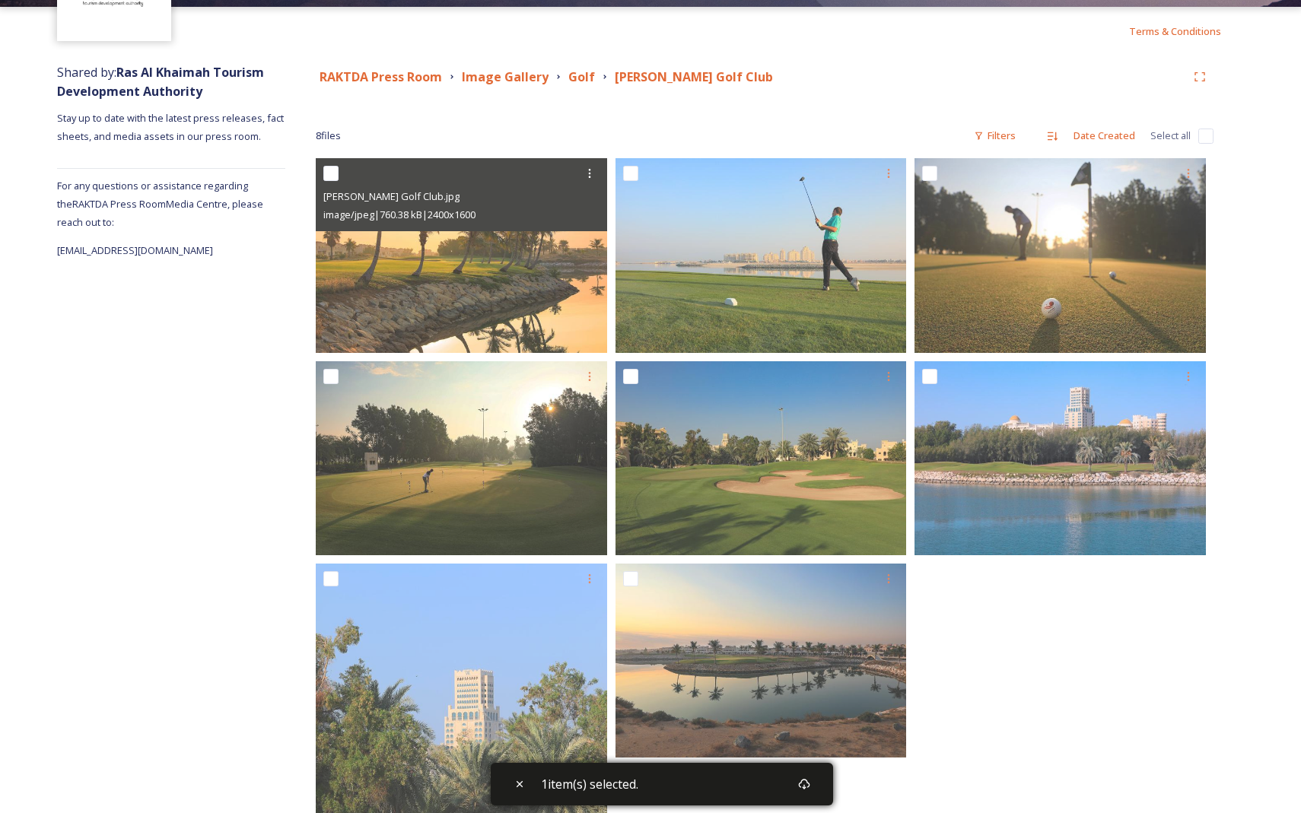
scroll to position [351, 0]
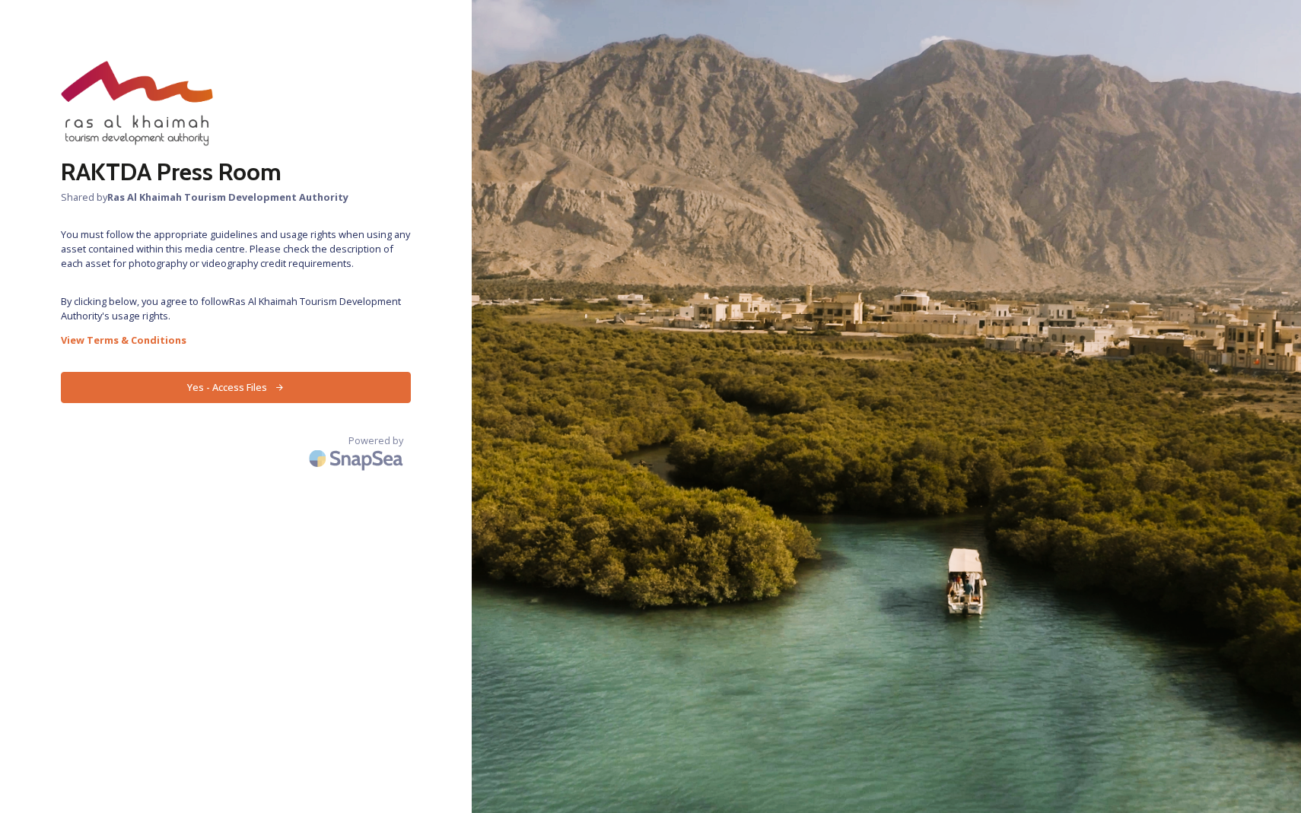
click at [275, 387] on icon at bounding box center [280, 388] width 10 height 10
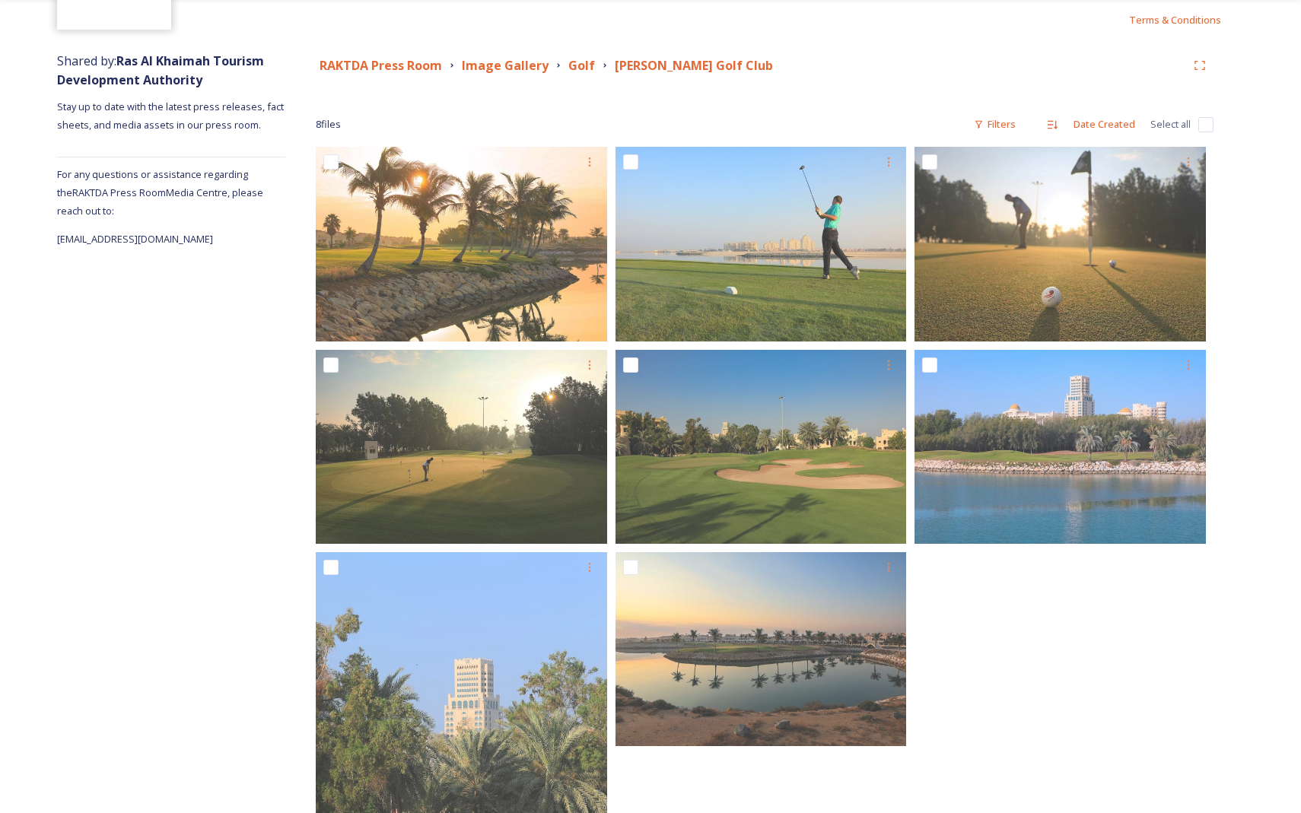
scroll to position [139, 0]
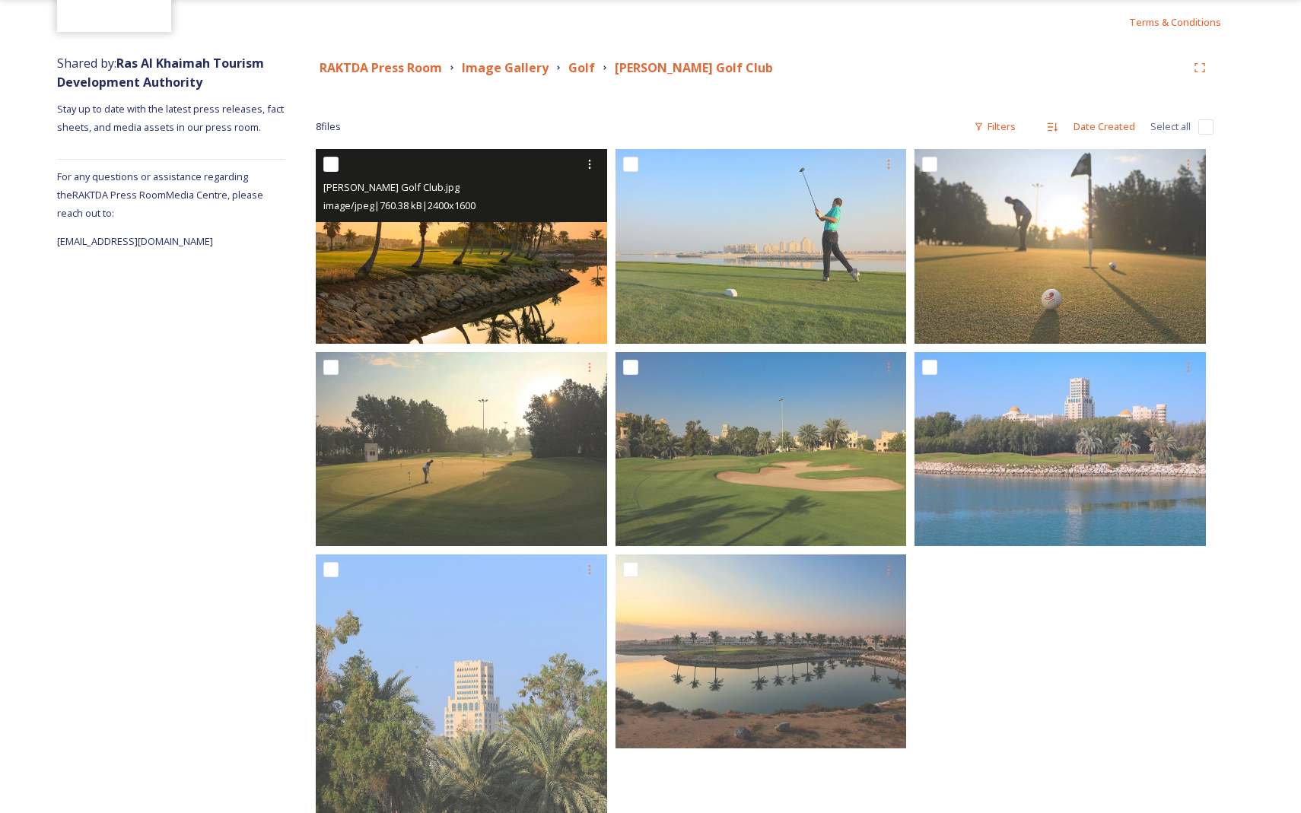
click at [403, 287] on img at bounding box center [461, 246] width 291 height 195
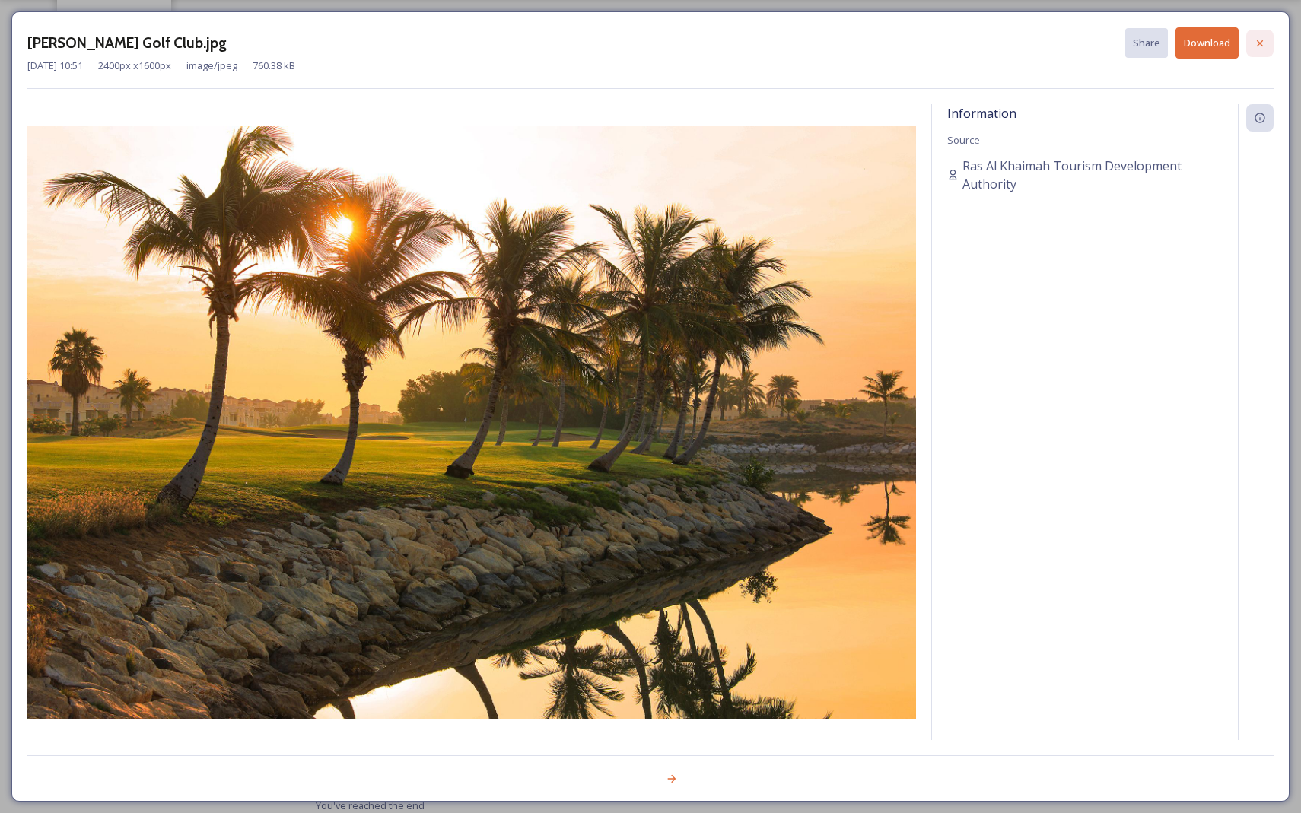
click at [1251, 48] on div at bounding box center [1259, 43] width 27 height 27
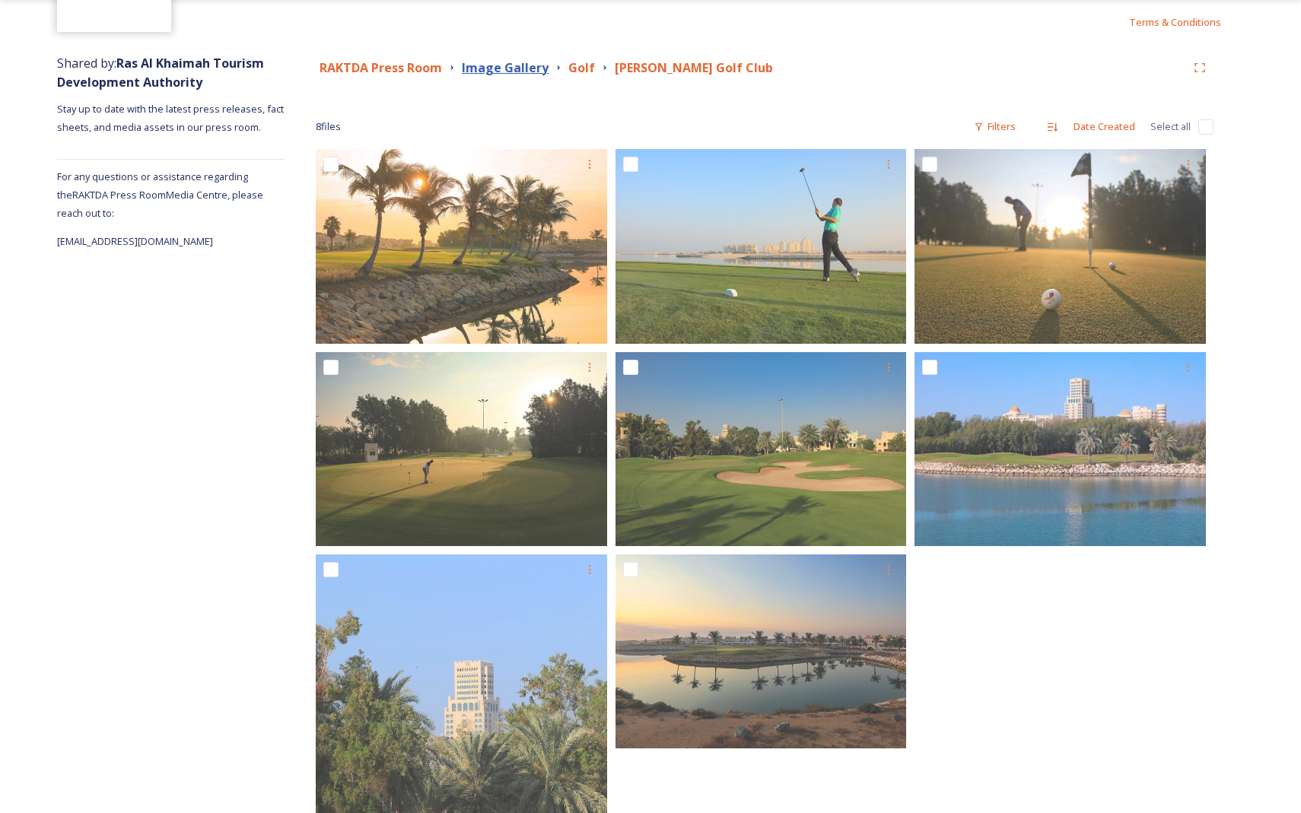
click at [488, 65] on strong "Image Gallery" at bounding box center [505, 67] width 87 height 17
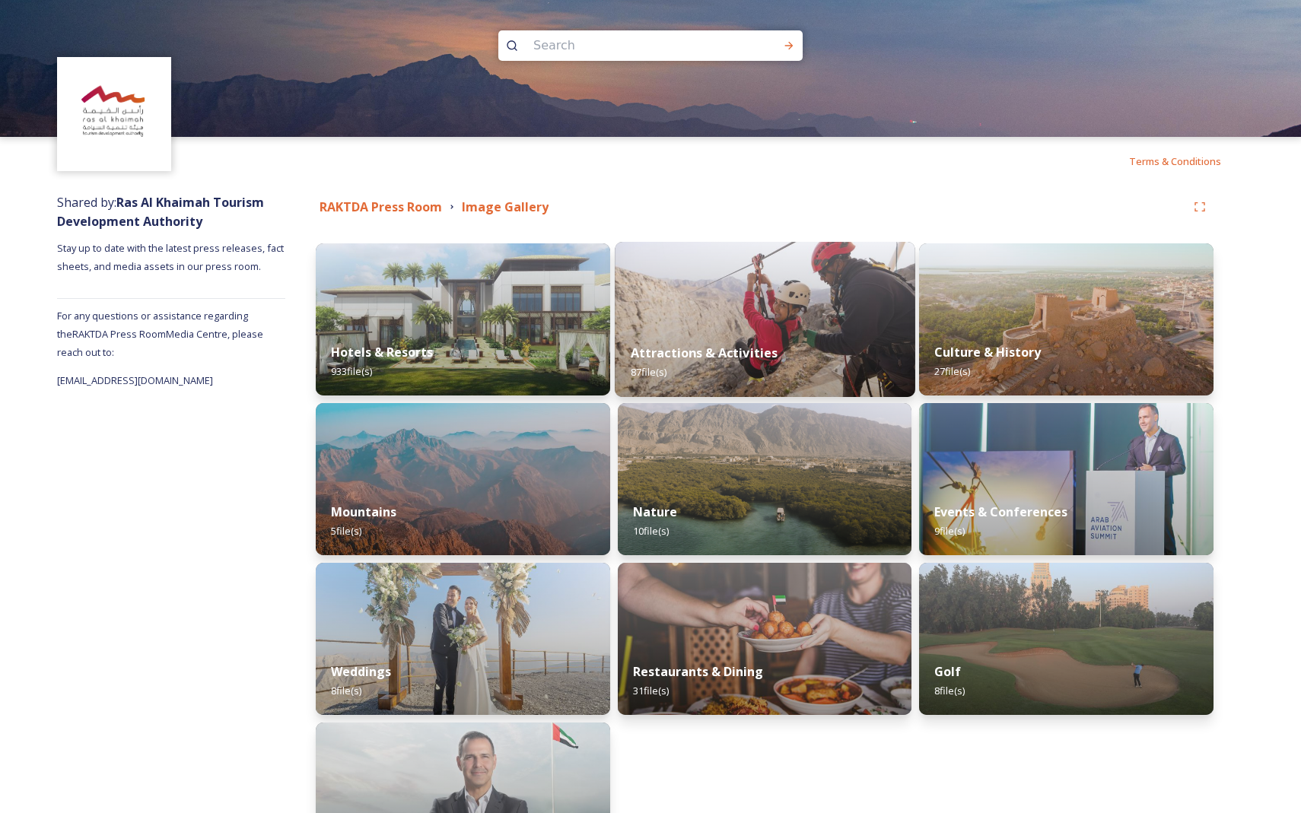
click at [662, 316] on img at bounding box center [765, 319] width 300 height 155
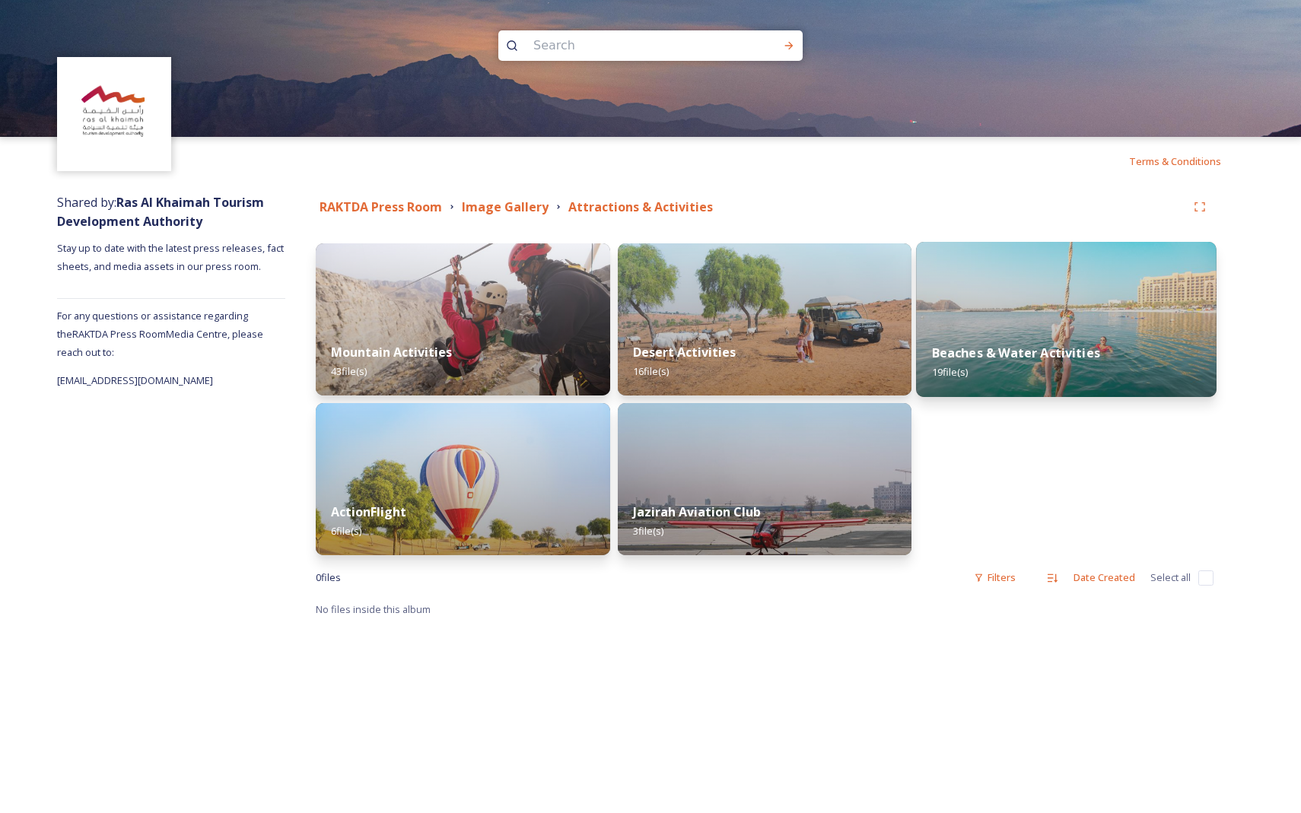
click at [1050, 322] on img at bounding box center [1066, 319] width 300 height 155
click at [1050, 322] on div "RAKTDA Press Room Image Gallery Attractions & Activities Mountain Activities 43…" at bounding box center [764, 406] width 958 height 440
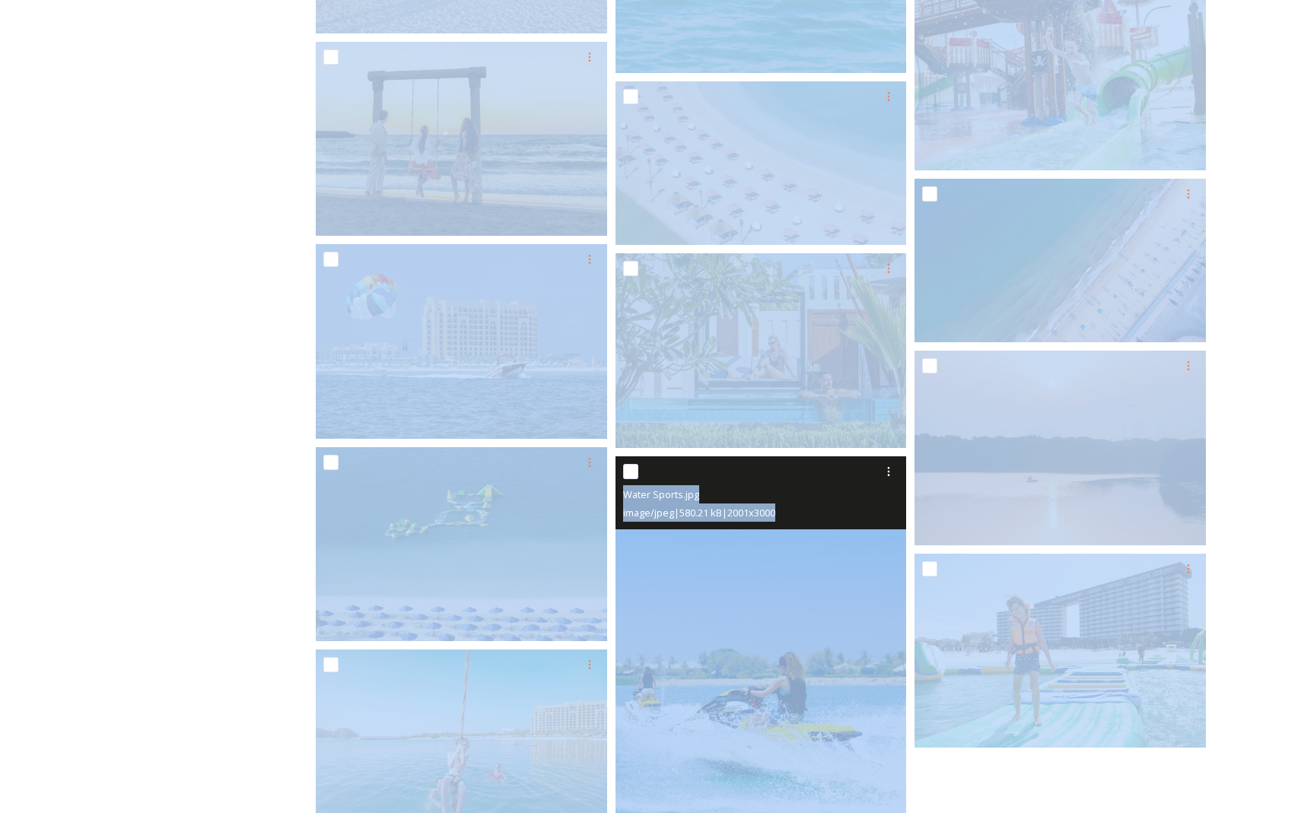
scroll to position [958, 0]
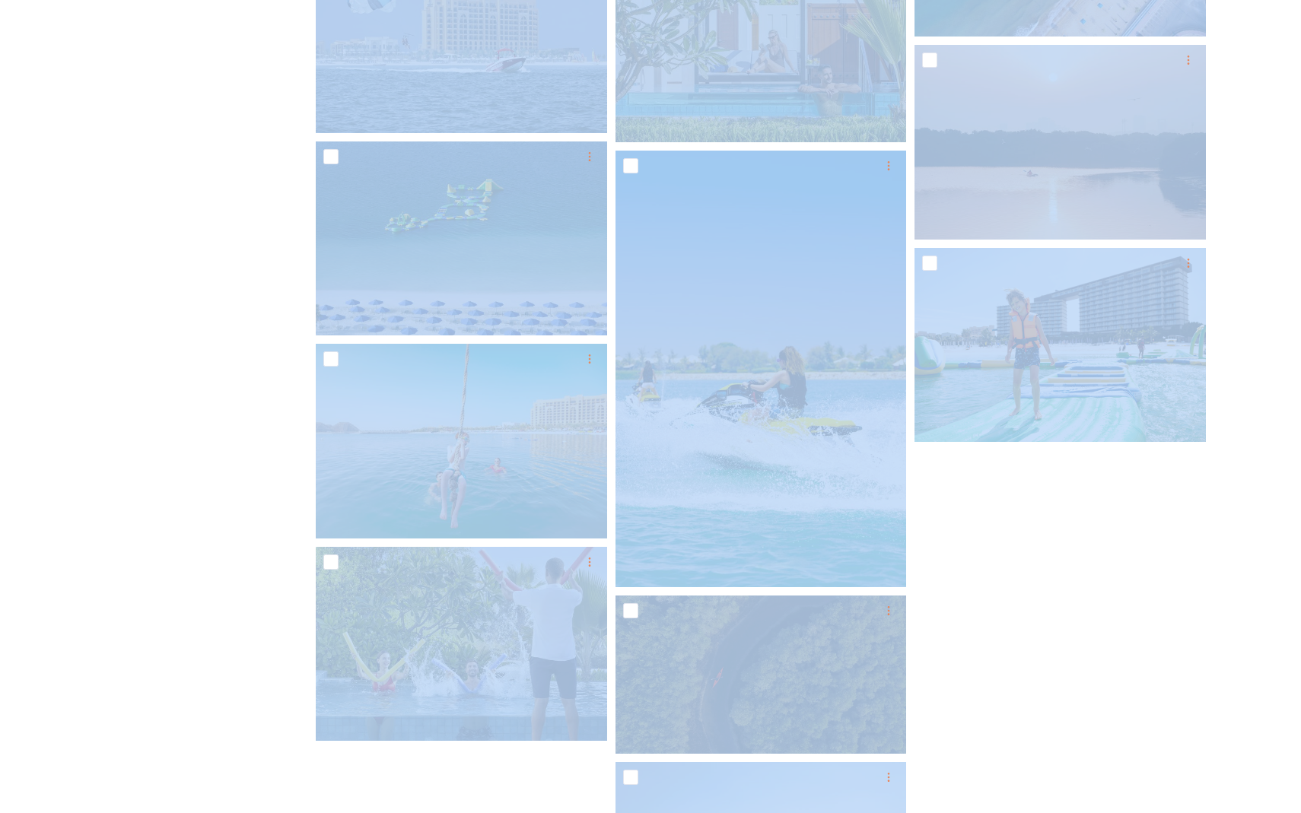
click at [954, 525] on div at bounding box center [1063, 148] width 299 height 1634
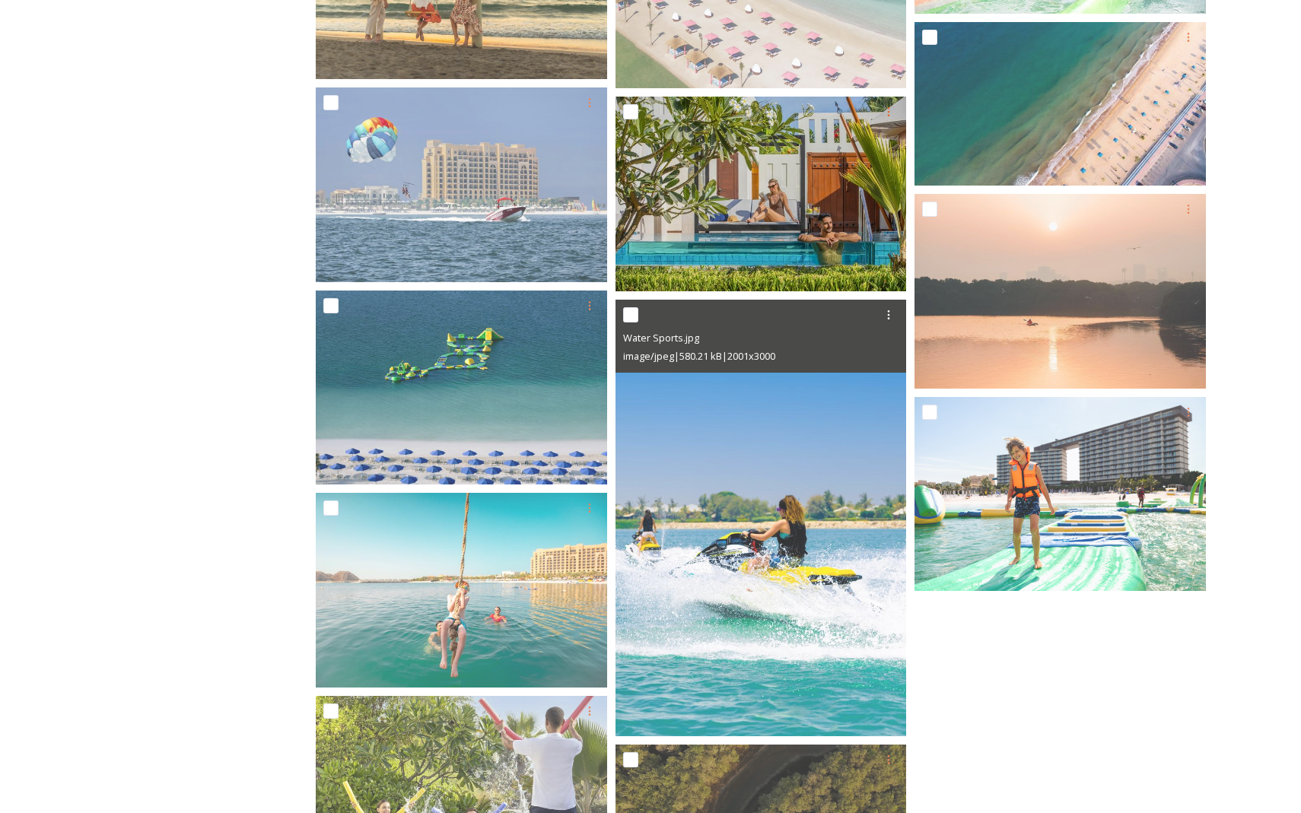
scroll to position [812, 0]
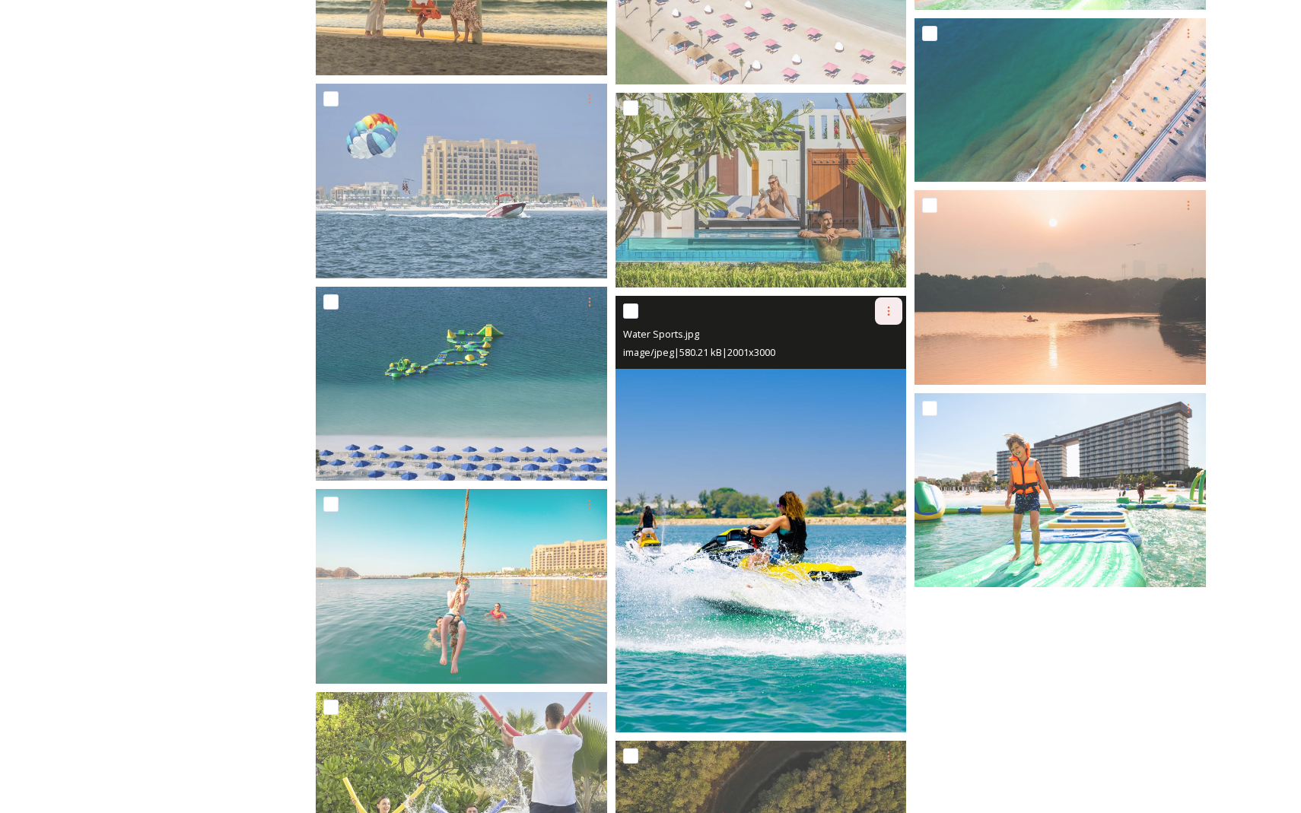
click at [887, 317] on div at bounding box center [888, 310] width 27 height 27
click at [885, 365] on div "Download" at bounding box center [871, 374] width 62 height 30
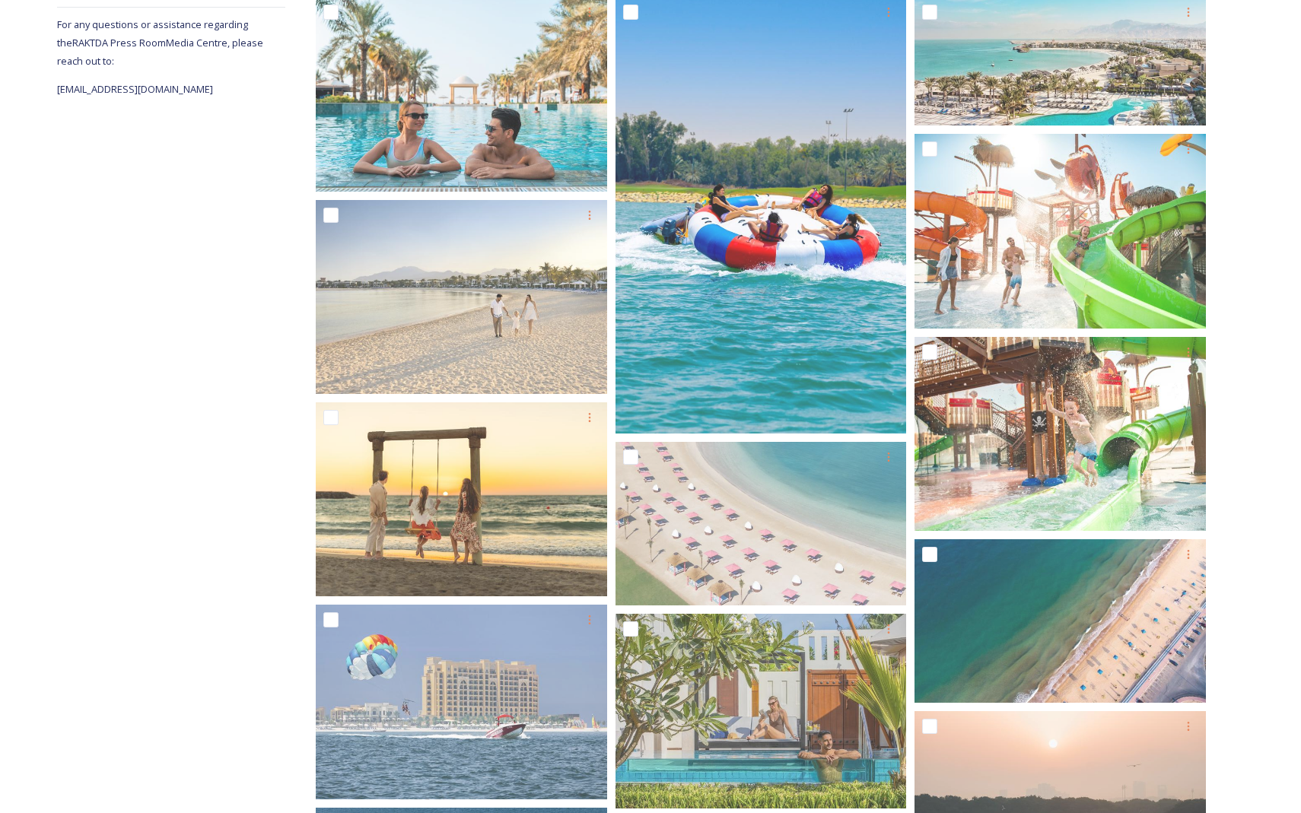
scroll to position [19, 0]
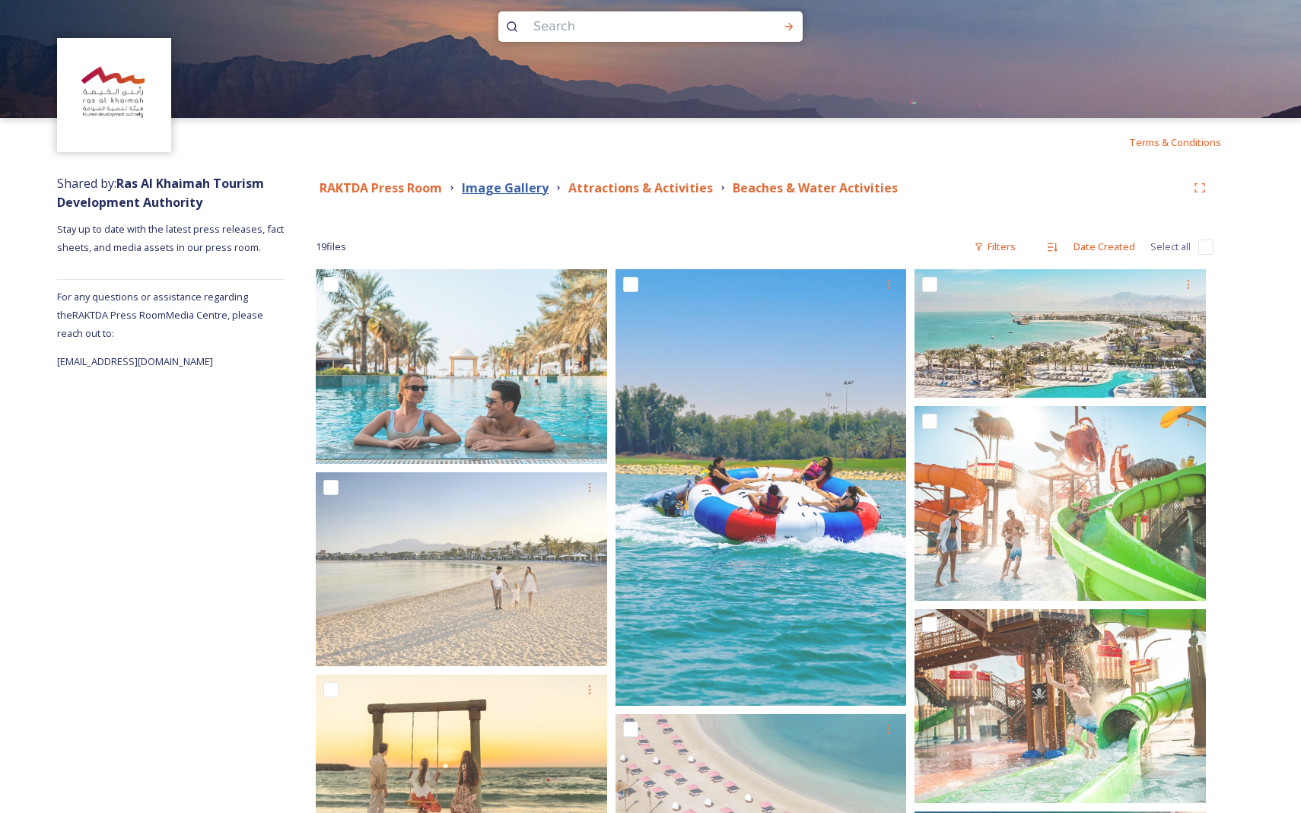
click at [497, 189] on strong "Image Gallery" at bounding box center [505, 188] width 87 height 17
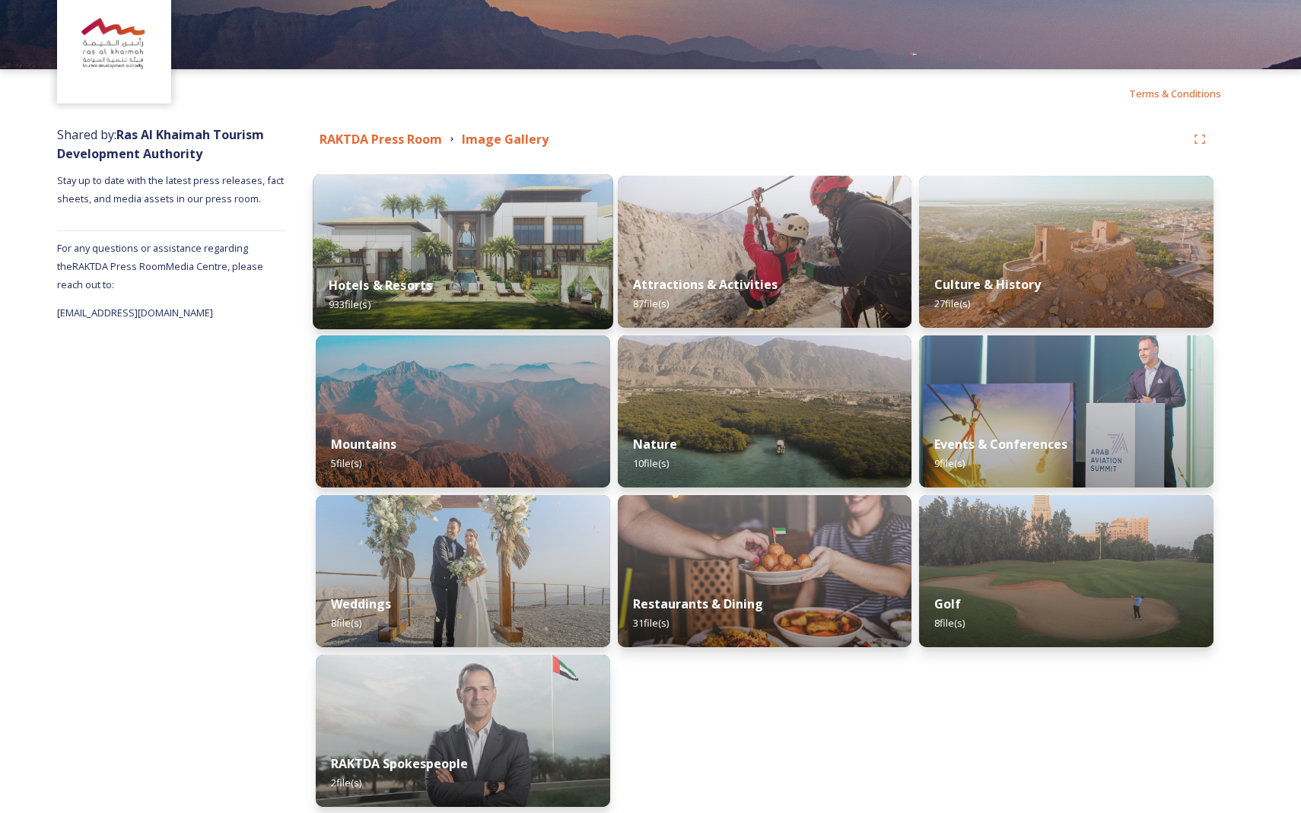
scroll to position [132, 0]
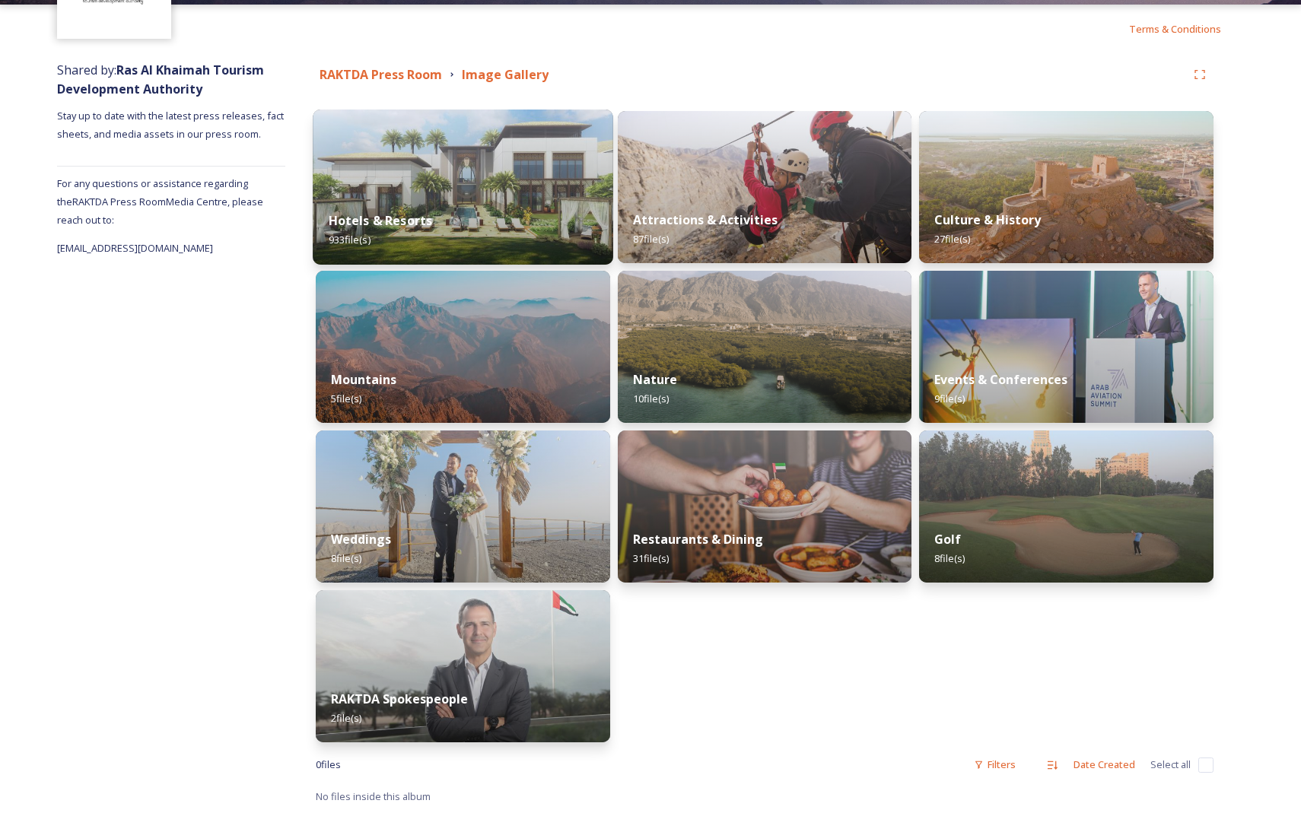
click at [510, 189] on img at bounding box center [463, 187] width 300 height 155
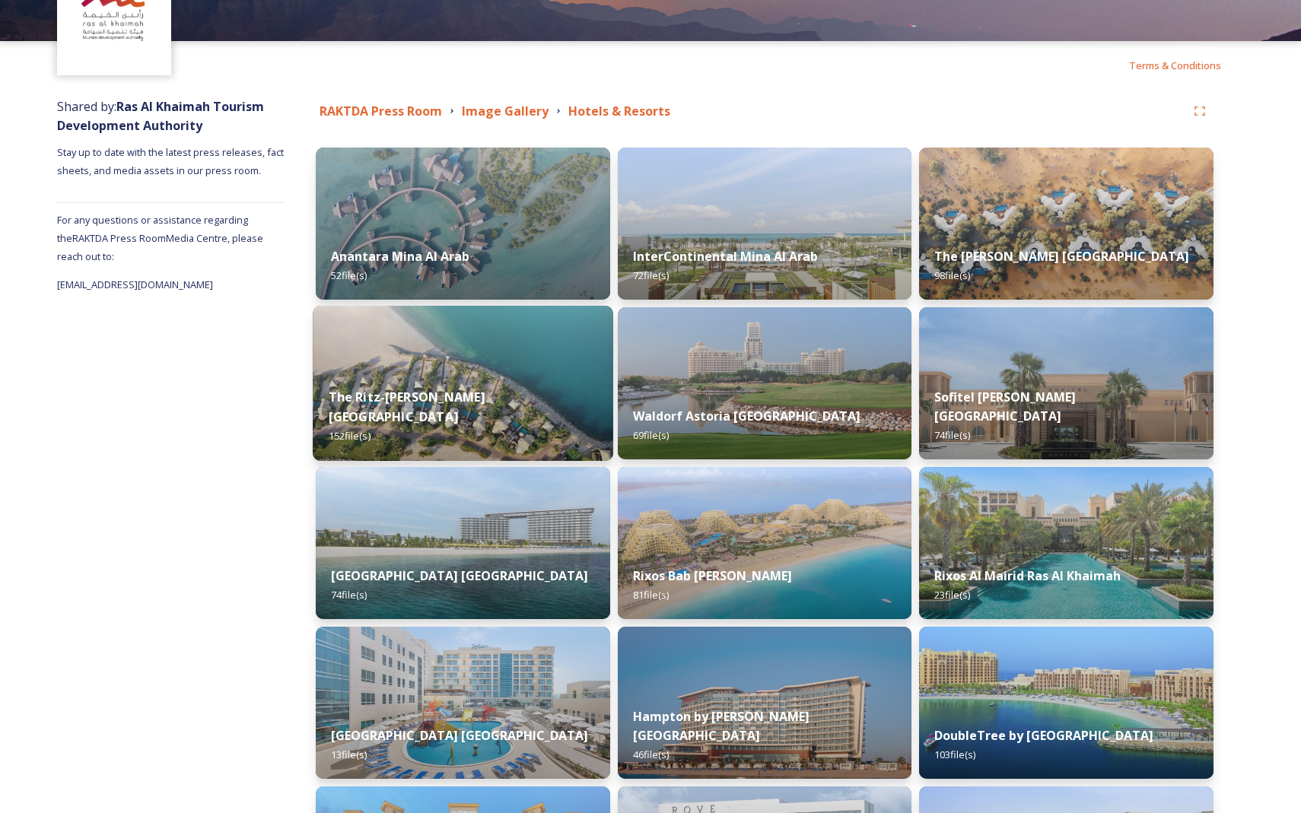
scroll to position [94, 0]
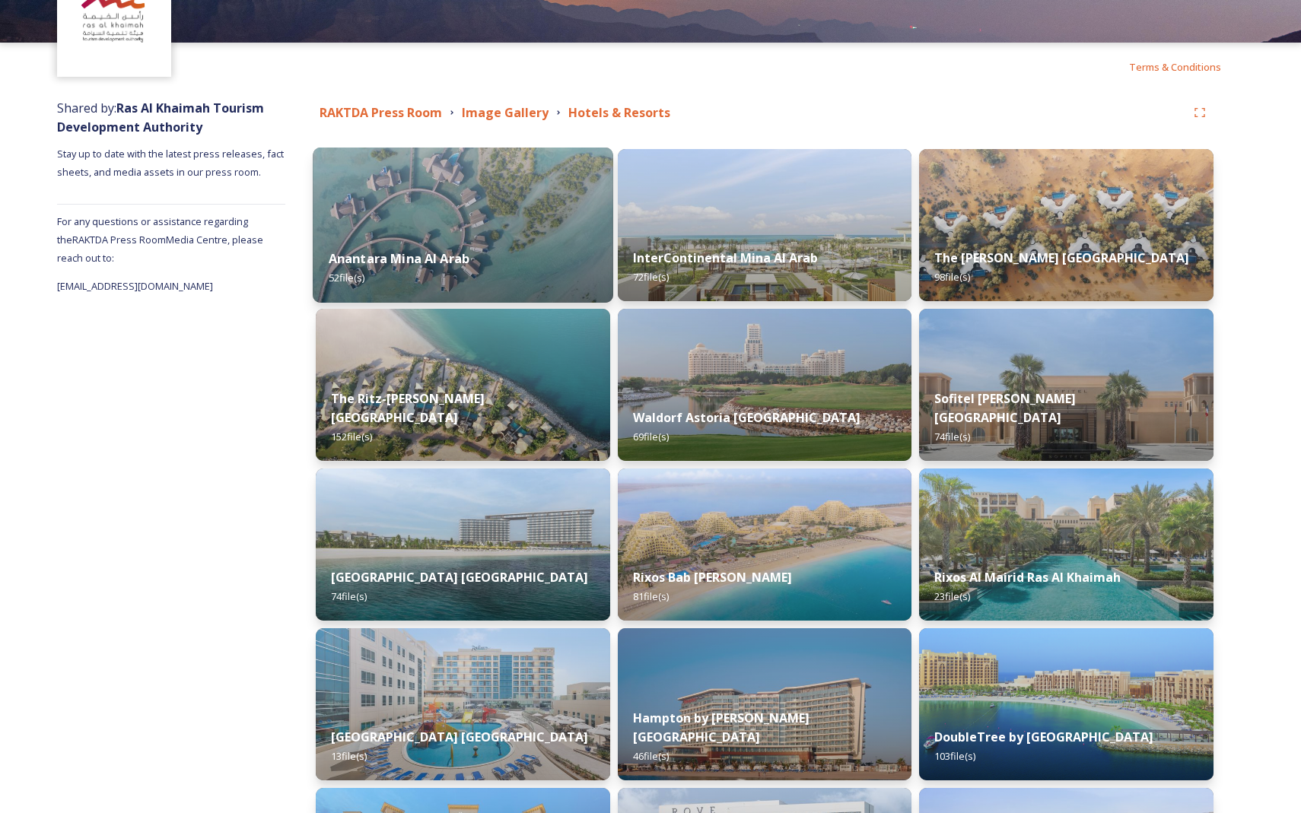
click at [527, 202] on img at bounding box center [463, 225] width 300 height 155
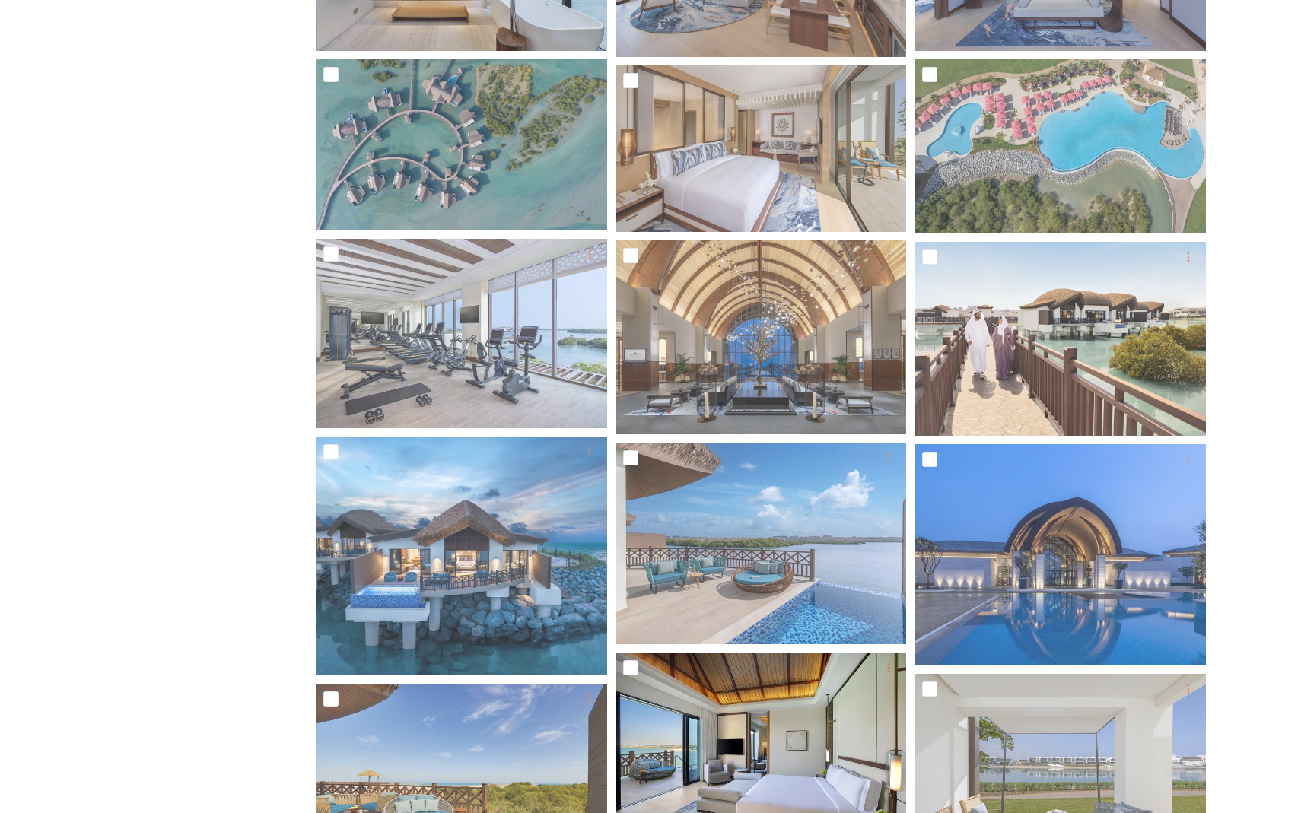
scroll to position [389, 0]
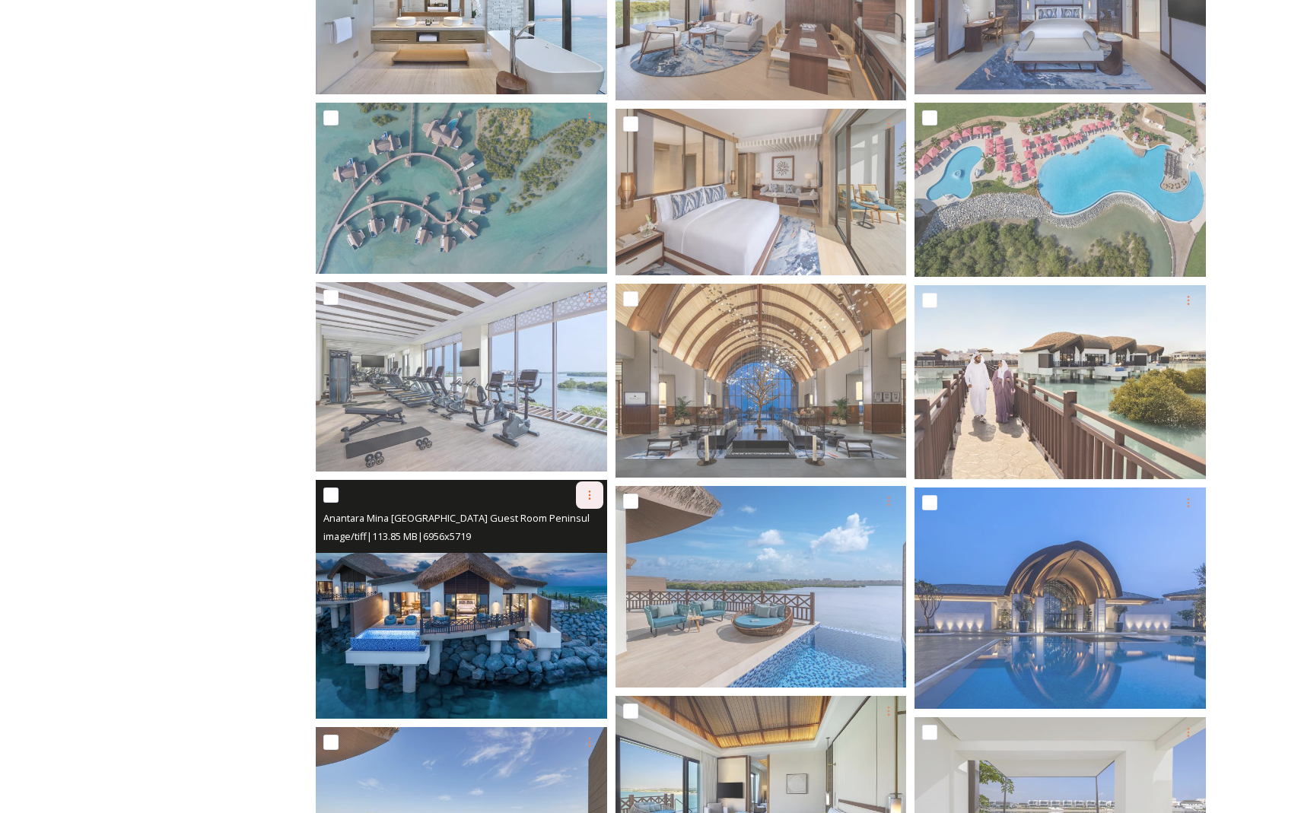
click at [588, 491] on icon at bounding box center [589, 495] width 12 height 12
click at [582, 561] on span "Download" at bounding box center [571, 558] width 46 height 14
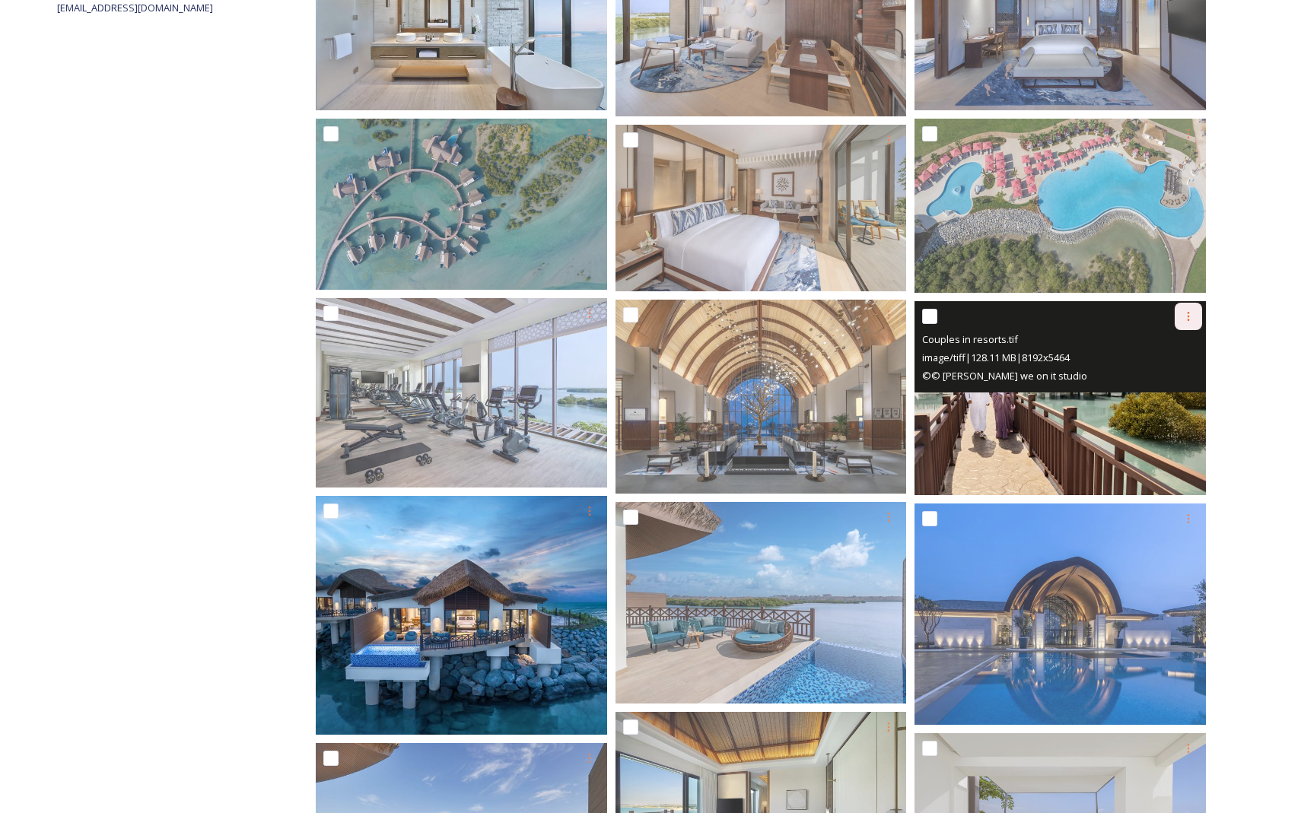
click at [1188, 317] on icon at bounding box center [1188, 316] width 12 height 12
click at [1166, 372] on span "Download" at bounding box center [1170, 379] width 46 height 14
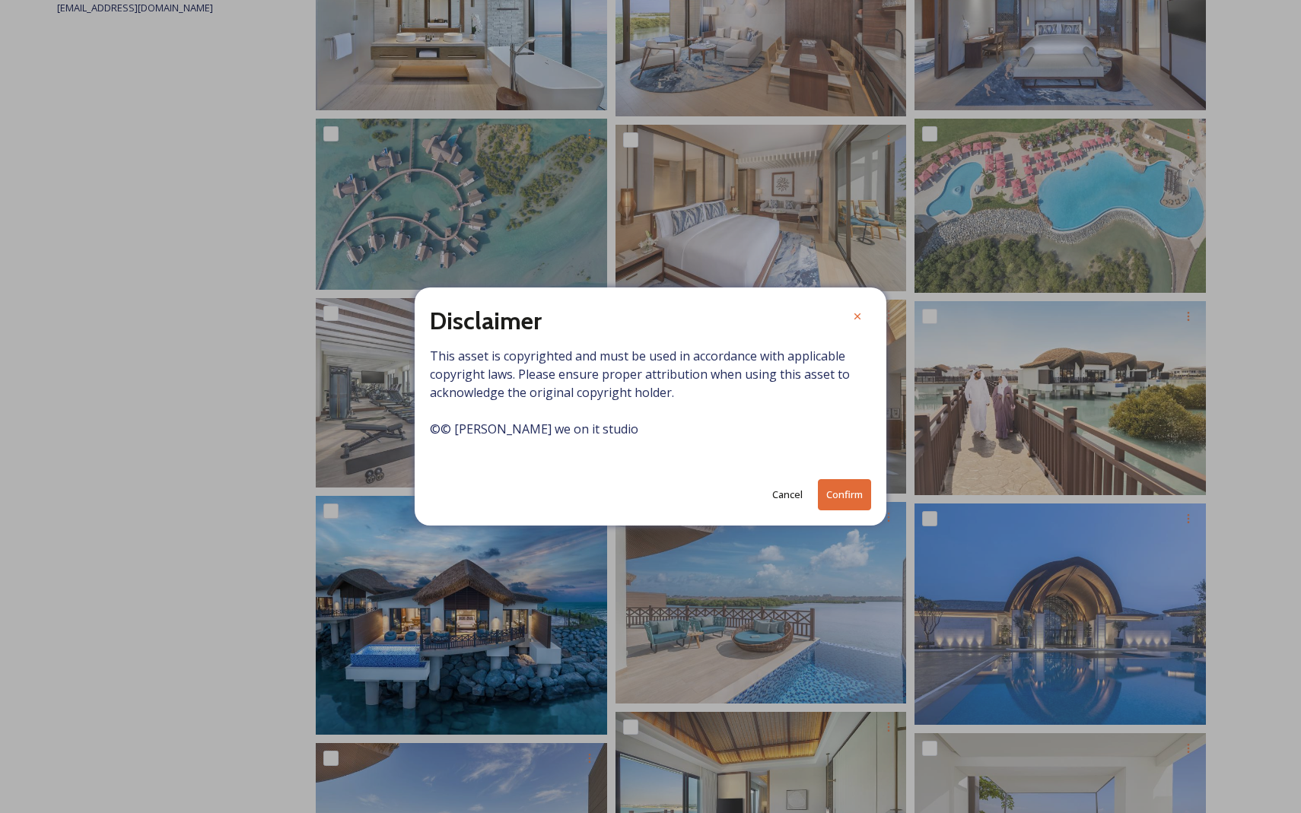
click at [839, 482] on button "Confirm" at bounding box center [844, 494] width 53 height 31
